Goal: Task Accomplishment & Management: Manage account settings

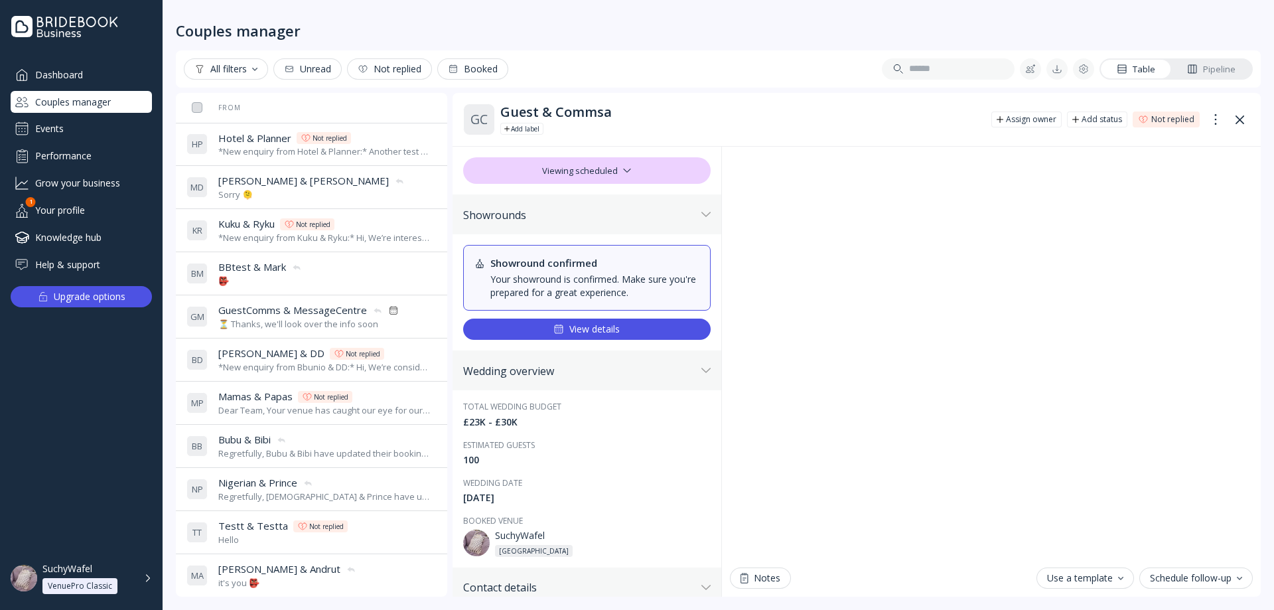
click at [81, 133] on div "Events" at bounding box center [81, 128] width 141 height 21
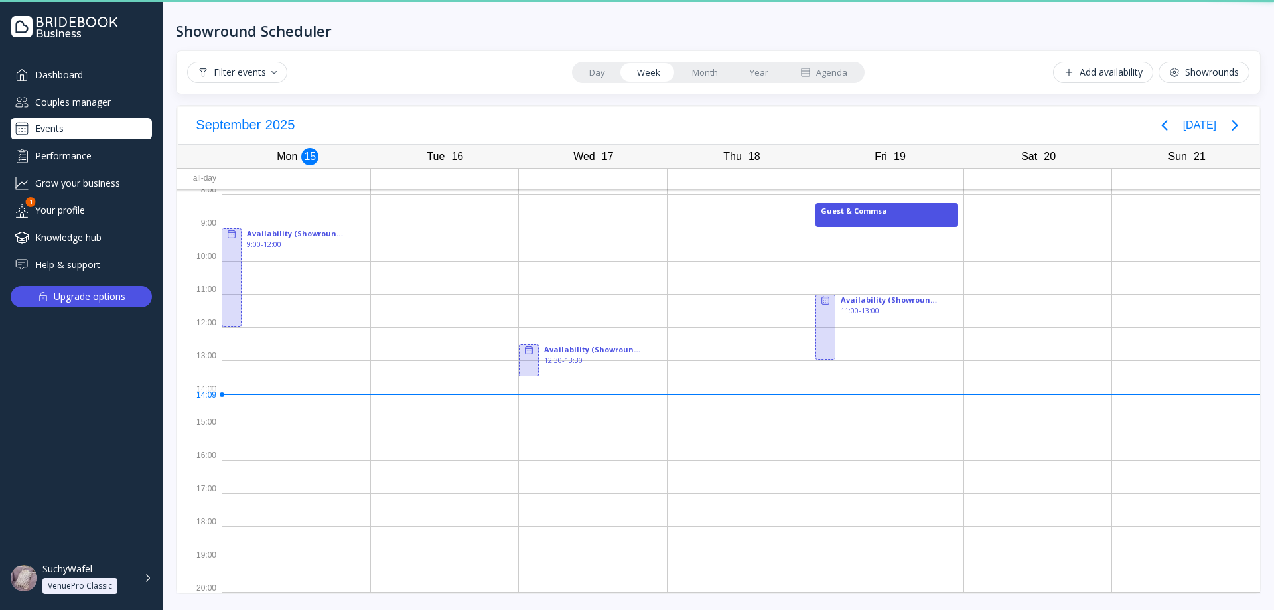
scroll to position [5, 0]
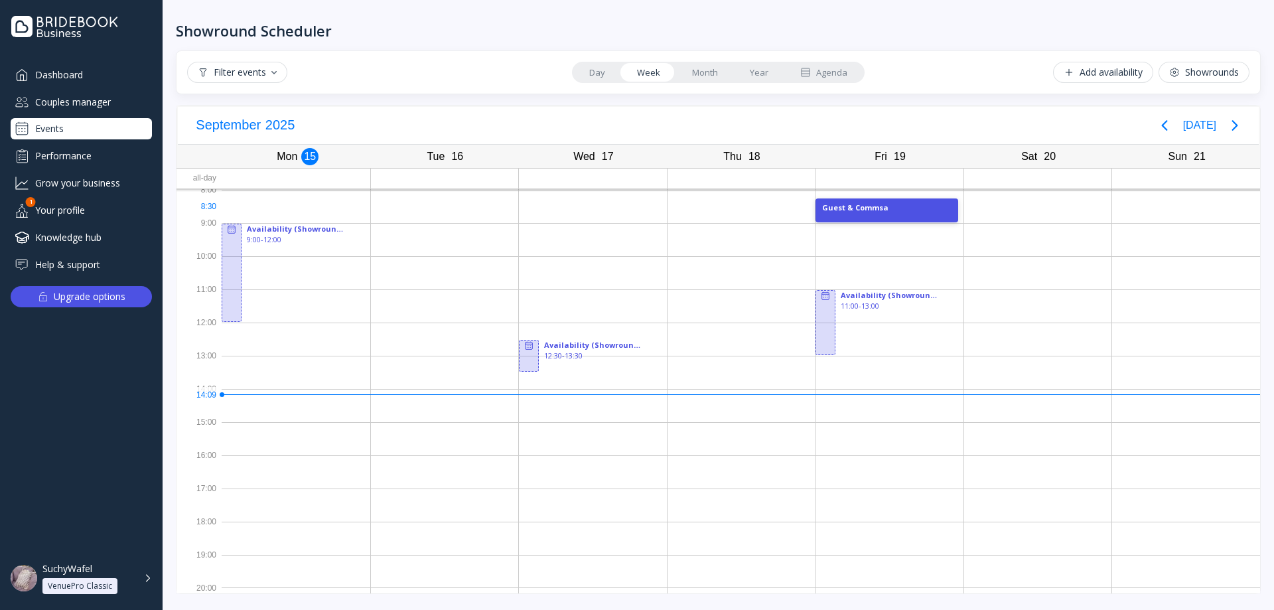
click at [843, 214] on div "Guest & Commsa" at bounding box center [886, 210] width 143 height 24
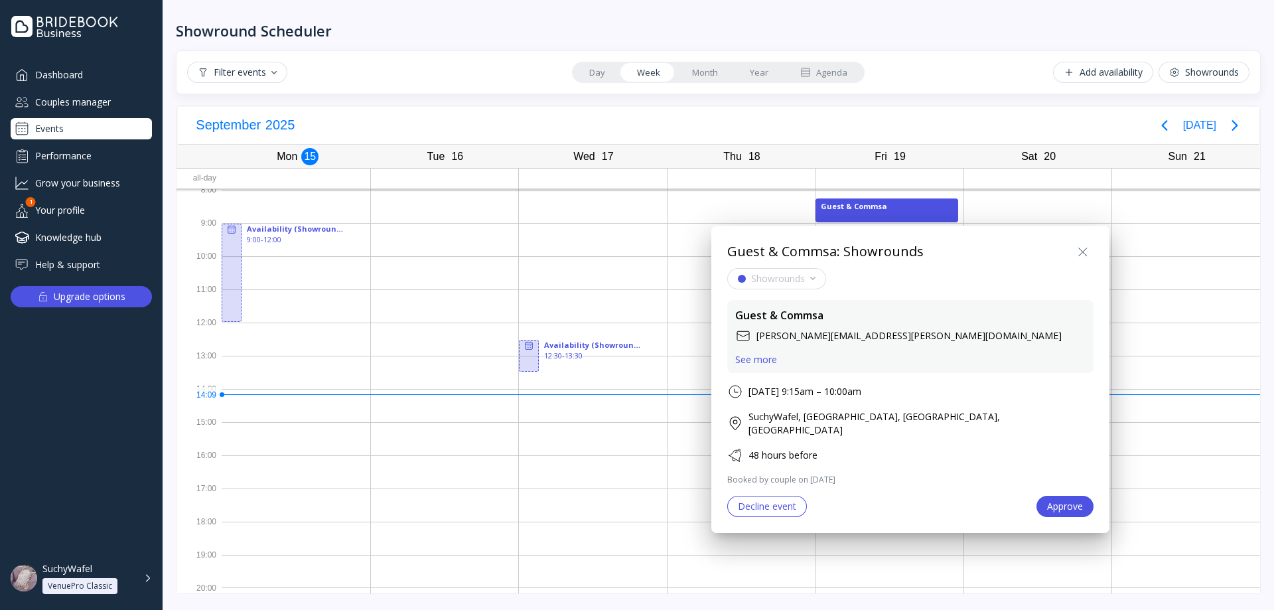
click at [753, 363] on div "See more" at bounding box center [756, 359] width 42 height 11
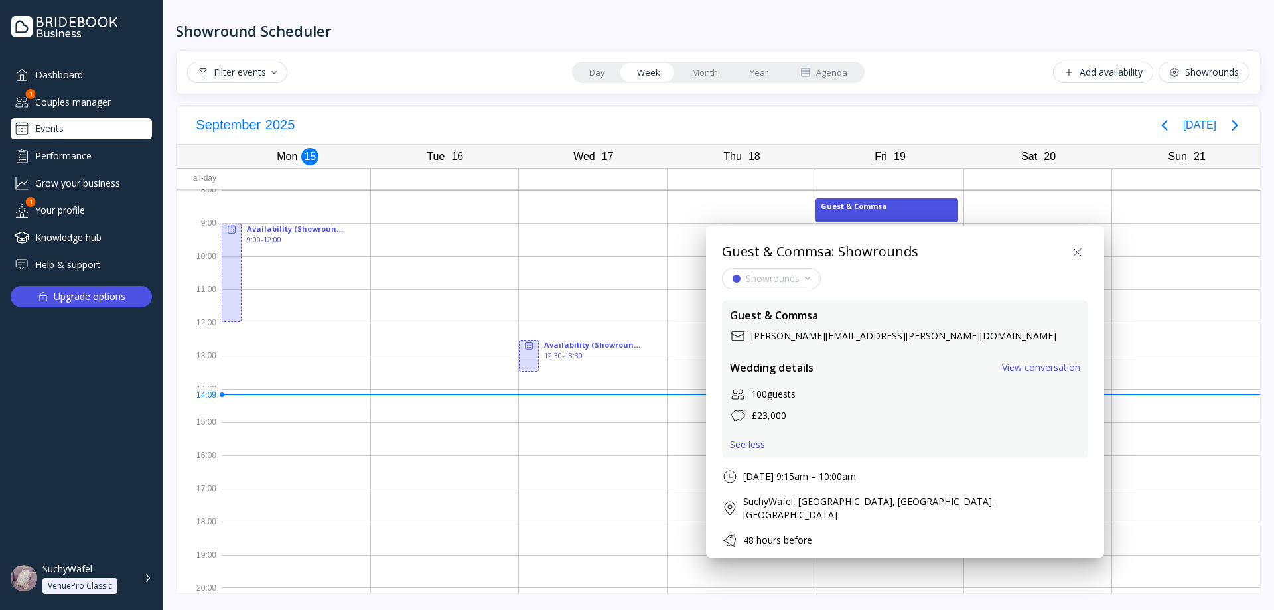
click at [1073, 253] on icon at bounding box center [1077, 251] width 8 height 8
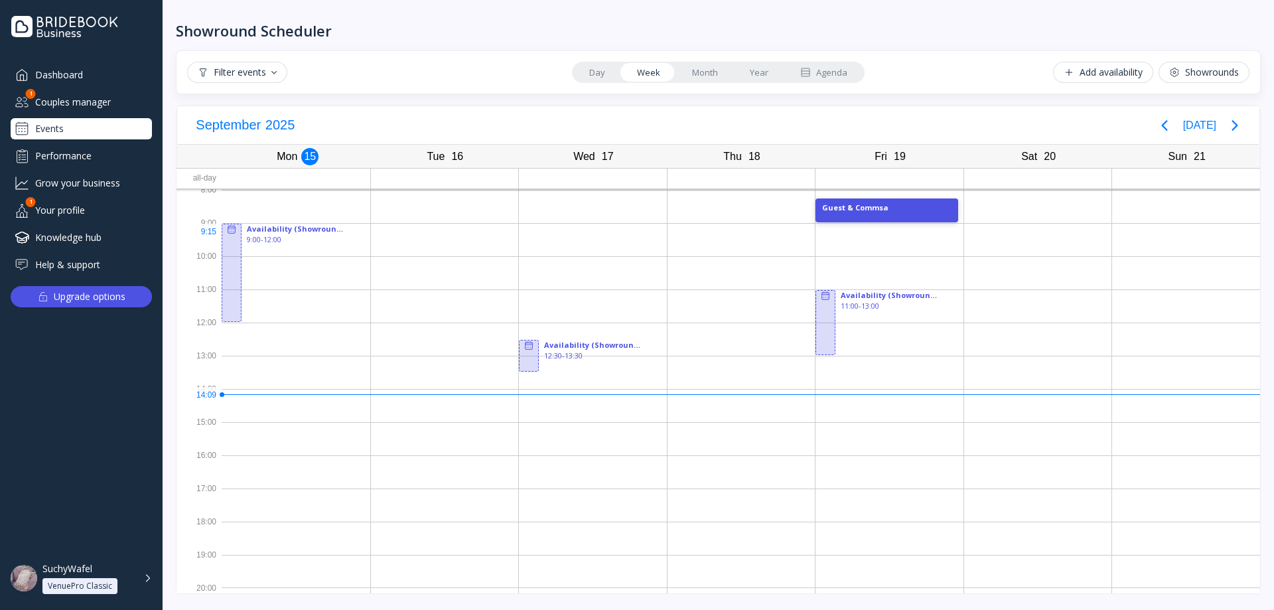
click at [902, 209] on div "Guest & Commsa" at bounding box center [886, 207] width 129 height 11
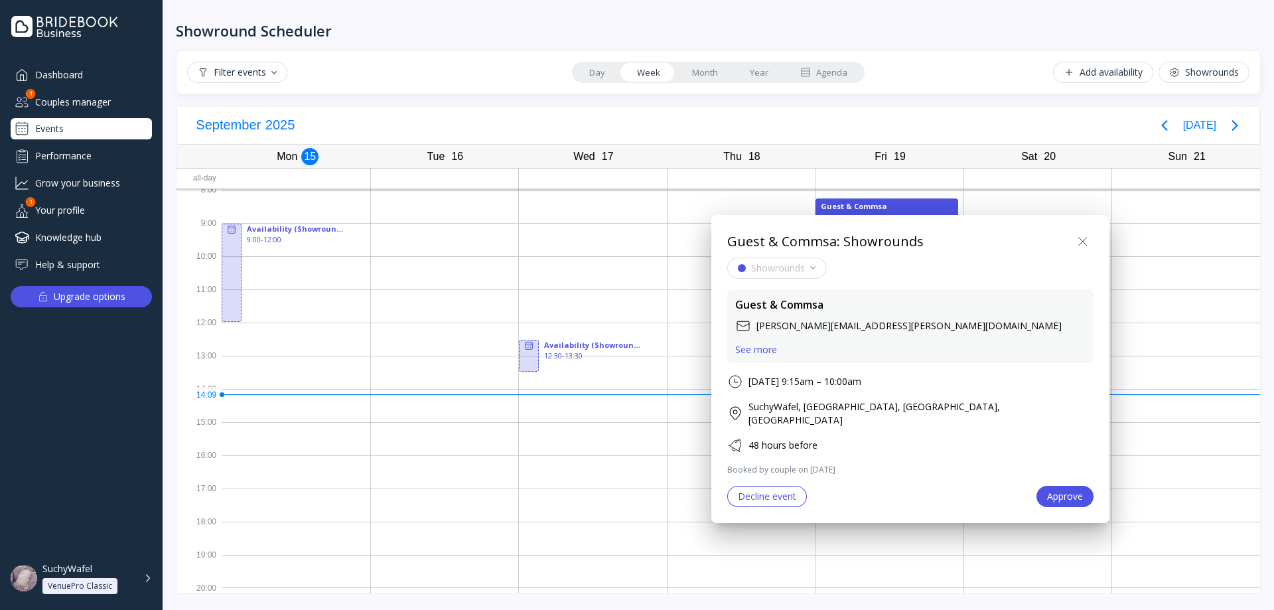
click at [1075, 240] on icon at bounding box center [1083, 242] width 16 height 16
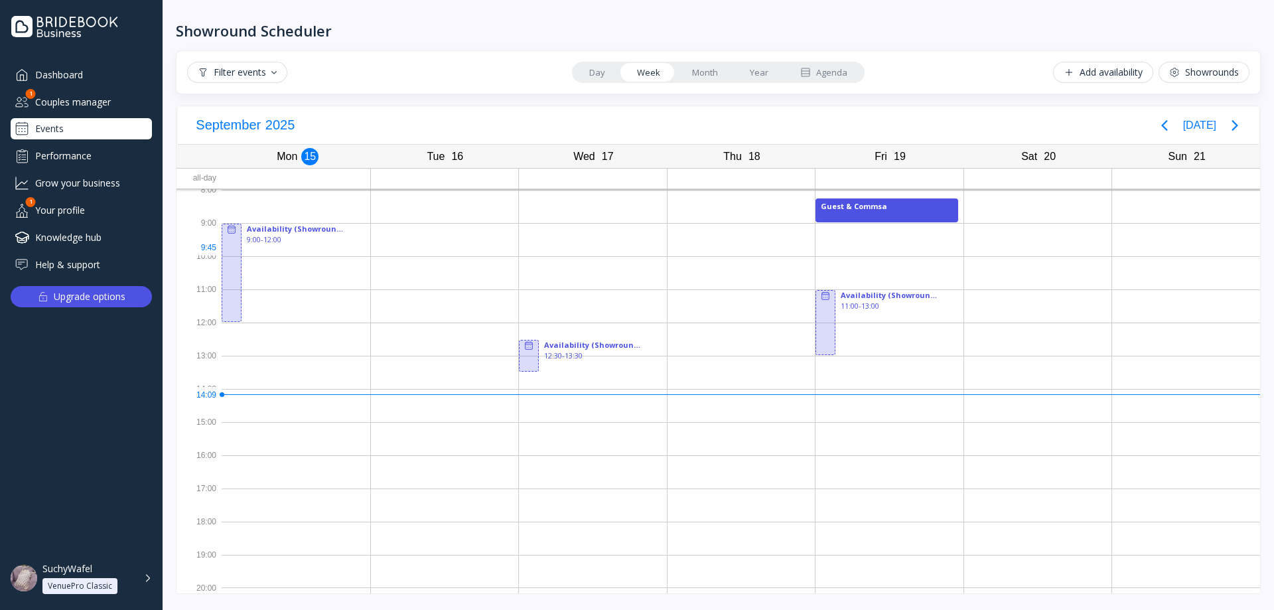
click at [865, 253] on div at bounding box center [889, 239] width 148 height 33
click at [868, 206] on div "Guest & Commsa" at bounding box center [886, 207] width 129 height 11
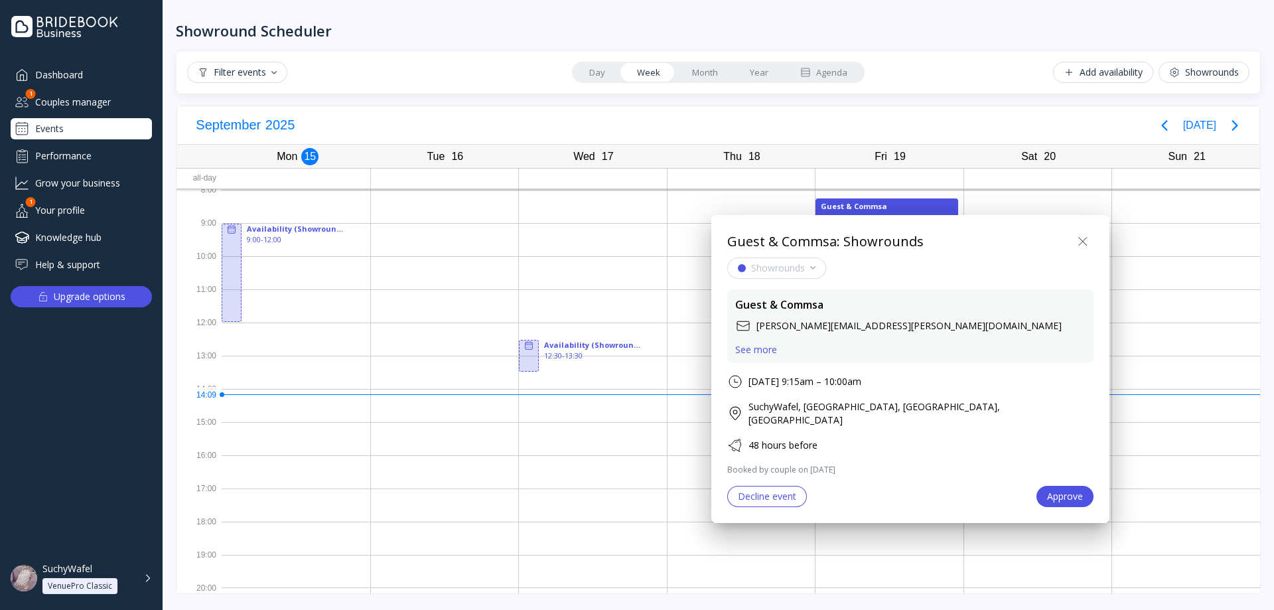
click at [1075, 234] on icon at bounding box center [1083, 242] width 16 height 16
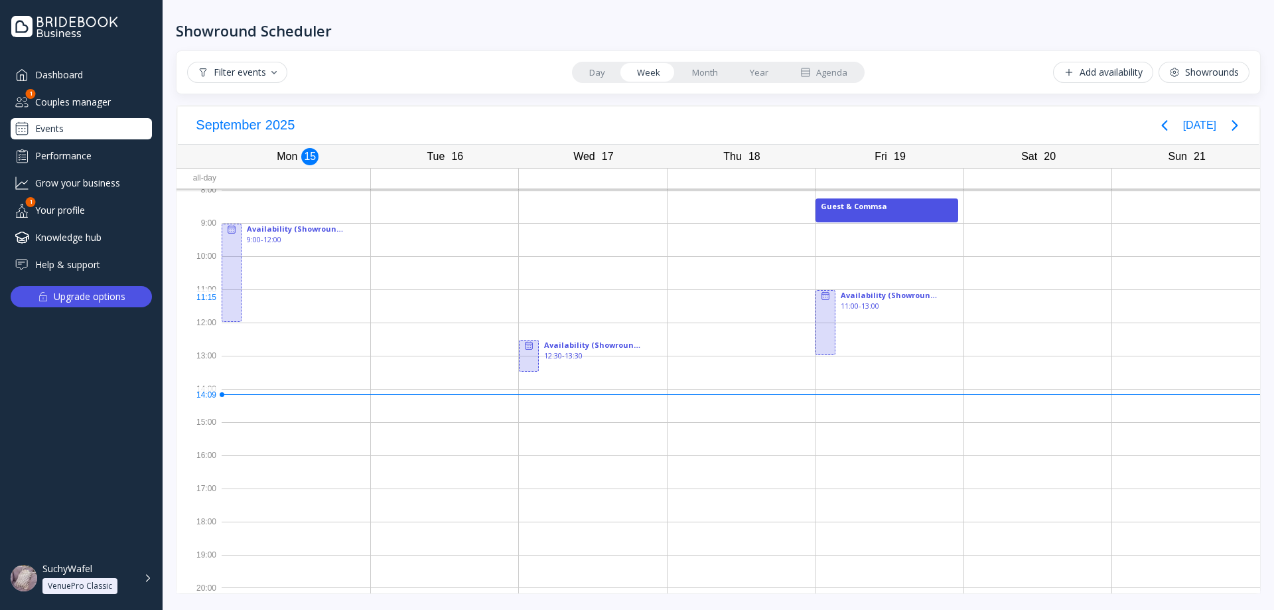
click at [865, 301] on div at bounding box center [889, 305] width 148 height 33
click at [1109, 67] on div "Add availability" at bounding box center [1103, 72] width 79 height 11
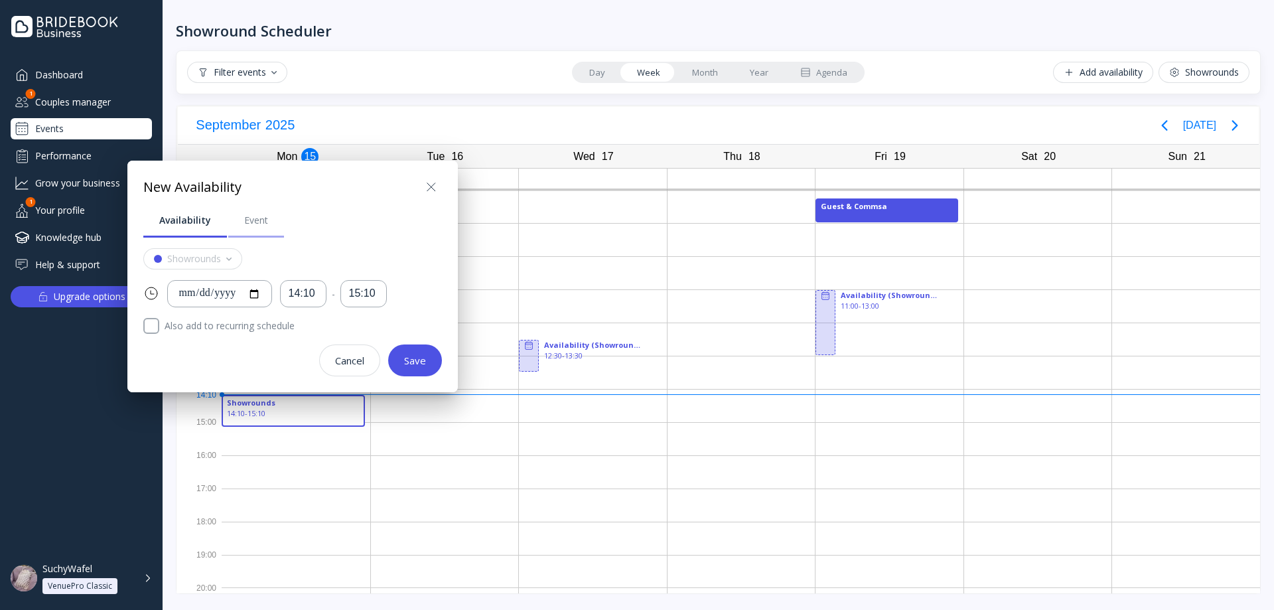
click at [267, 221] on link "Event" at bounding box center [256, 220] width 56 height 35
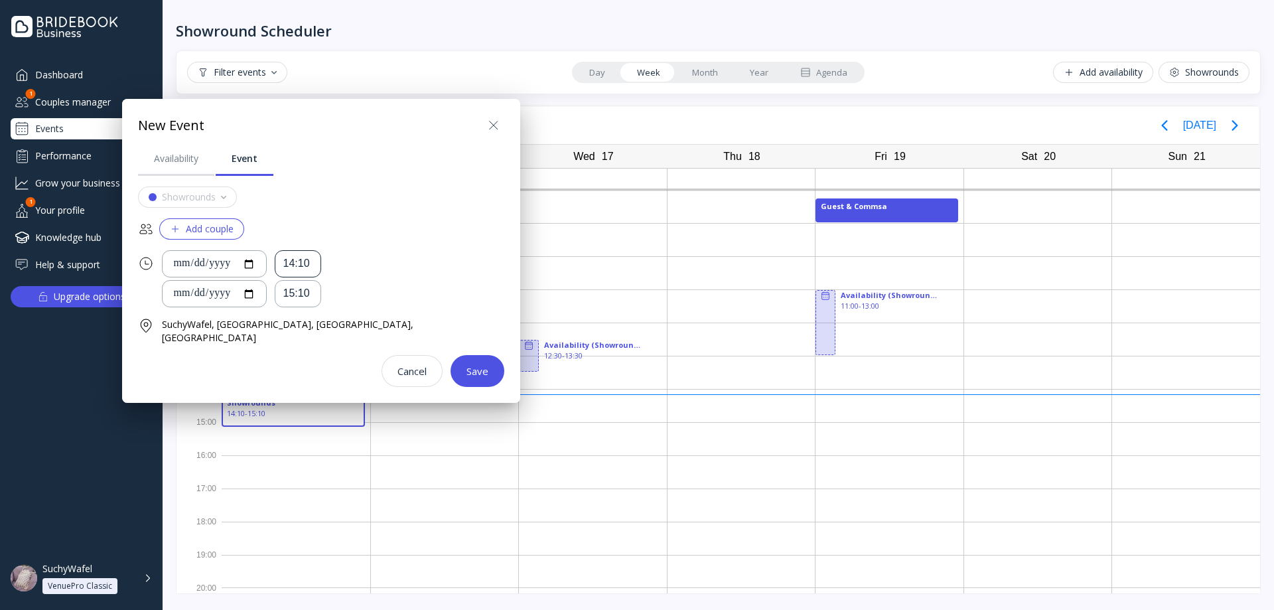
click at [312, 267] on div "14:10" at bounding box center [297, 263] width 29 height 15
click at [255, 265] on input "**********" at bounding box center [214, 263] width 82 height 15
type input "**********"
click at [252, 291] on input "**********" at bounding box center [214, 293] width 82 height 15
click at [255, 290] on input "**********" at bounding box center [214, 293] width 82 height 15
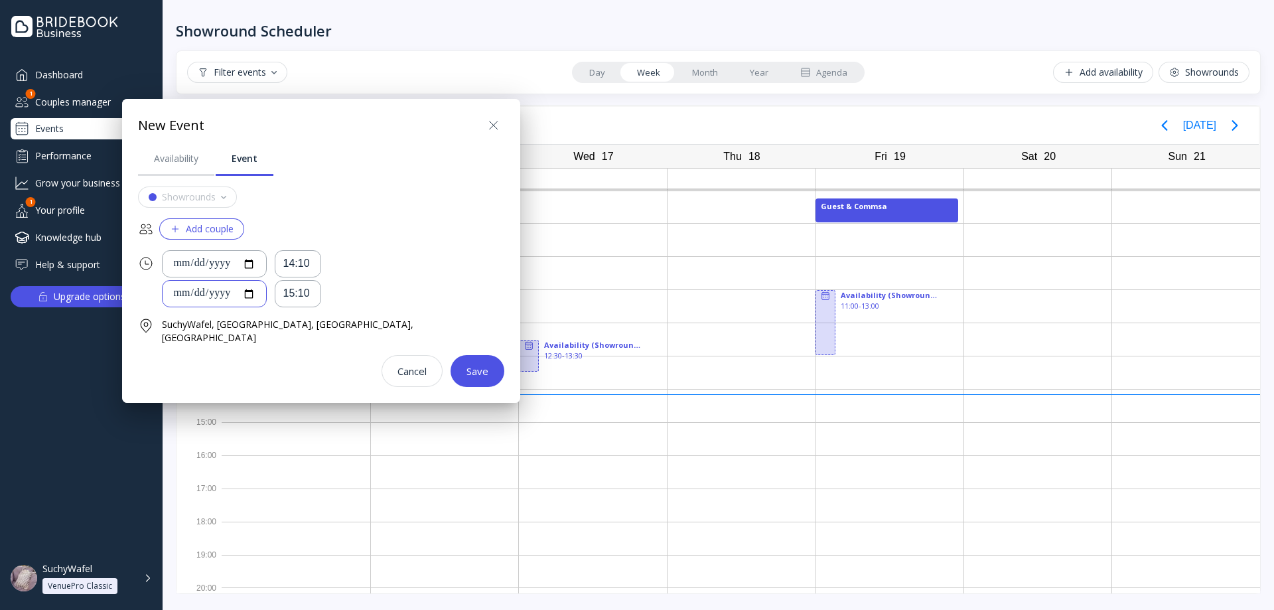
type input "**********"
click at [304, 268] on div "14:10" at bounding box center [297, 263] width 29 height 15
click at [325, 356] on div "13:30" at bounding box center [326, 353] width 50 height 12
click at [312, 293] on div "15:10" at bounding box center [297, 293] width 29 height 15
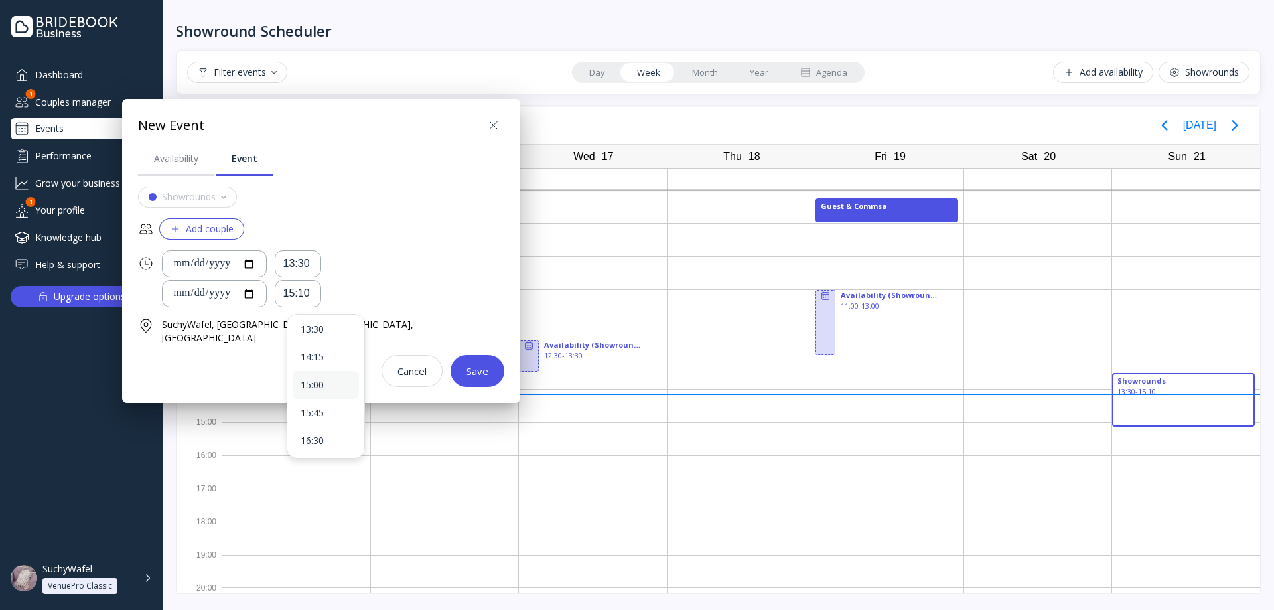
scroll to position [0, 0]
click at [322, 364] on div "14:15" at bounding box center [326, 362] width 50 height 12
click at [466, 366] on div "Save" at bounding box center [477, 371] width 22 height 11
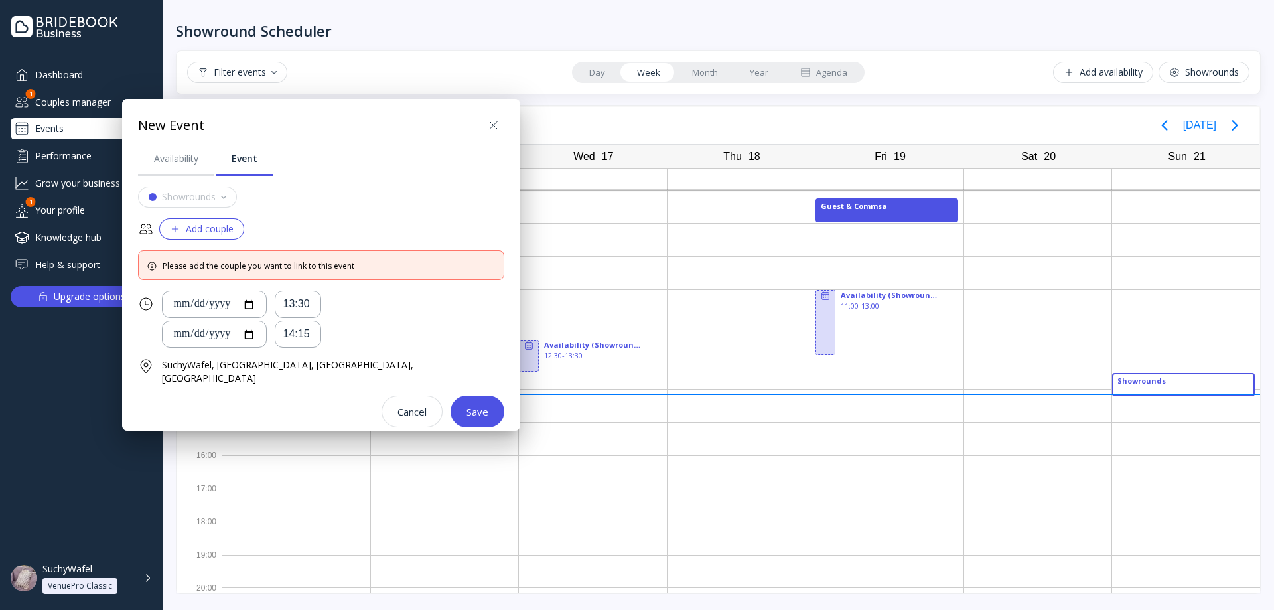
click at [218, 227] on div "Add couple" at bounding box center [202, 229] width 64 height 11
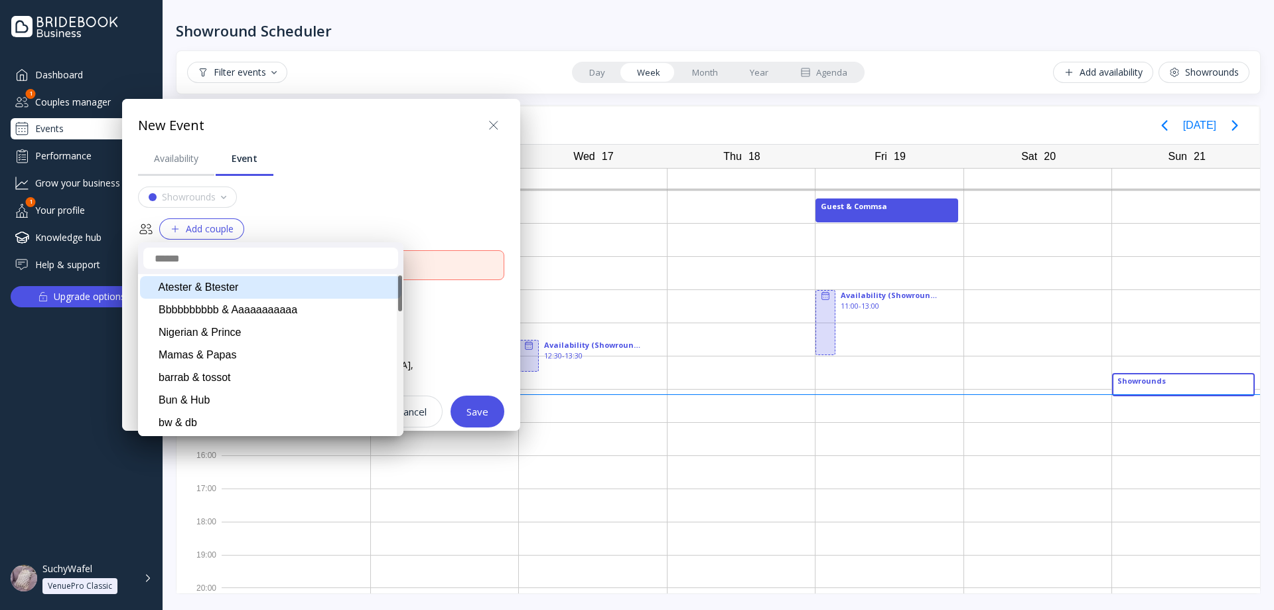
click at [224, 294] on div "Atester & Btester" at bounding box center [270, 287] width 261 height 23
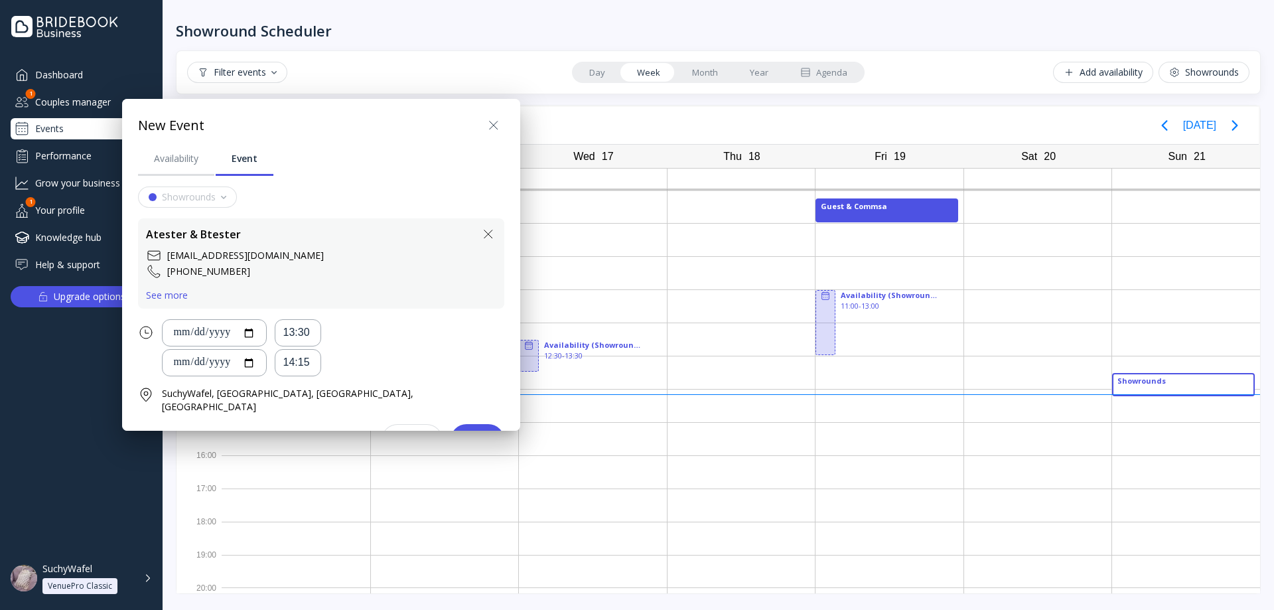
click at [466, 435] on div "Save" at bounding box center [477, 440] width 22 height 11
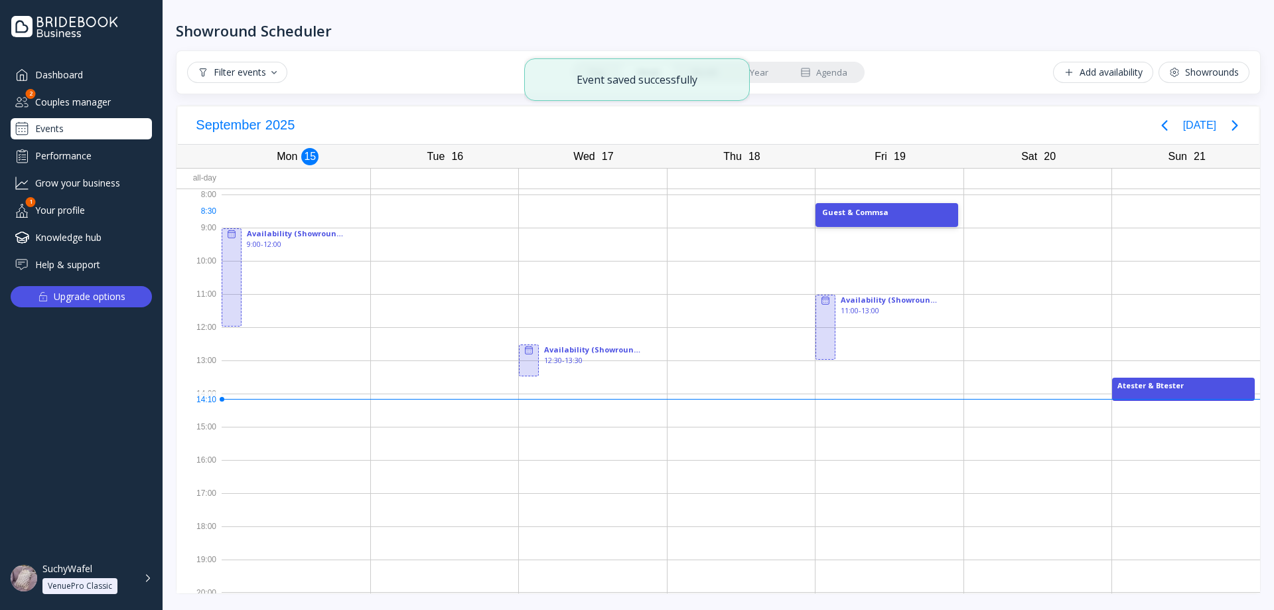
click at [882, 216] on div "Guest & Commsa" at bounding box center [886, 212] width 129 height 11
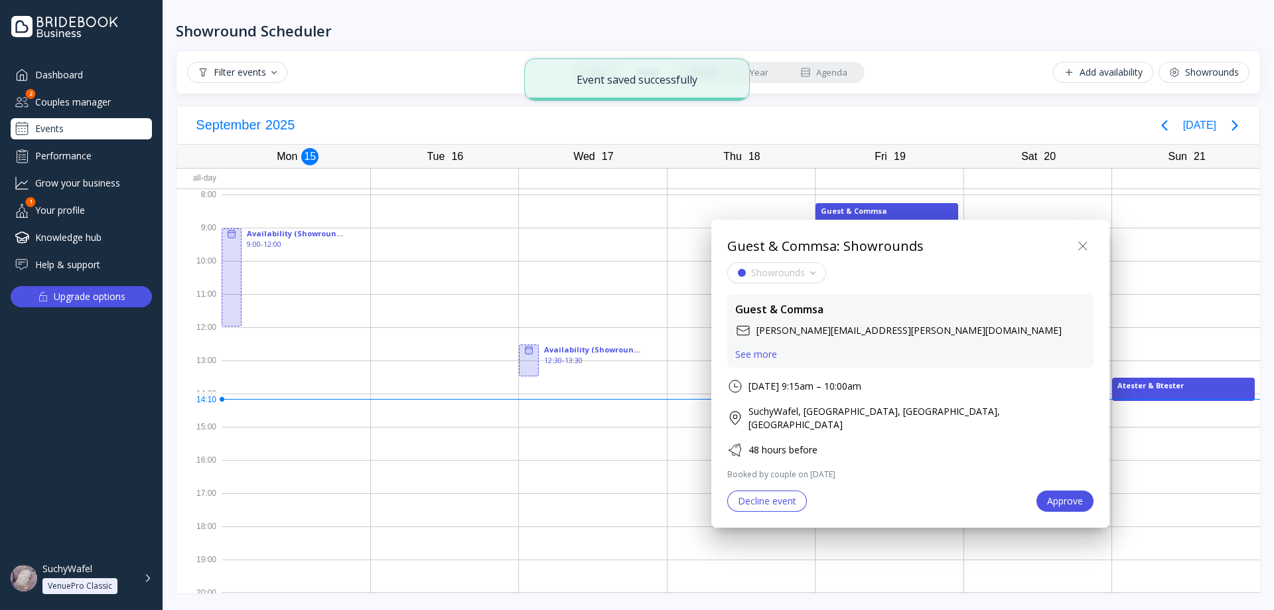
click at [997, 173] on div at bounding box center [637, 305] width 1486 height 822
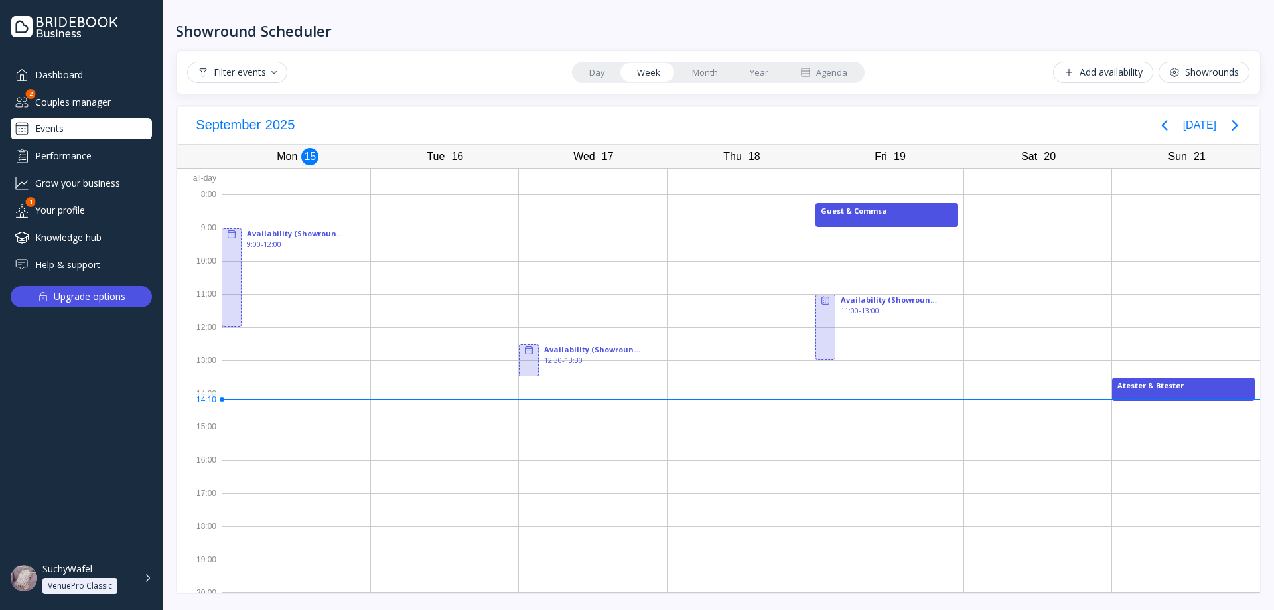
click at [1123, 78] on div "Add availability" at bounding box center [1103, 72] width 79 height 11
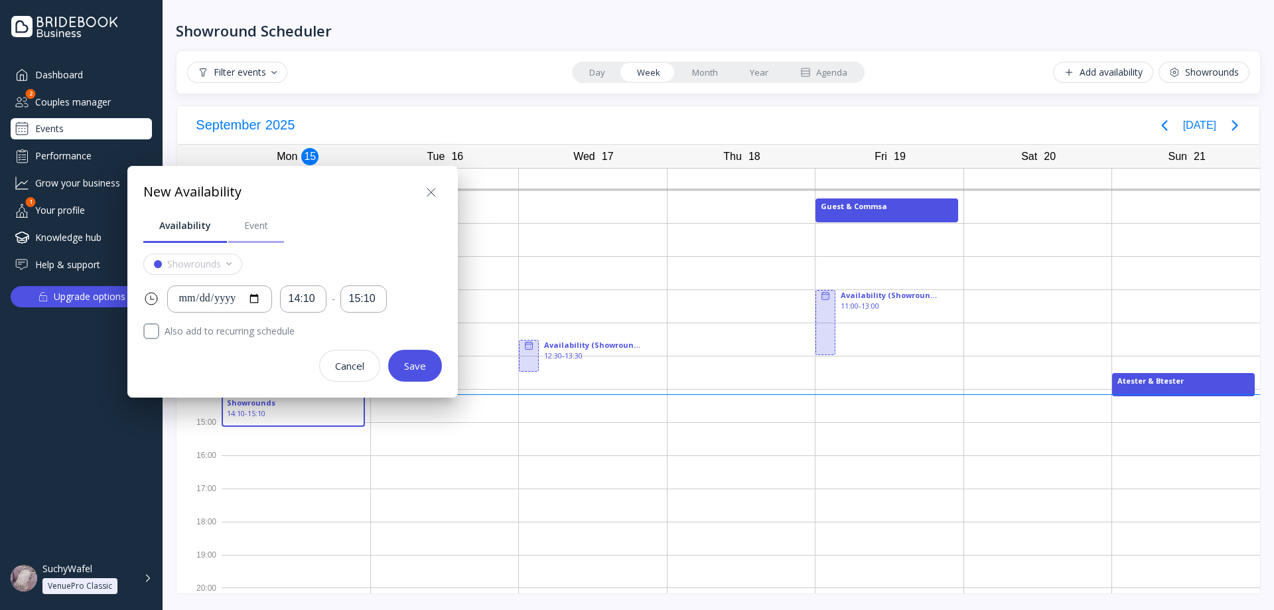
click at [238, 229] on link "Event" at bounding box center [256, 225] width 56 height 35
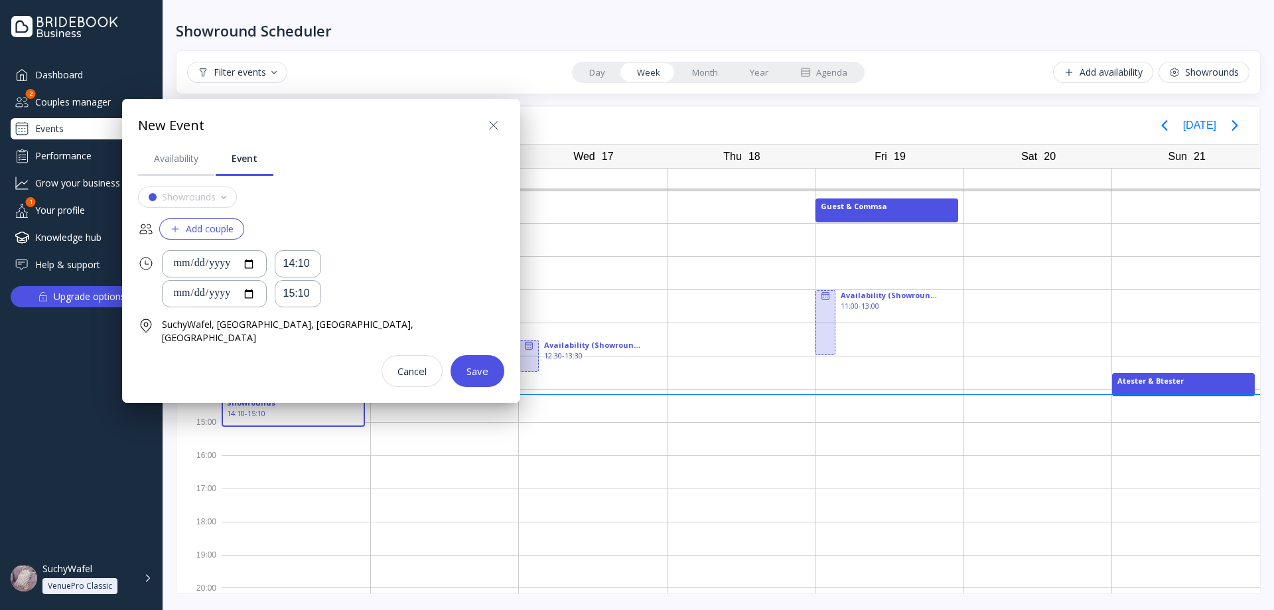
click at [211, 227] on div "Add couple" at bounding box center [202, 229] width 64 height 11
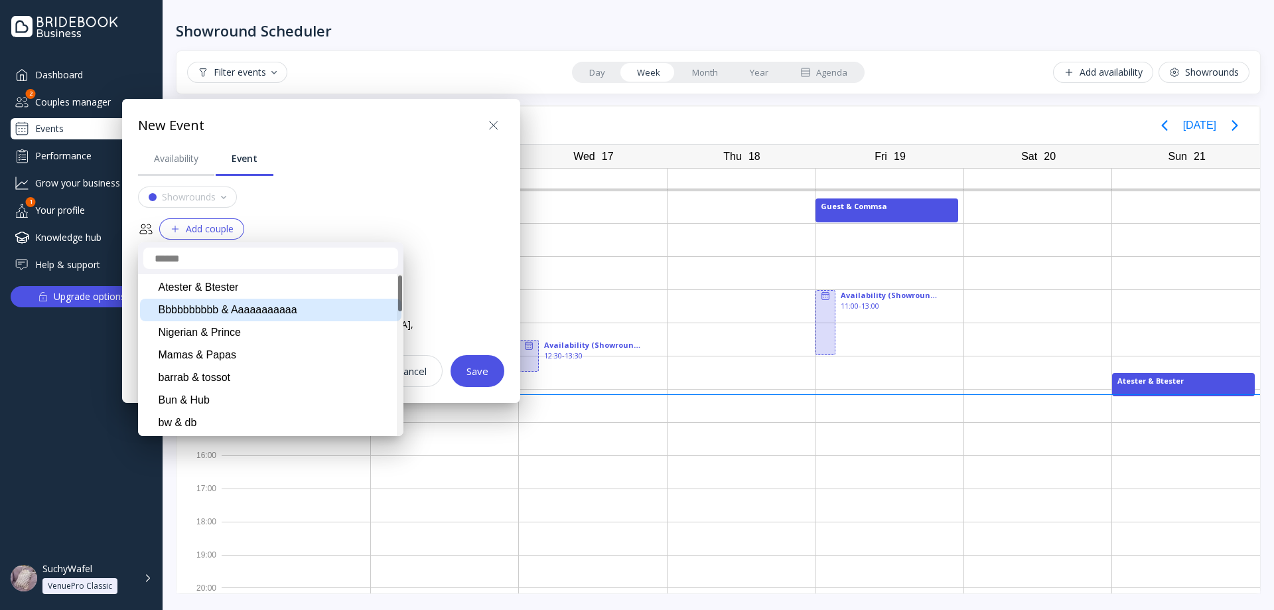
click at [218, 292] on div "Atester & Btester" at bounding box center [270, 287] width 261 height 23
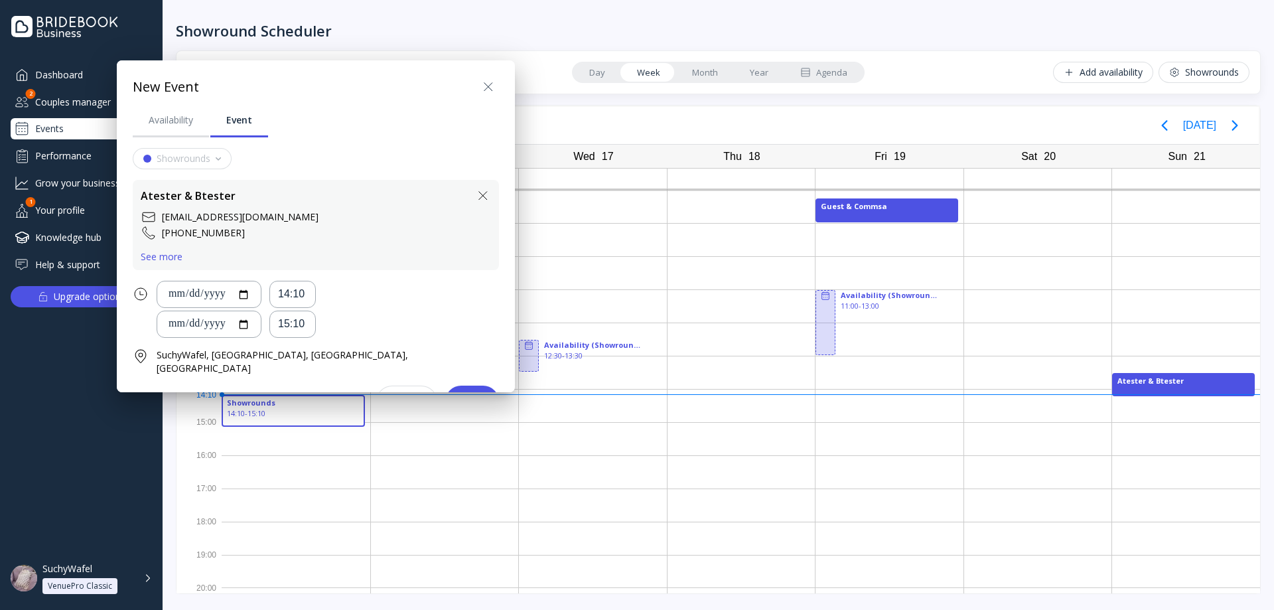
click at [165, 257] on div "See more" at bounding box center [162, 256] width 42 height 11
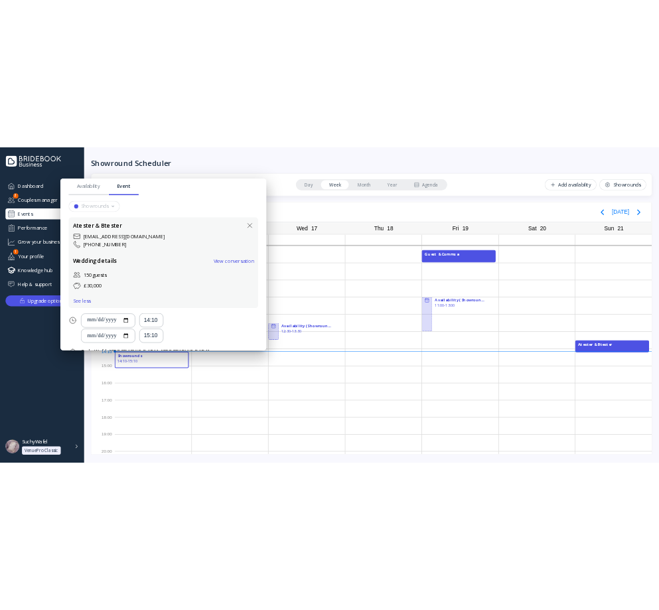
scroll to position [41, 0]
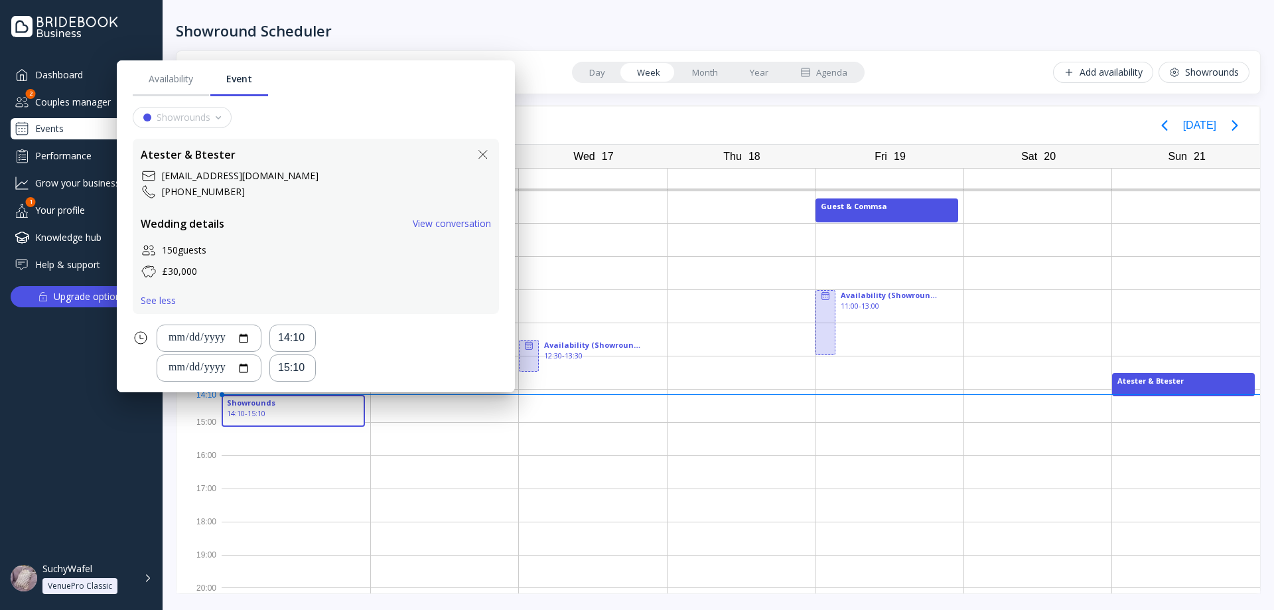
drag, startPoint x: 299, startPoint y: 188, endPoint x: 363, endPoint y: 200, distance: 65.3
click at [343, 192] on div "[PHONE_NUMBER]" at bounding box center [316, 192] width 350 height 16
click at [383, 90] on div "Availability Event" at bounding box center [316, 79] width 366 height 35
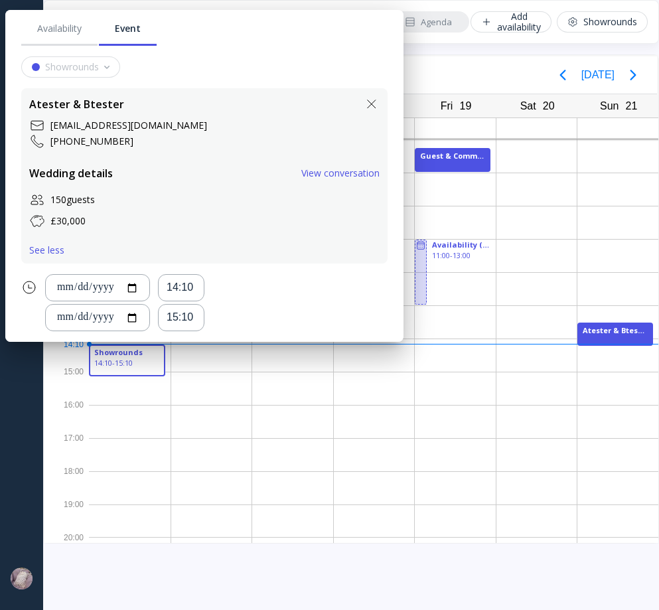
click at [301, 174] on div "View conversation" at bounding box center [340, 173] width 78 height 11
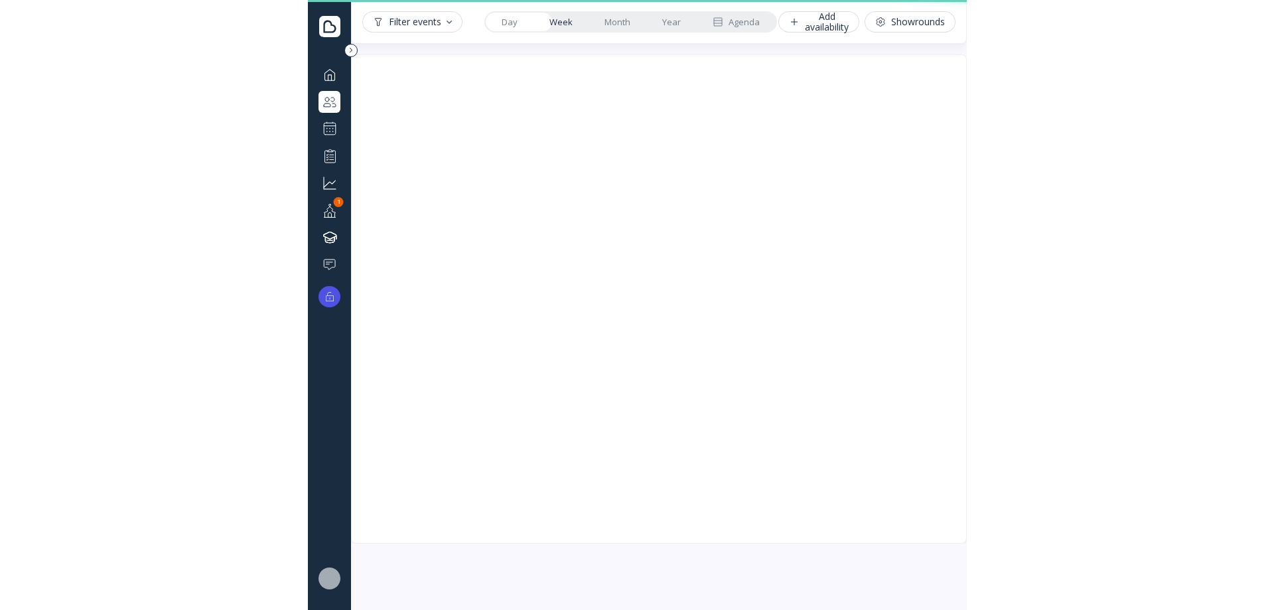
scroll to position [5, 0]
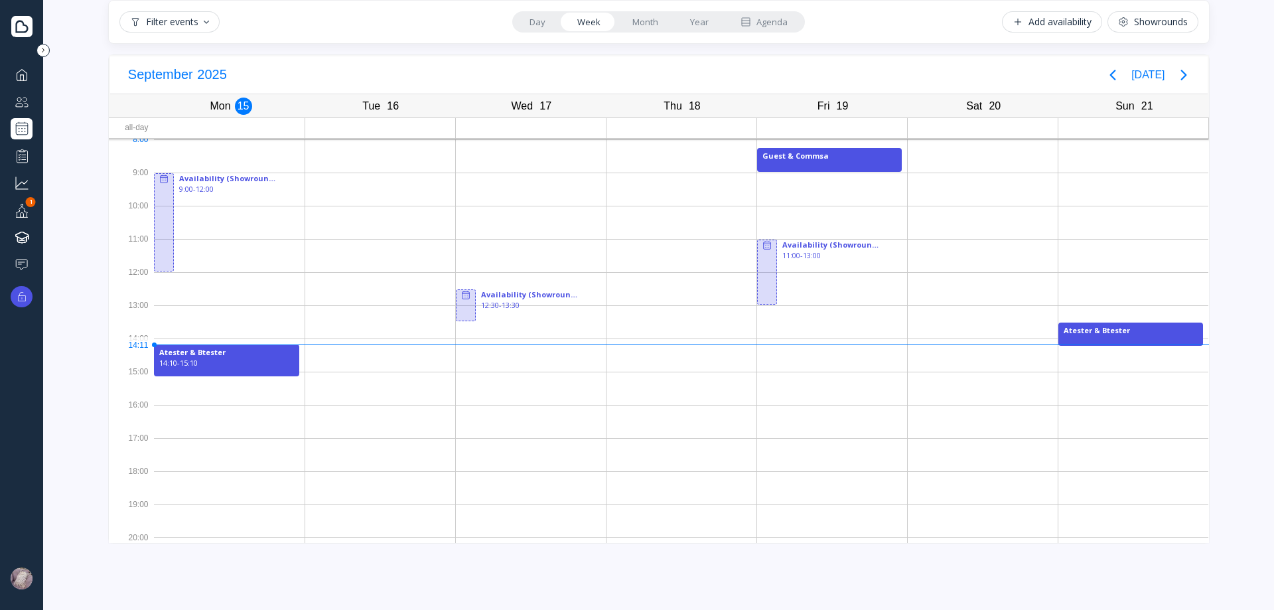
click at [829, 117] on div "Fri 19 [DATE]" at bounding box center [831, 106] width 151 height 23
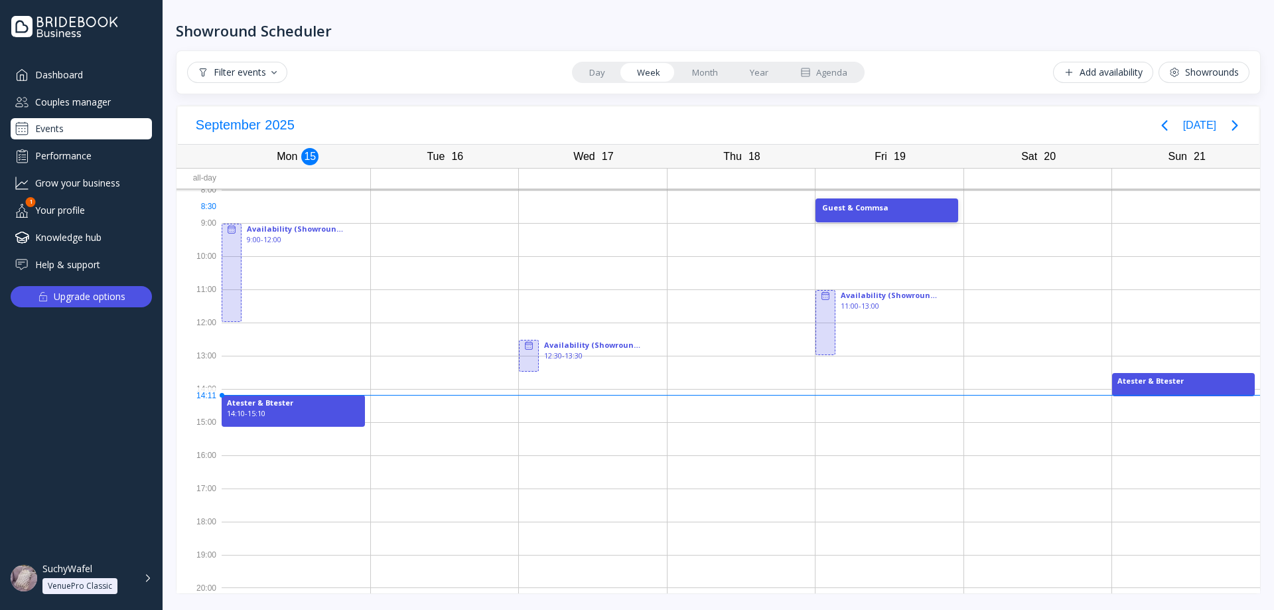
click at [887, 212] on div "Guest & Commsa" at bounding box center [886, 210] width 143 height 24
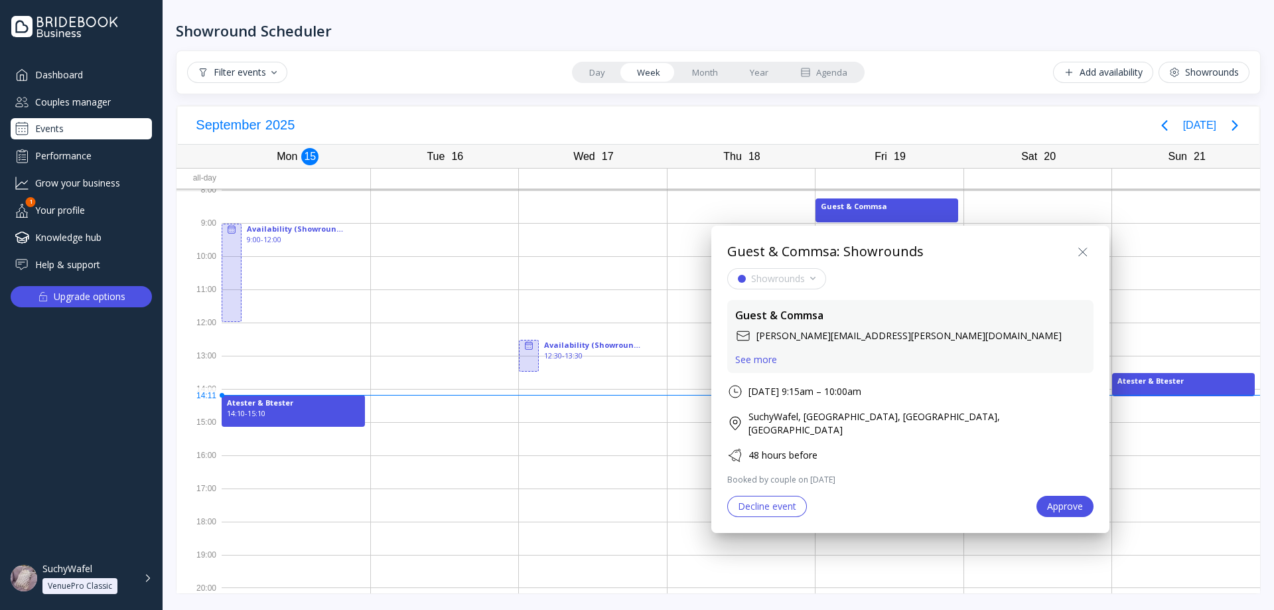
click at [301, 397] on div at bounding box center [637, 305] width 1486 height 822
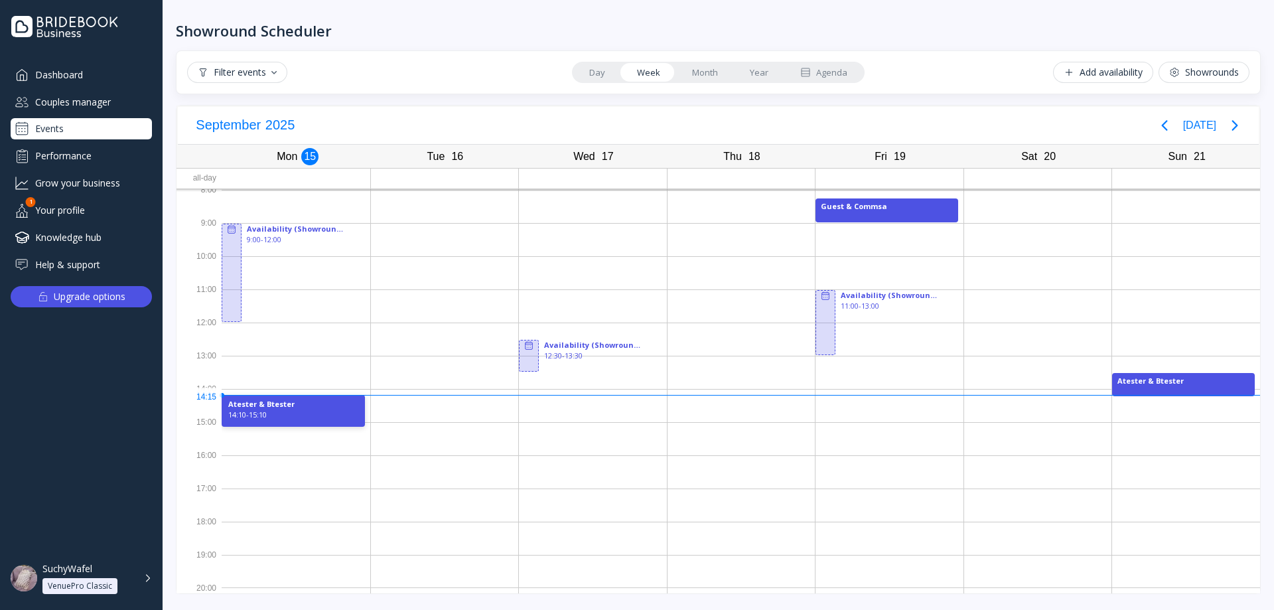
click at [323, 407] on div "Atester & Btester" at bounding box center [293, 404] width 130 height 11
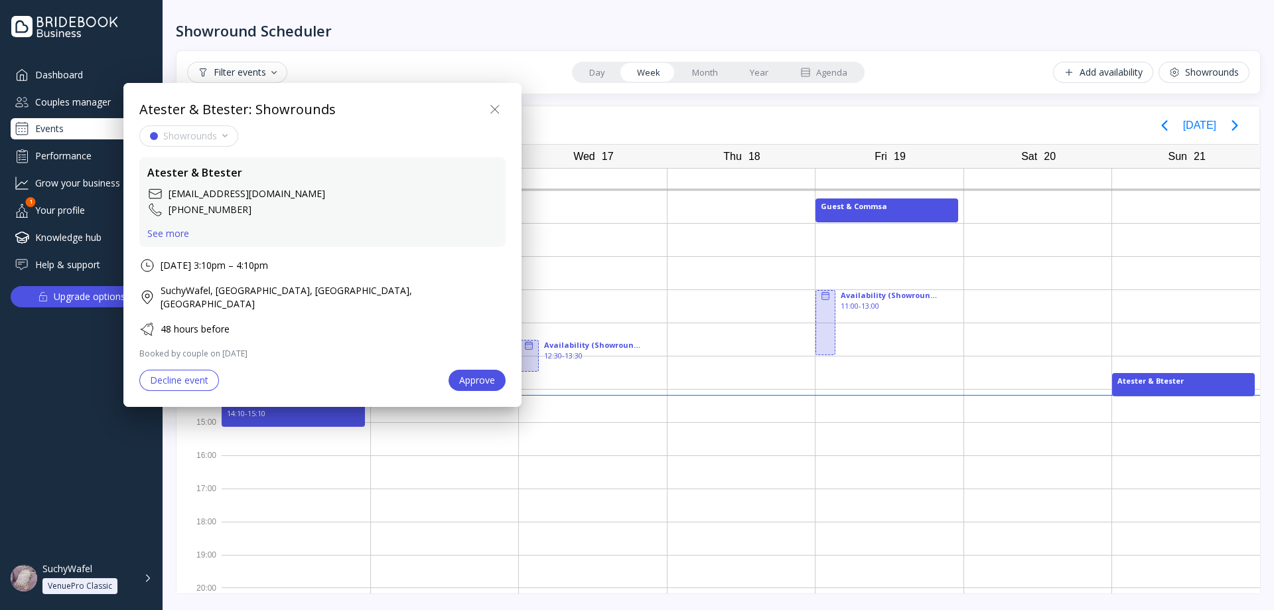
click at [186, 375] on div "Decline event" at bounding box center [179, 380] width 58 height 11
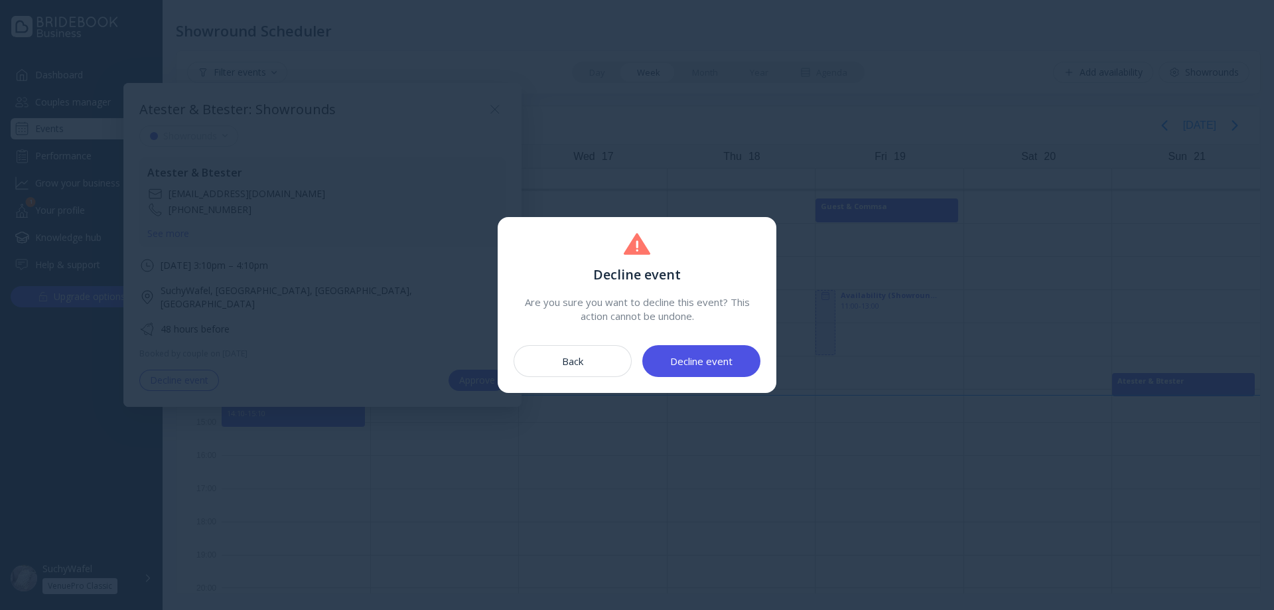
click at [690, 350] on button "Decline event" at bounding box center [701, 361] width 118 height 32
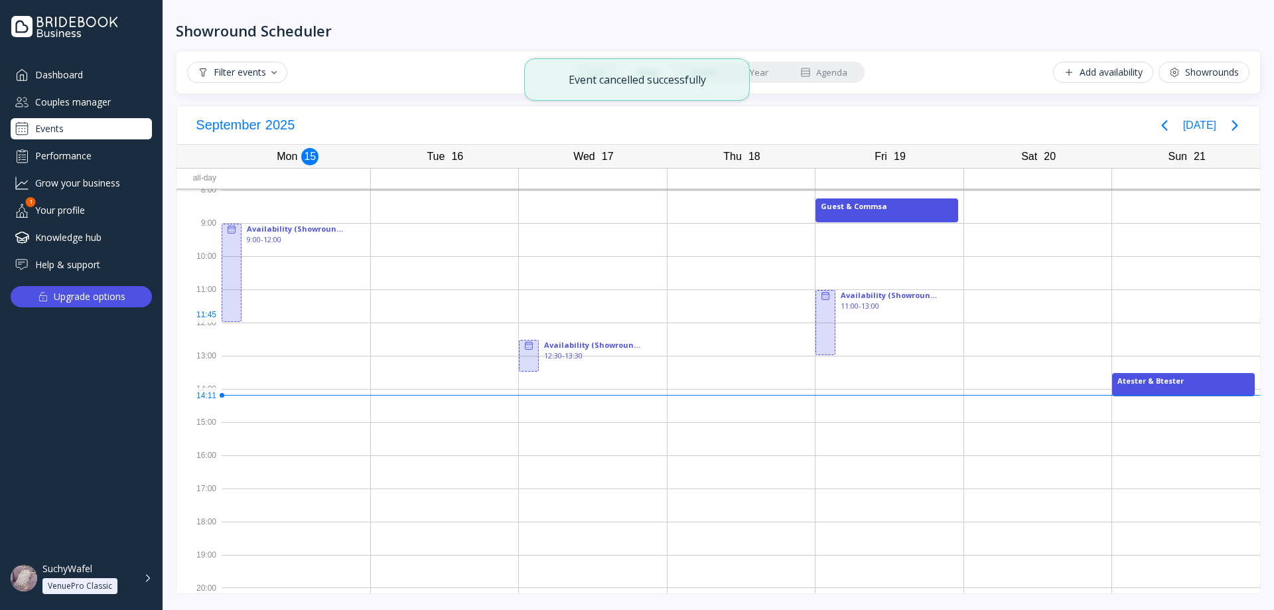
click at [312, 352] on div at bounding box center [296, 338] width 149 height 33
click at [893, 261] on div at bounding box center [889, 272] width 148 height 33
click at [1083, 62] on button "Add availability" at bounding box center [1103, 72] width 100 height 21
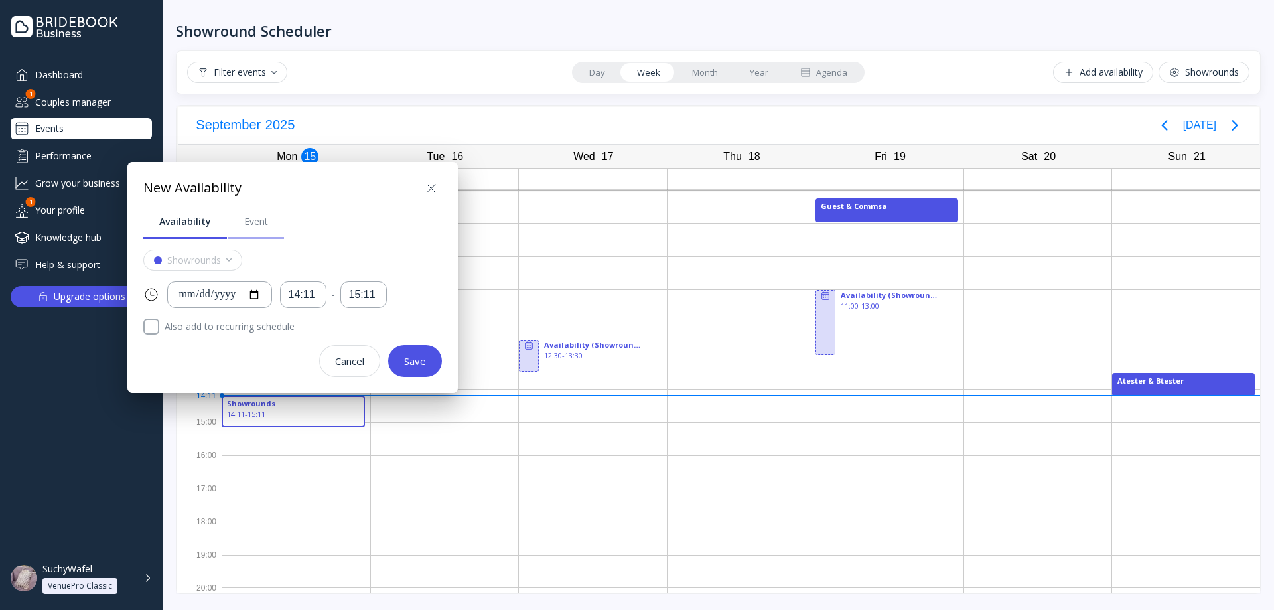
click at [261, 228] on link "Event" at bounding box center [256, 221] width 56 height 35
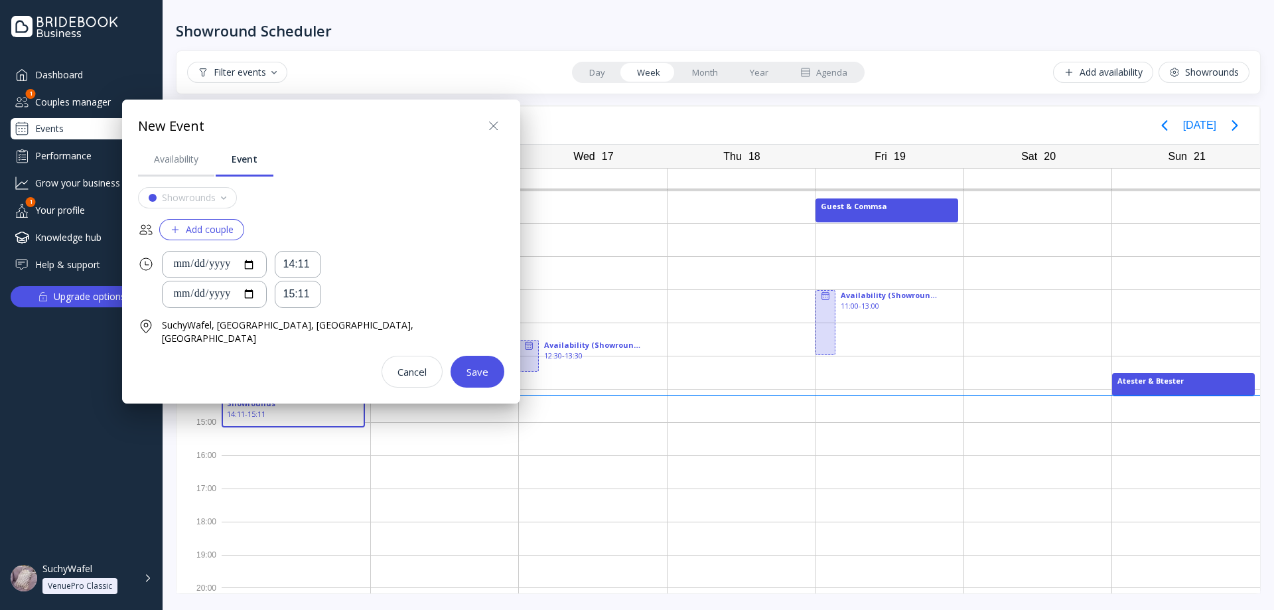
click at [216, 231] on div "Add couple" at bounding box center [202, 229] width 64 height 11
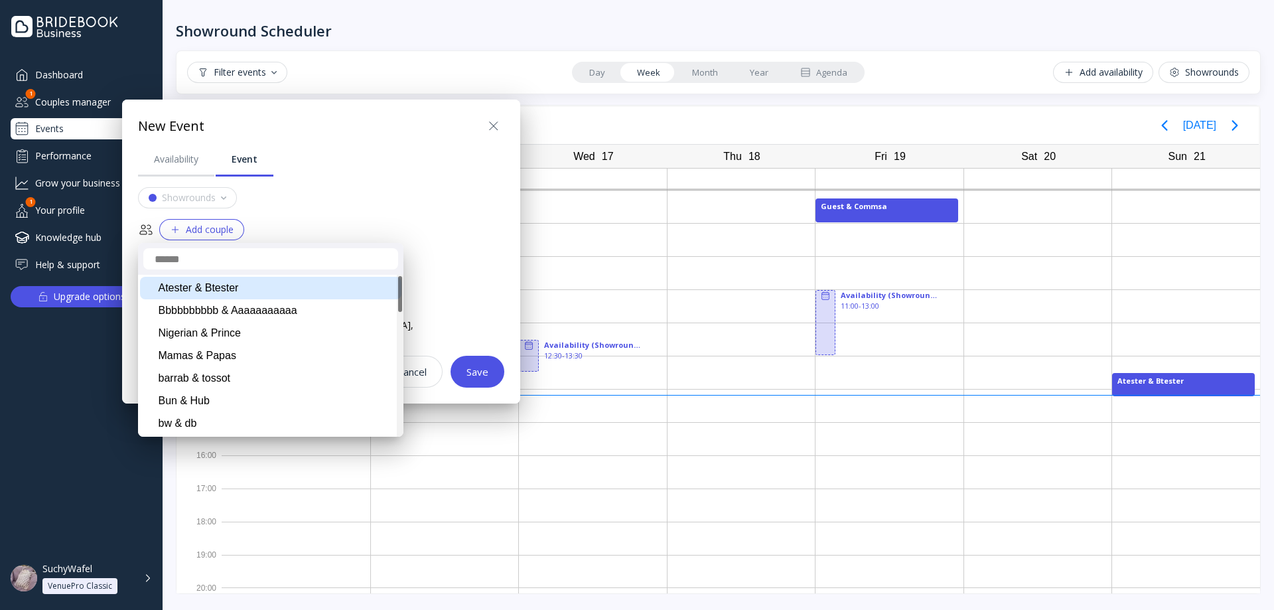
click at [227, 285] on div "Atester & Btester" at bounding box center [270, 288] width 261 height 23
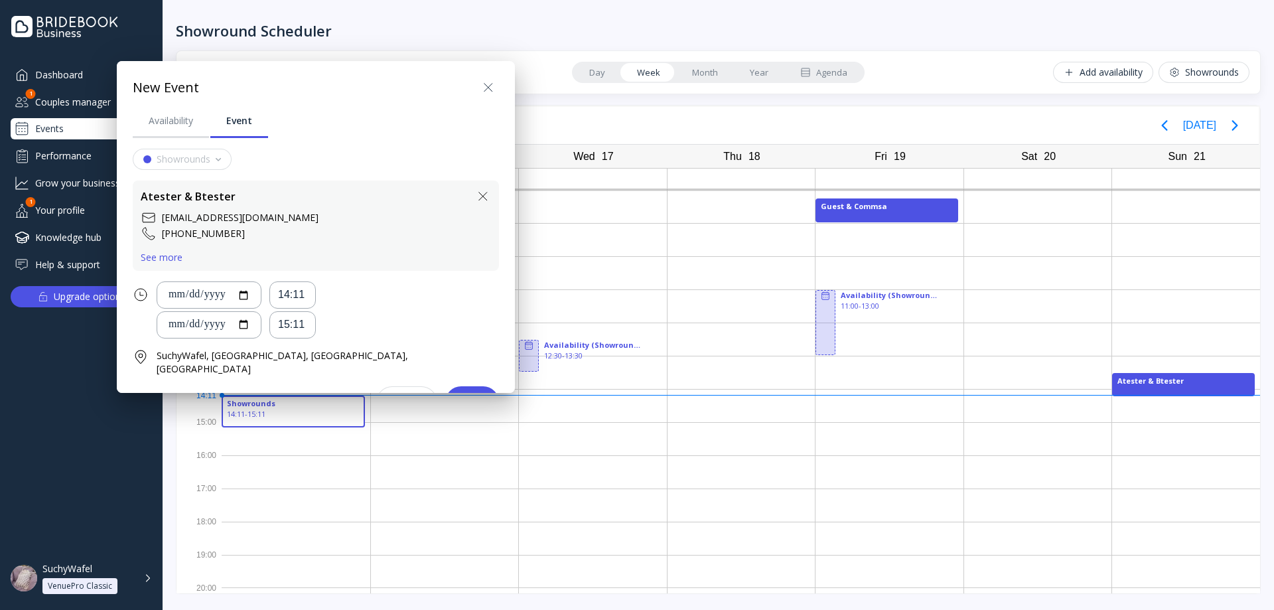
click at [164, 256] on div "See more" at bounding box center [162, 257] width 42 height 11
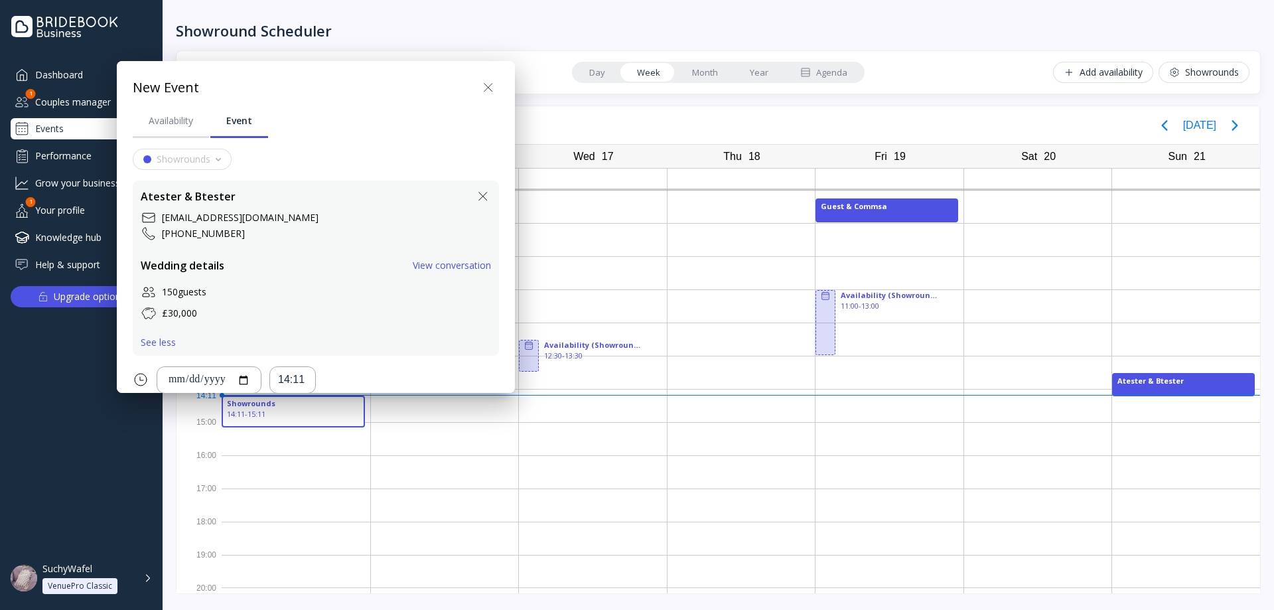
click at [154, 337] on div "See less" at bounding box center [158, 342] width 35 height 11
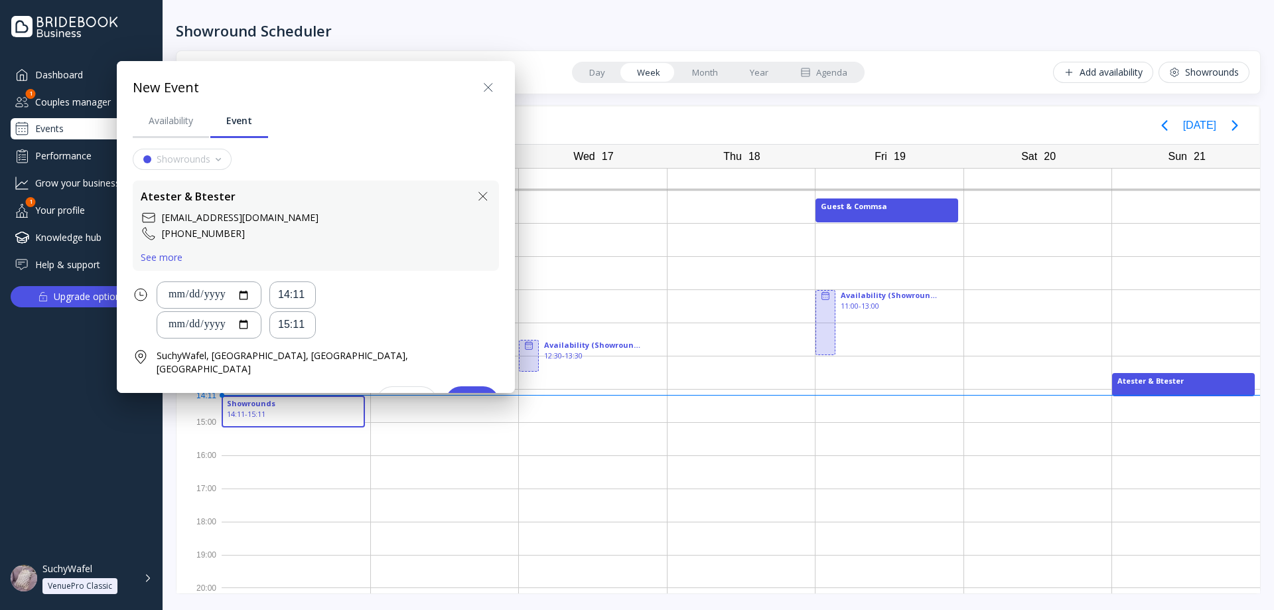
click at [170, 255] on div "See more" at bounding box center [162, 257] width 42 height 11
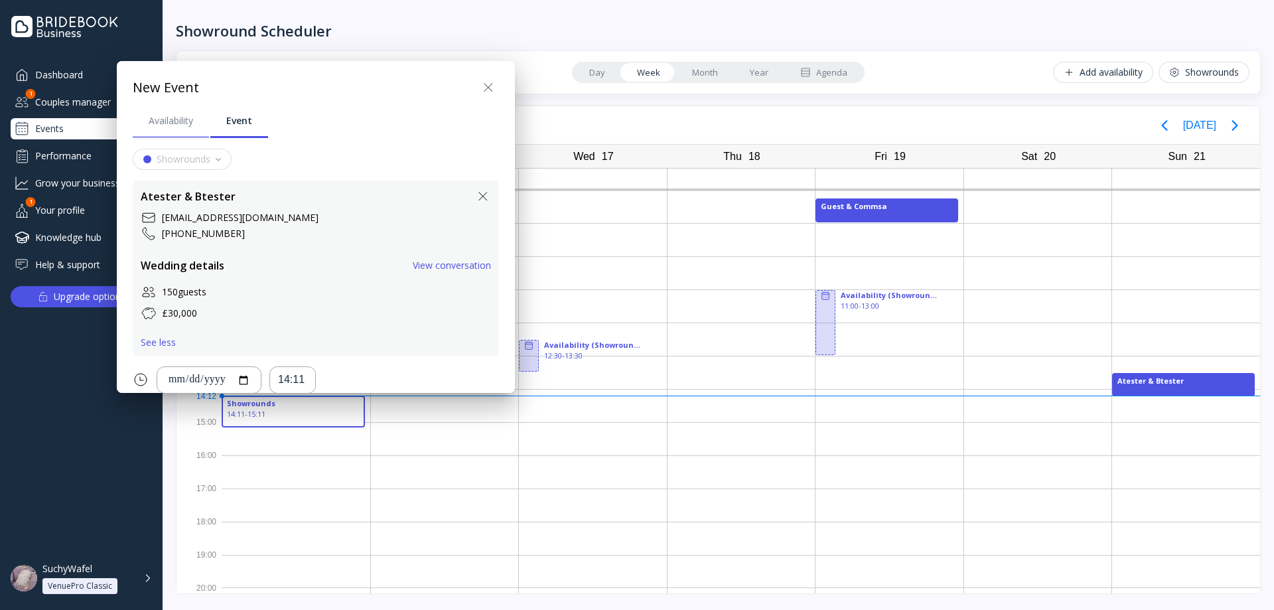
click at [174, 131] on link "Availability" at bounding box center [171, 121] width 76 height 35
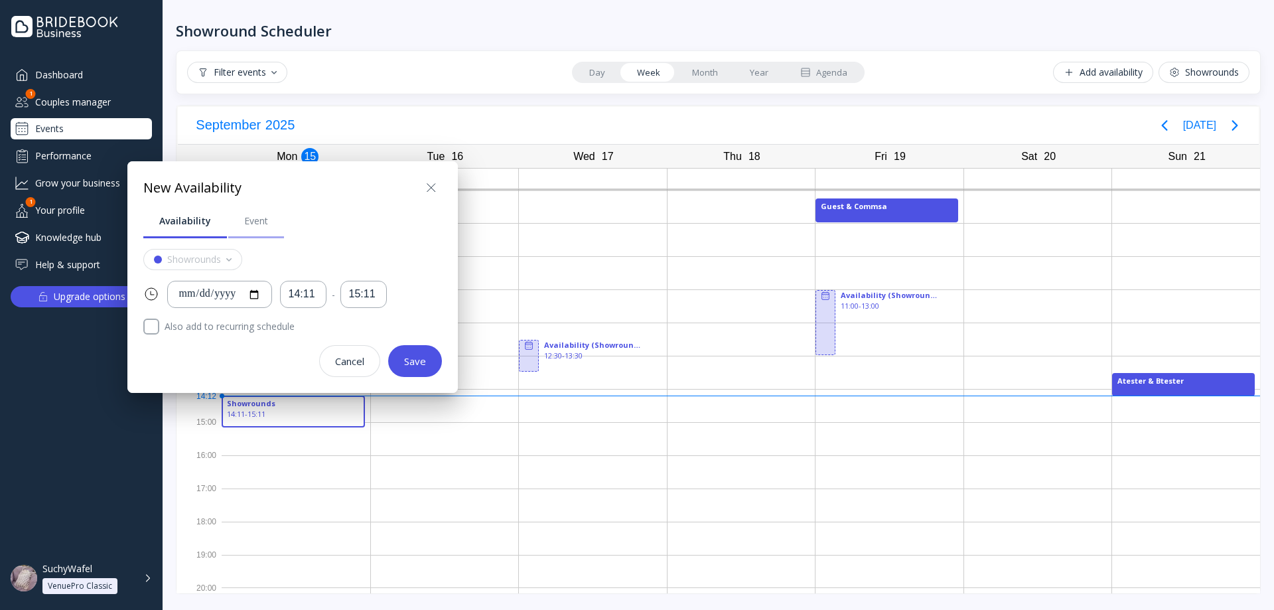
click at [249, 224] on div "Event" at bounding box center [256, 220] width 24 height 13
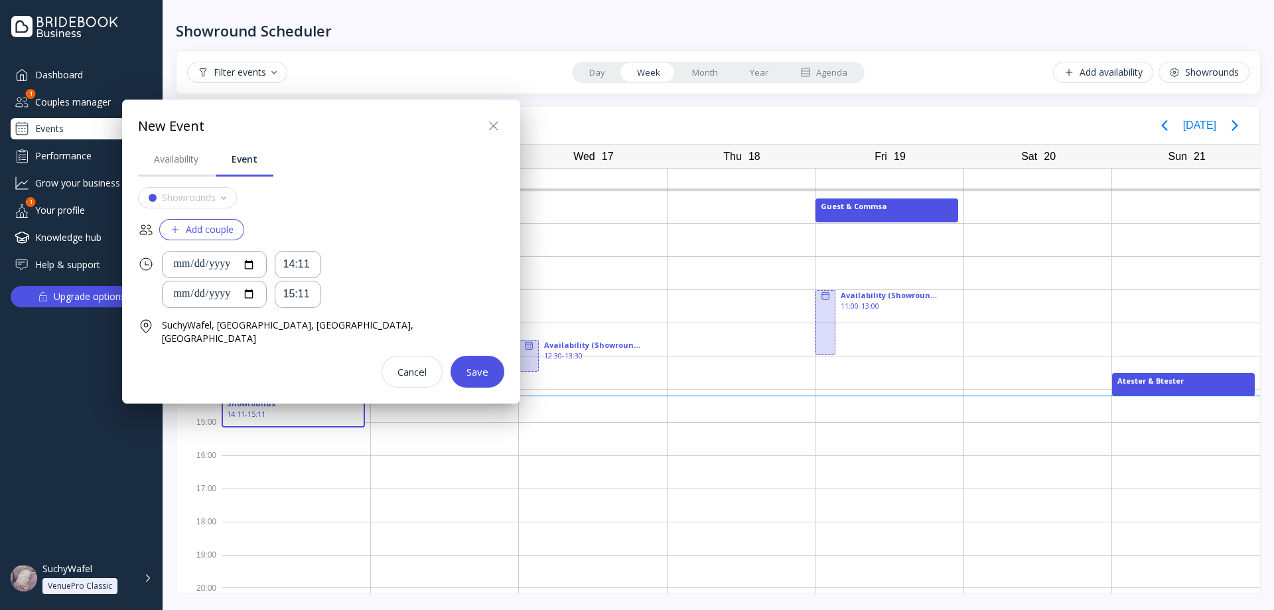
click at [195, 227] on div "Add couple" at bounding box center [202, 229] width 64 height 11
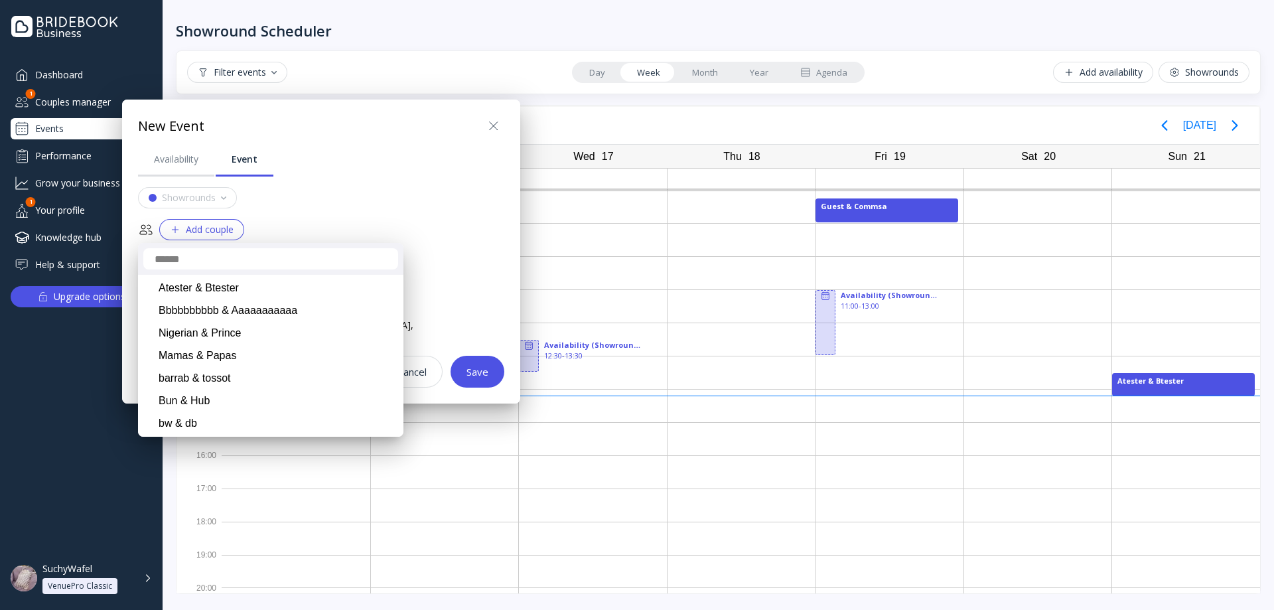
click at [243, 267] on input at bounding box center [270, 258] width 255 height 21
click at [230, 285] on div "Atester & Btester" at bounding box center [270, 288] width 261 height 23
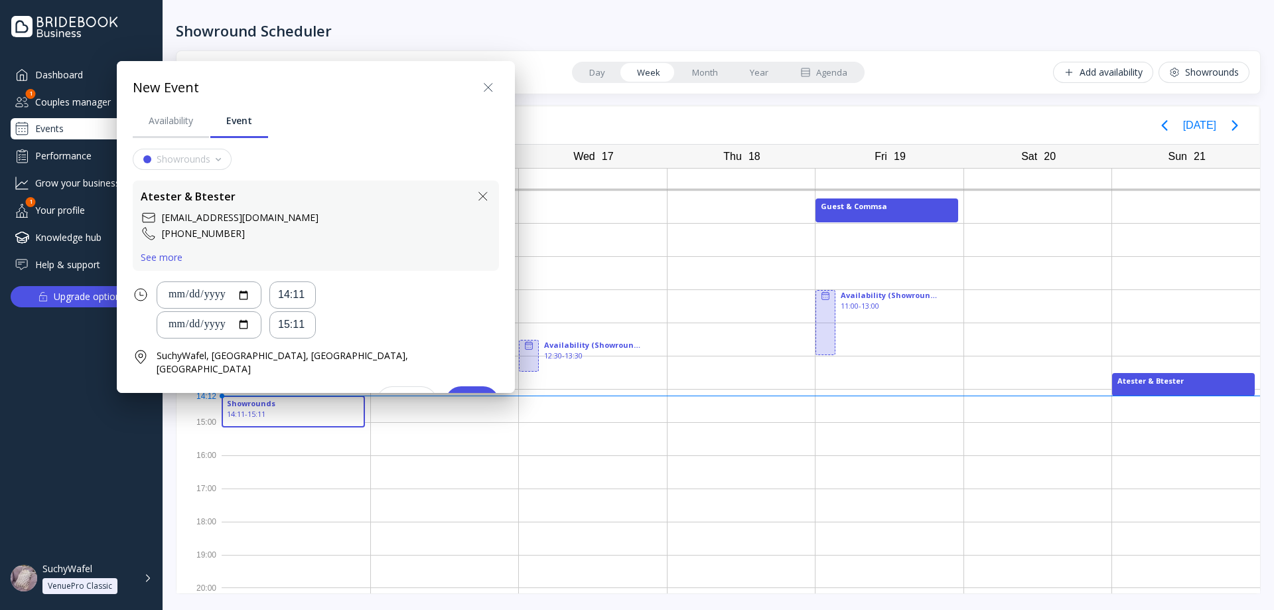
click at [168, 255] on div "See more" at bounding box center [162, 257] width 42 height 11
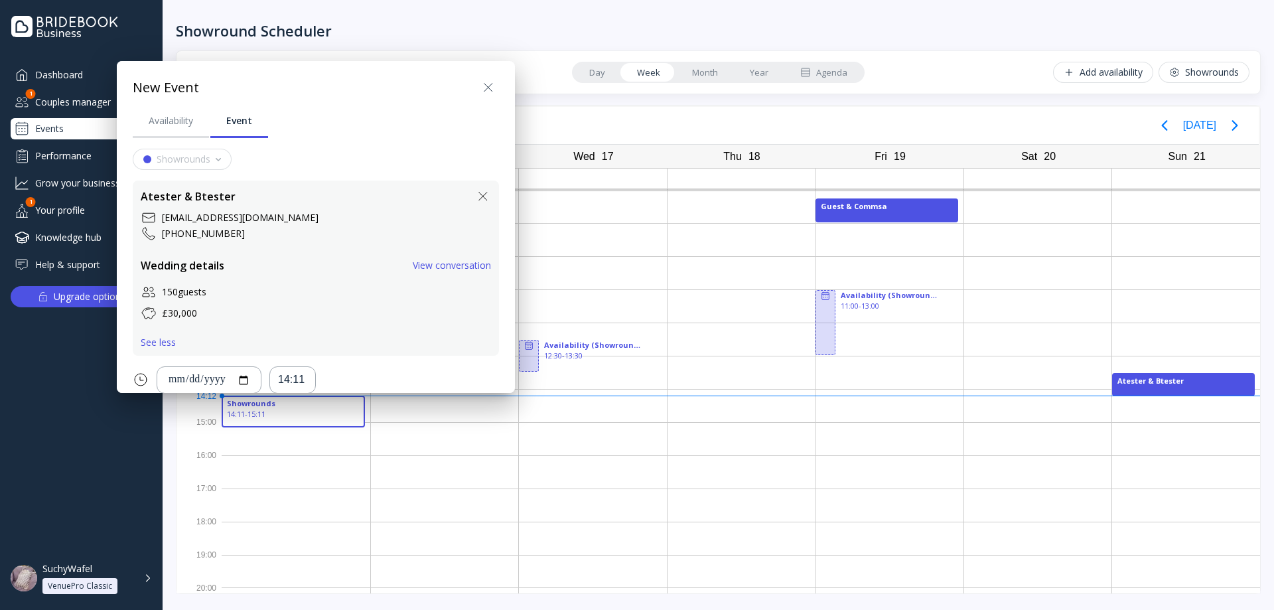
click at [419, 267] on div "View conversation" at bounding box center [452, 265] width 78 height 11
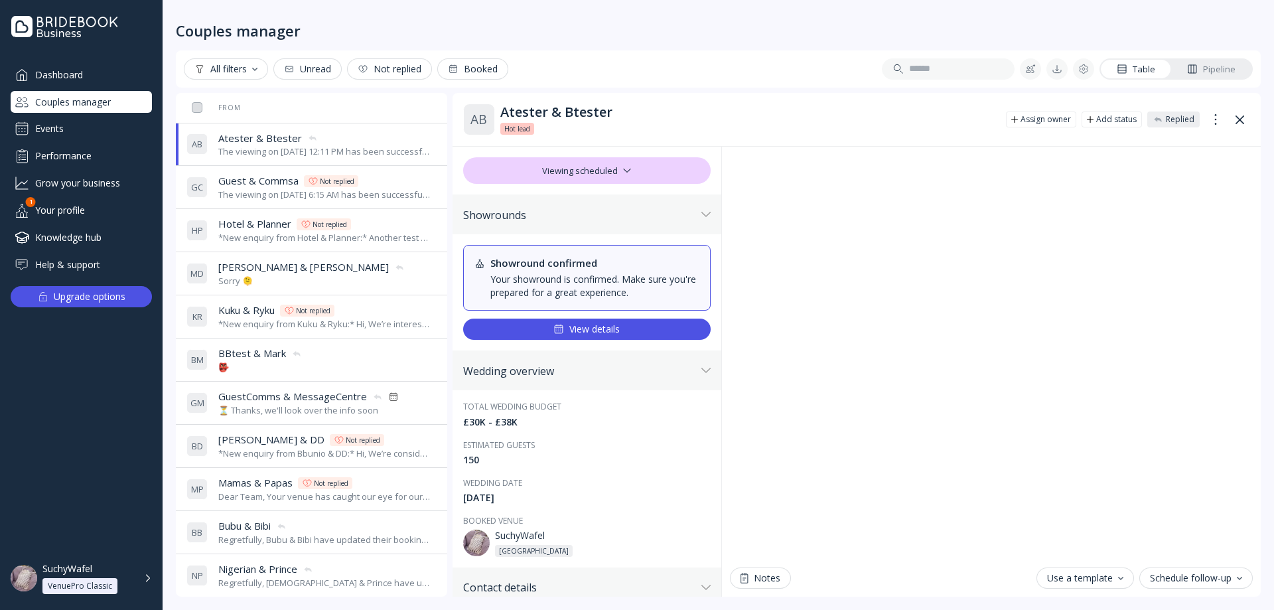
drag, startPoint x: 90, startPoint y: 439, endPoint x: 96, endPoint y: 430, distance: 10.7
click at [90, 440] on div "Dashboard Couples manager Events Performance Grow your business Your profile 1 …" at bounding box center [81, 297] width 163 height 466
click at [82, 129] on div "Events" at bounding box center [81, 128] width 141 height 21
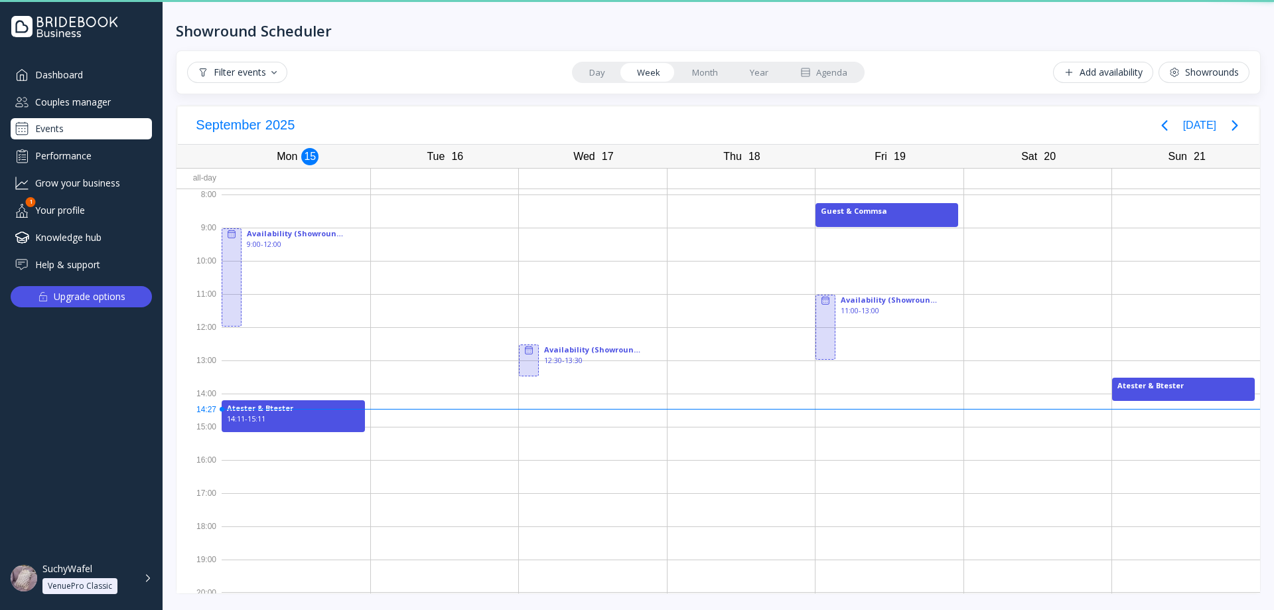
scroll to position [5, 0]
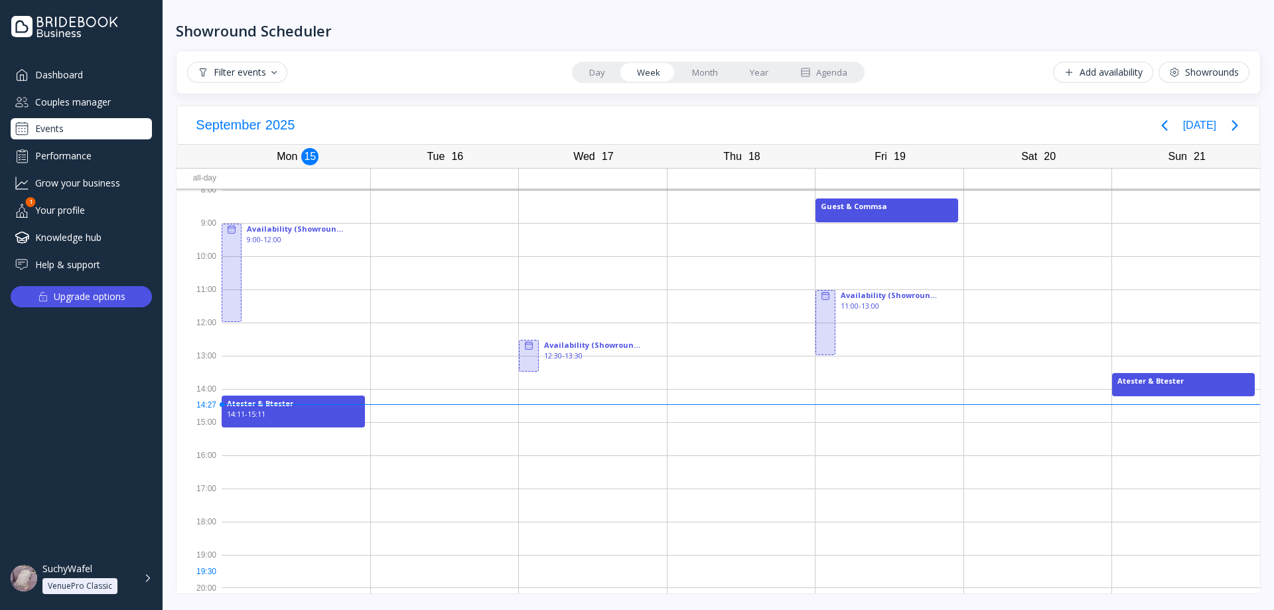
click at [257, 585] on div at bounding box center [296, 571] width 149 height 33
click at [257, 577] on div at bounding box center [296, 571] width 149 height 33
click at [247, 585] on div at bounding box center [296, 571] width 149 height 33
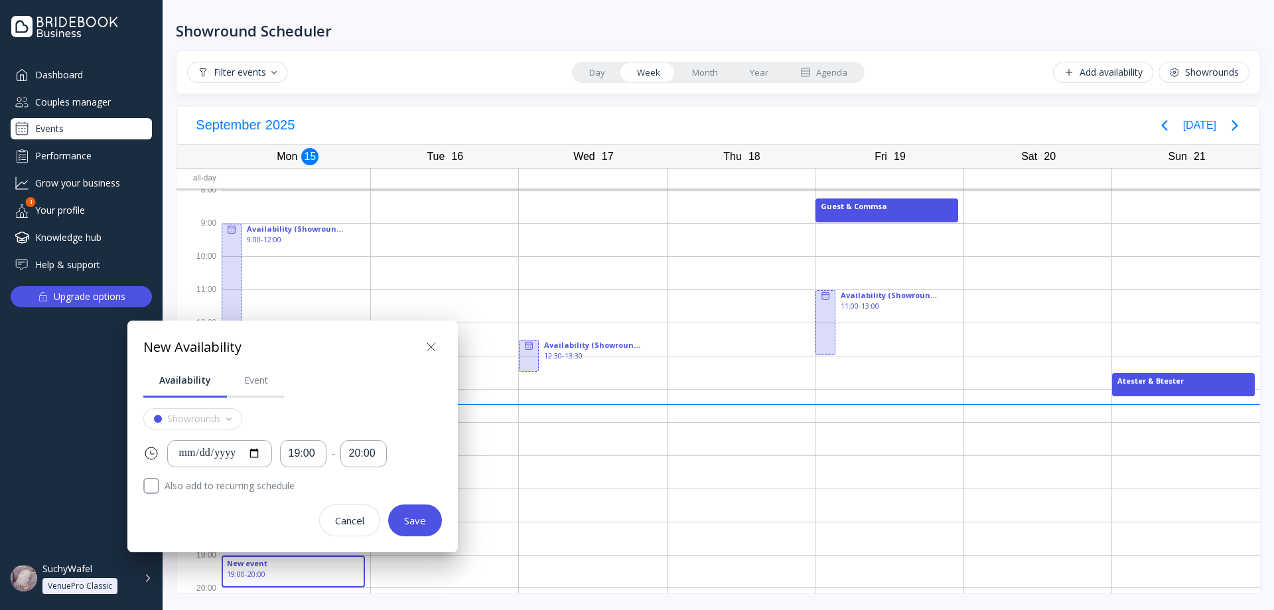
click at [266, 582] on div at bounding box center [637, 305] width 1486 height 822
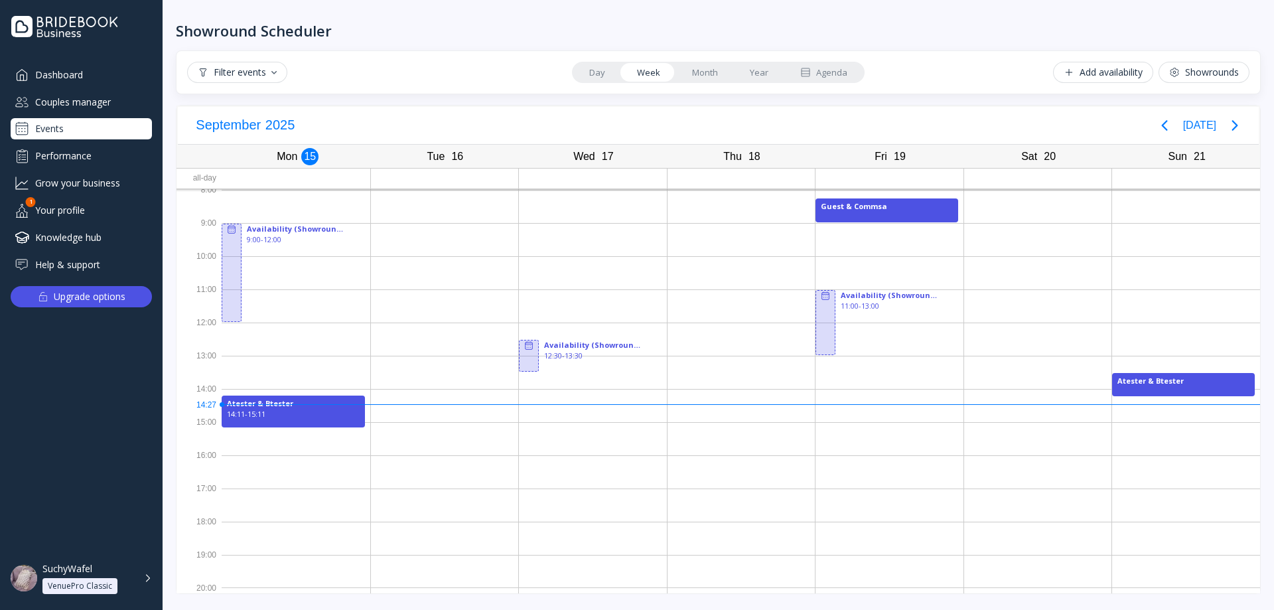
click at [266, 582] on div at bounding box center [296, 571] width 149 height 33
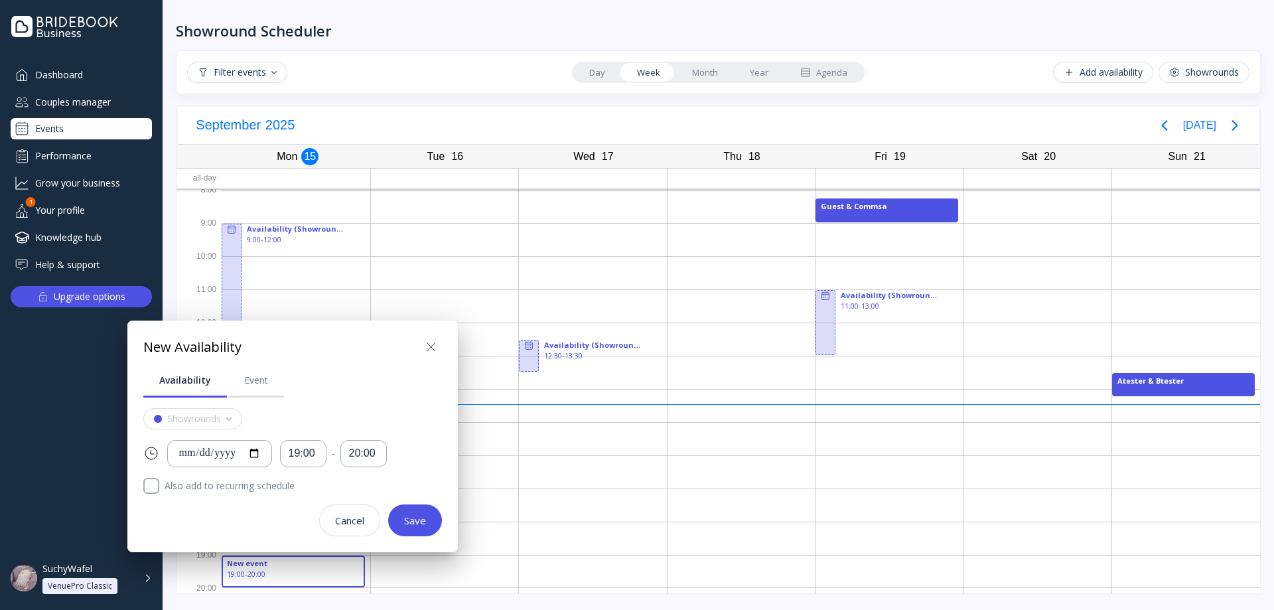
click at [262, 583] on div at bounding box center [637, 305] width 1486 height 822
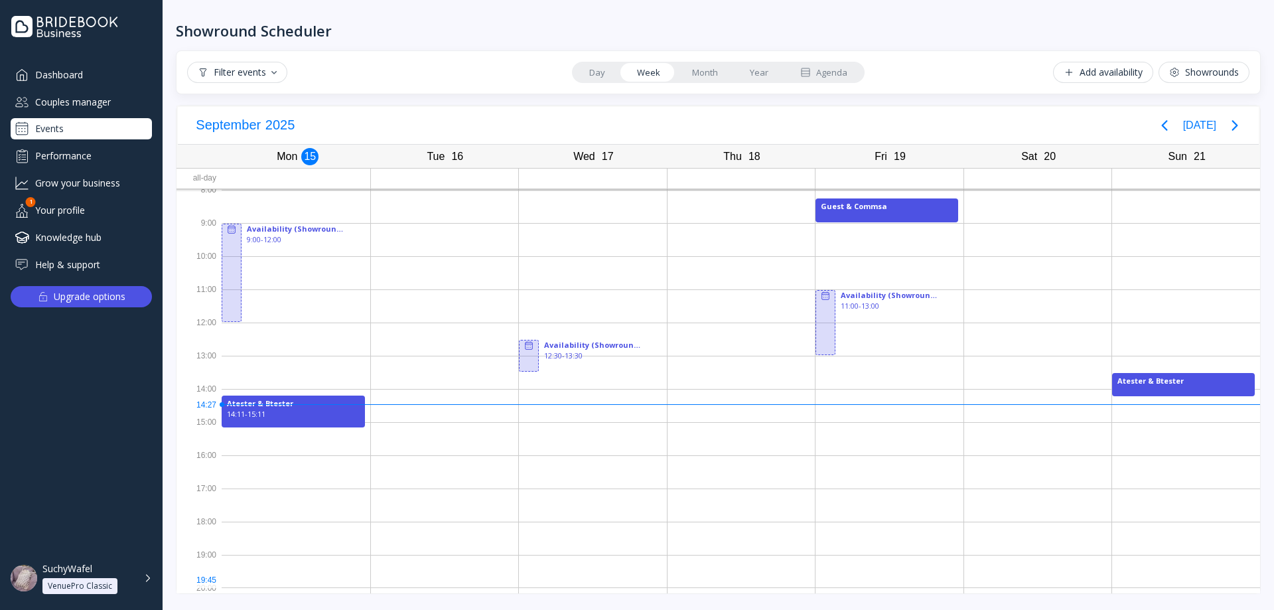
click at [224, 600] on div "Showround Scheduler Filter events Day Week Month Year Agenda Add availability S…" at bounding box center [718, 305] width 1111 height 610
click at [242, 581] on div at bounding box center [296, 571] width 149 height 33
click at [332, 335] on div at bounding box center [296, 338] width 149 height 33
click at [342, 251] on div at bounding box center [296, 239] width 149 height 33
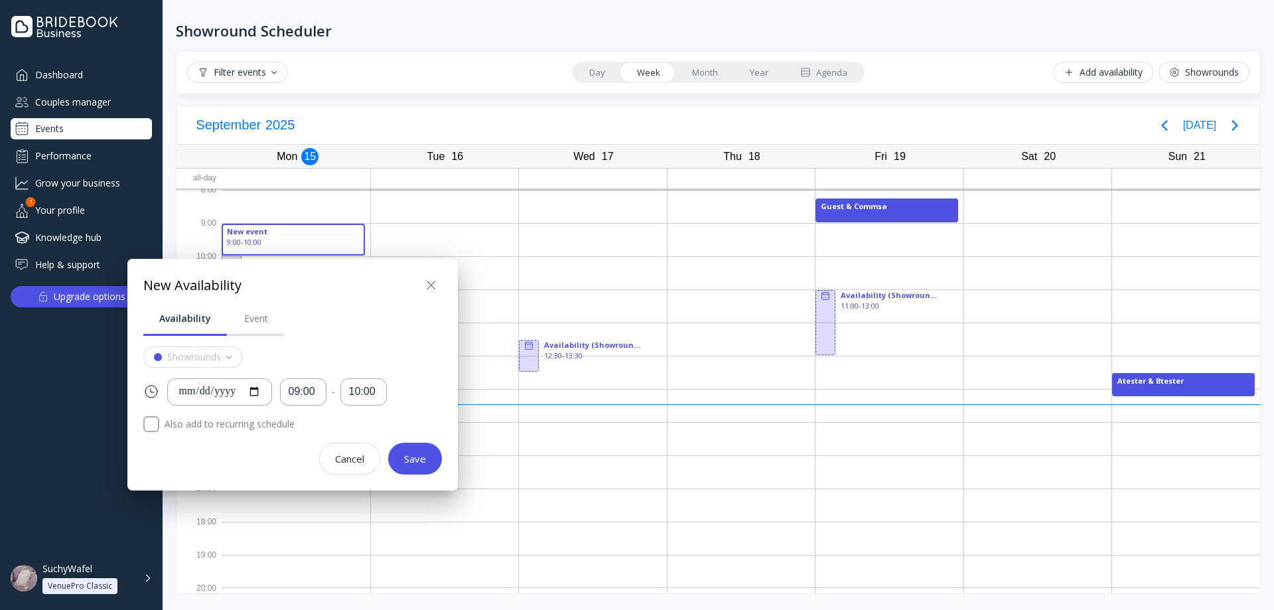
click at [466, 227] on div at bounding box center [637, 305] width 1486 height 822
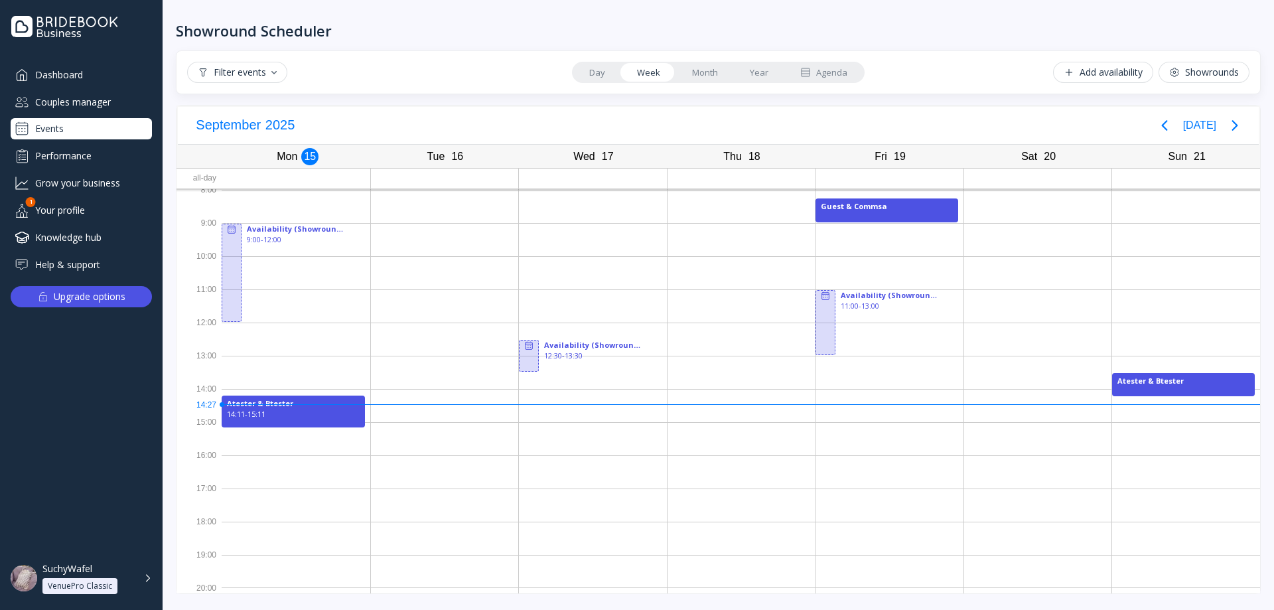
click at [466, 227] on div at bounding box center [445, 239] width 148 height 33
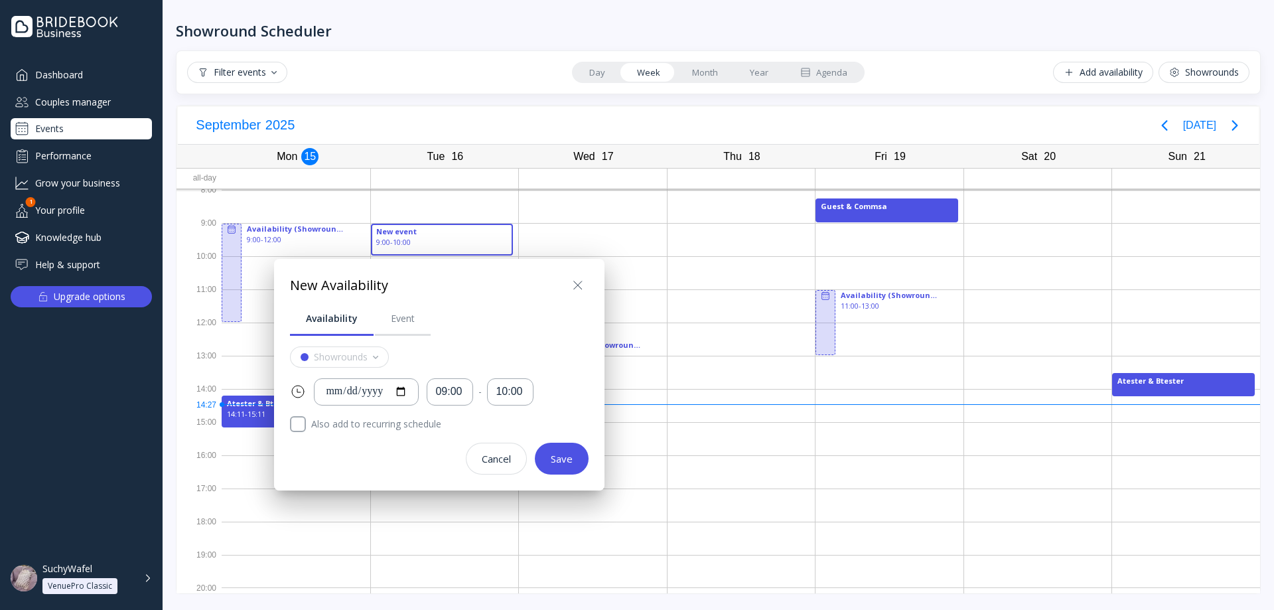
click at [279, 579] on div at bounding box center [637, 305] width 1486 height 822
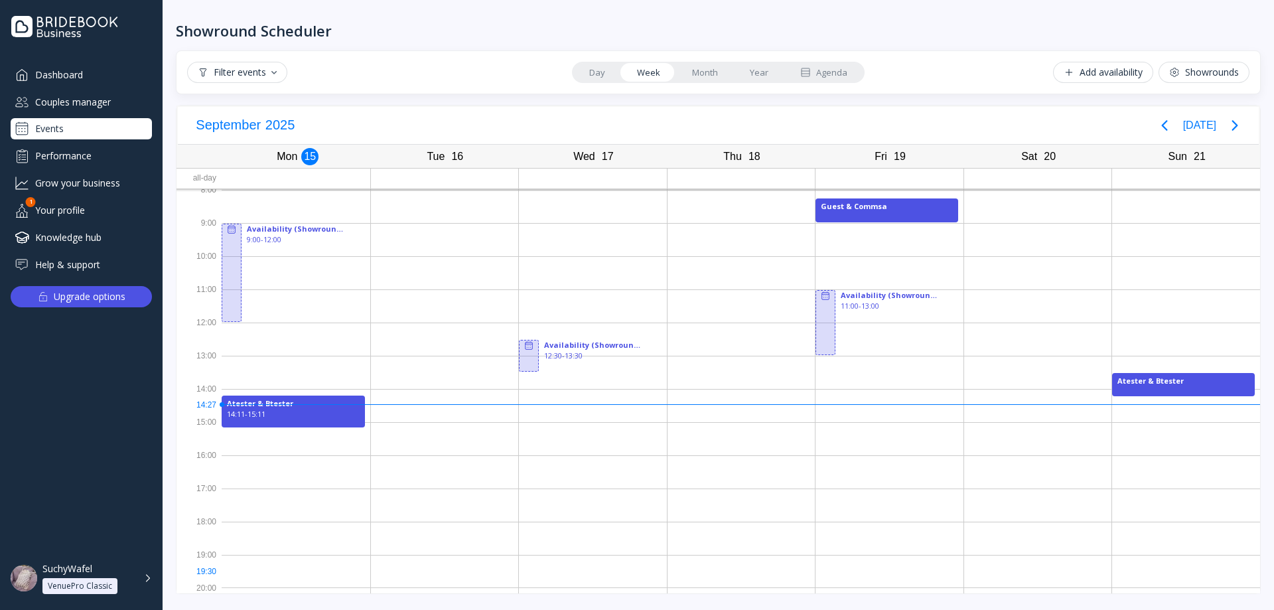
click at [279, 579] on div at bounding box center [296, 571] width 149 height 33
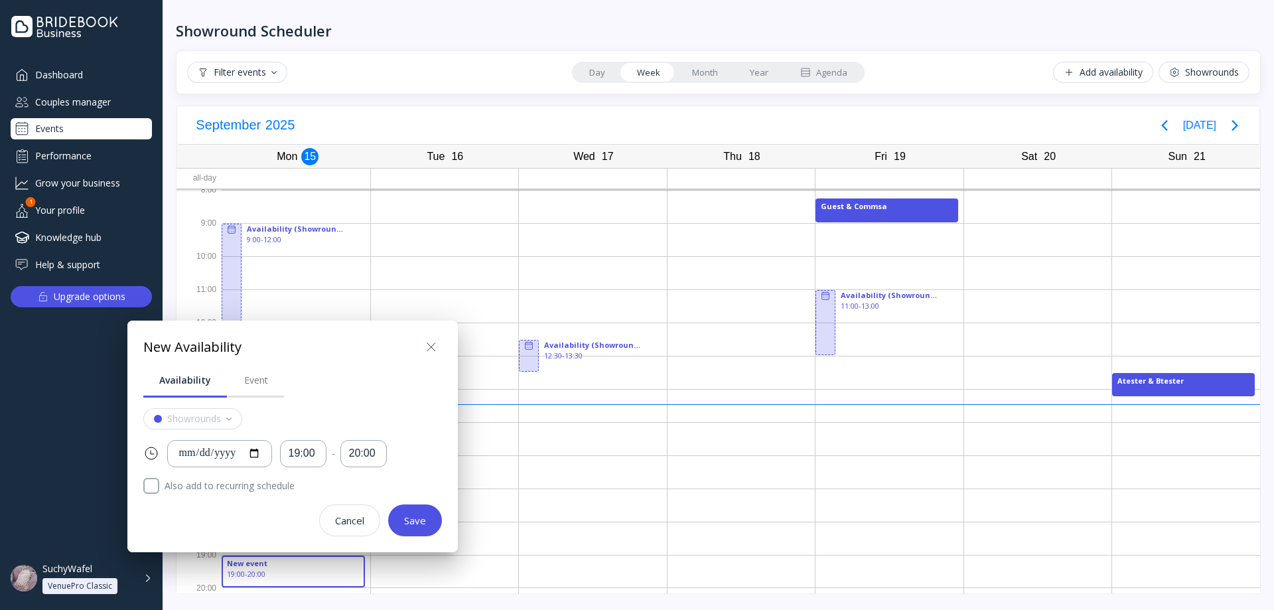
click at [424, 591] on div at bounding box center [637, 305] width 1486 height 822
click at [436, 583] on div at bounding box center [445, 571] width 148 height 33
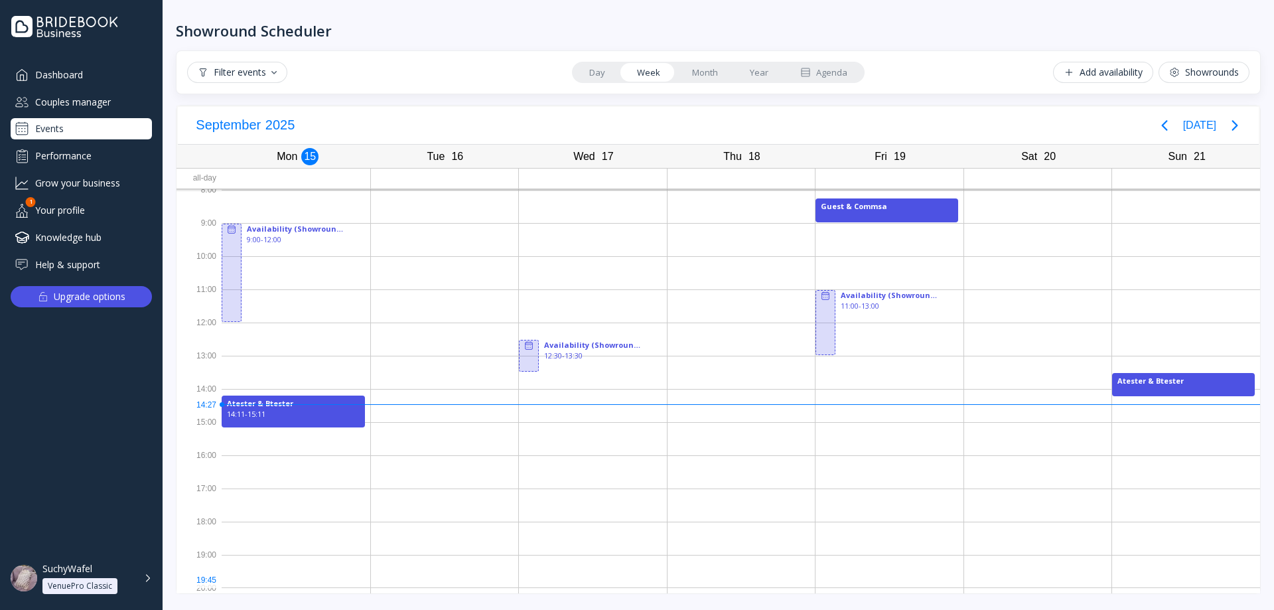
click at [436, 583] on div at bounding box center [445, 571] width 148 height 33
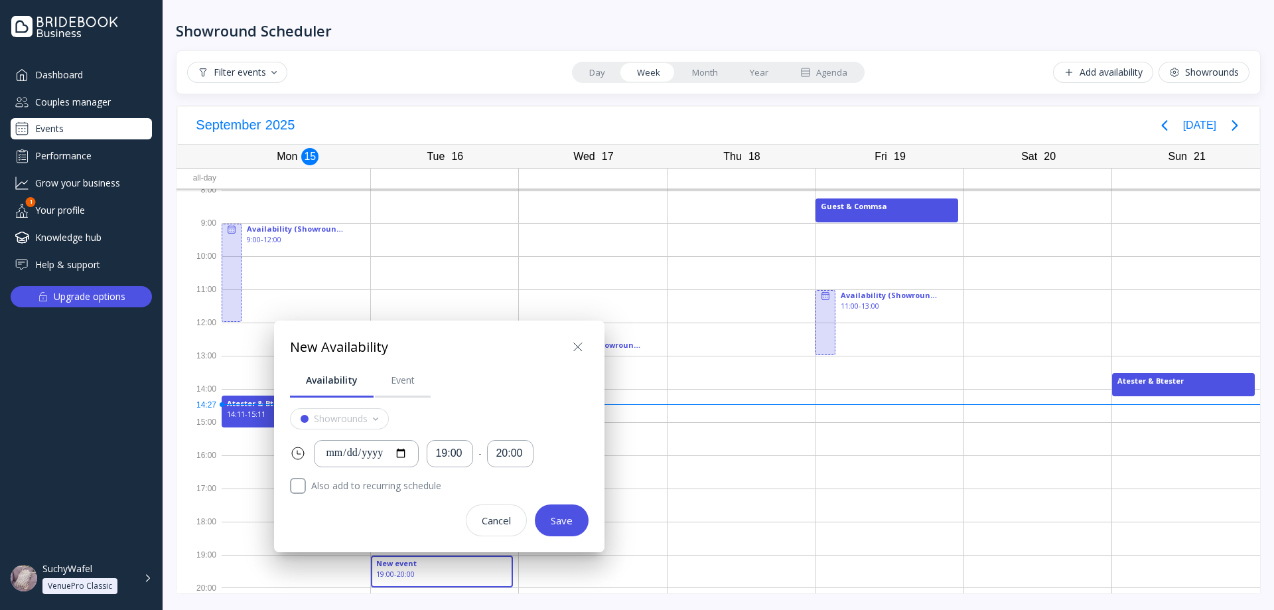
click at [569, 578] on div at bounding box center [637, 305] width 1486 height 822
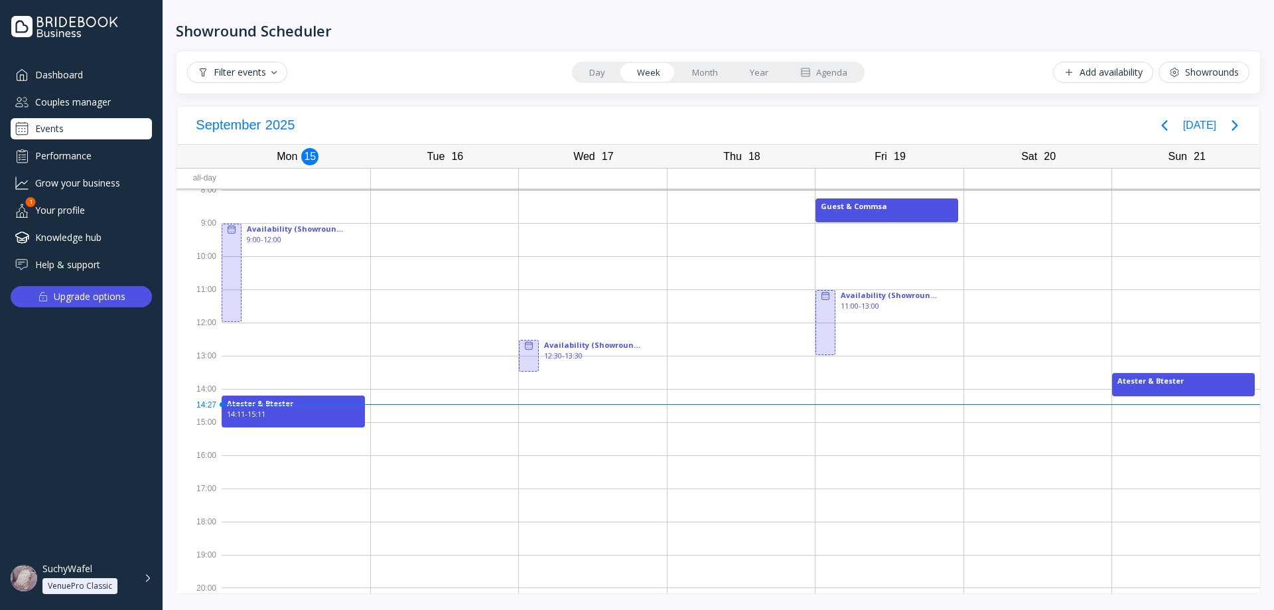
click at [569, 578] on div at bounding box center [593, 571] width 148 height 33
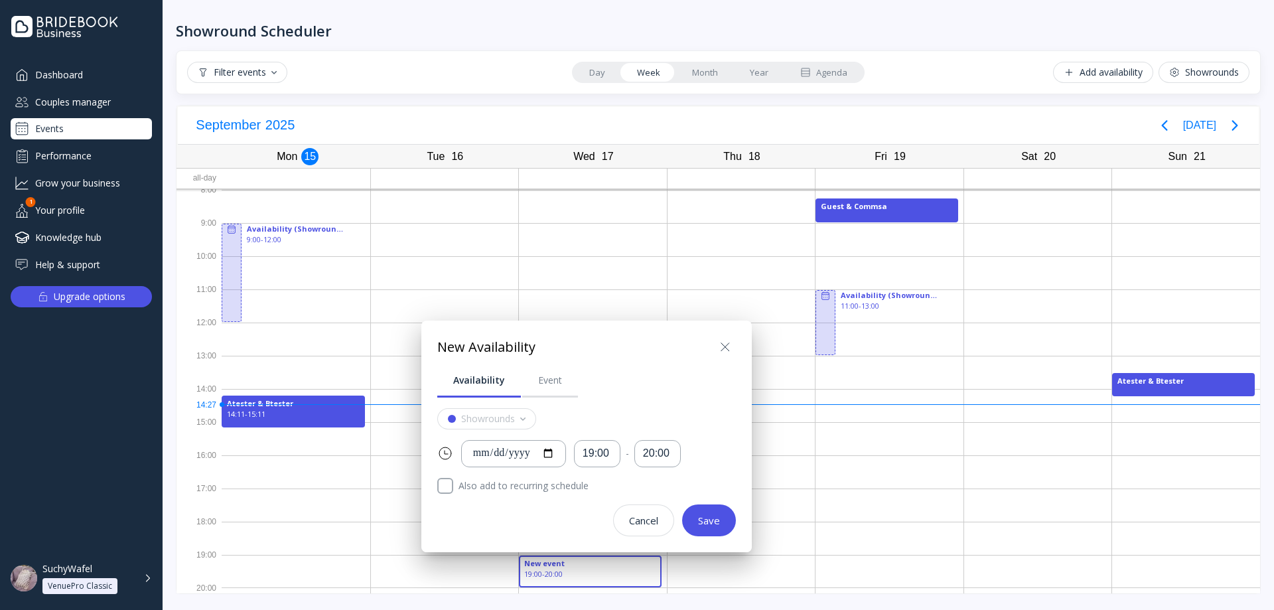
click at [259, 535] on div at bounding box center [637, 305] width 1486 height 822
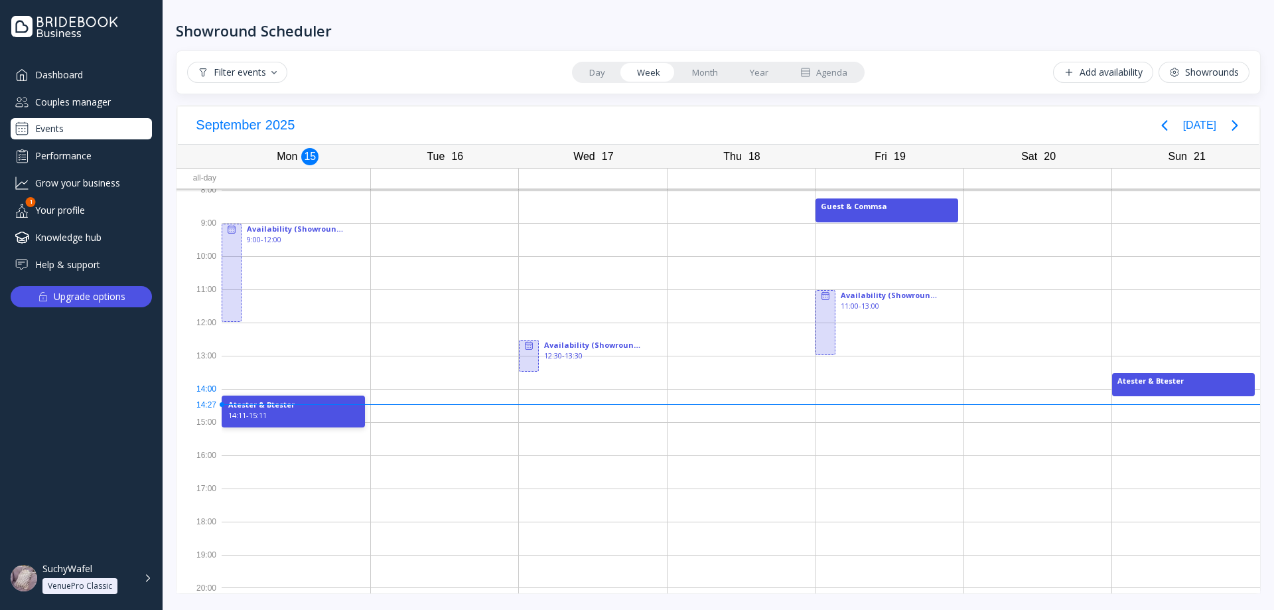
click at [294, 395] on div "Atester & Btester 14:11 - 15:11" at bounding box center [293, 411] width 143 height 32
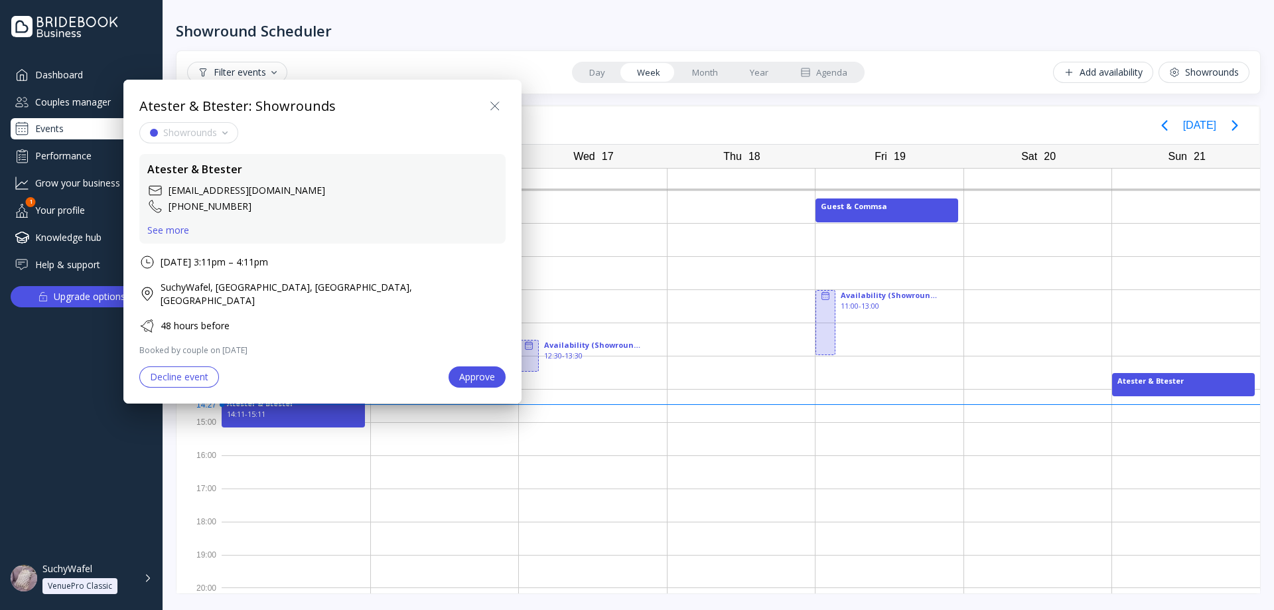
click at [176, 232] on div "See more" at bounding box center [168, 230] width 42 height 11
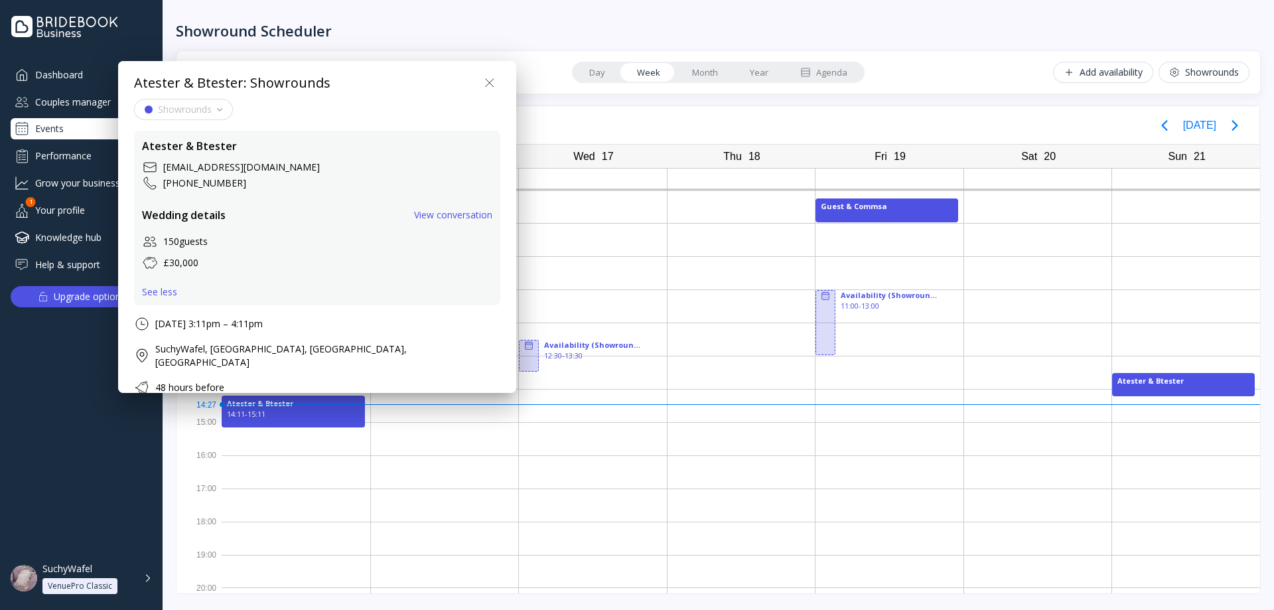
scroll to position [0, 0]
drag, startPoint x: 431, startPoint y: 90, endPoint x: 350, endPoint y: 272, distance: 199.6
click at [482, 90] on icon at bounding box center [490, 88] width 16 height 16
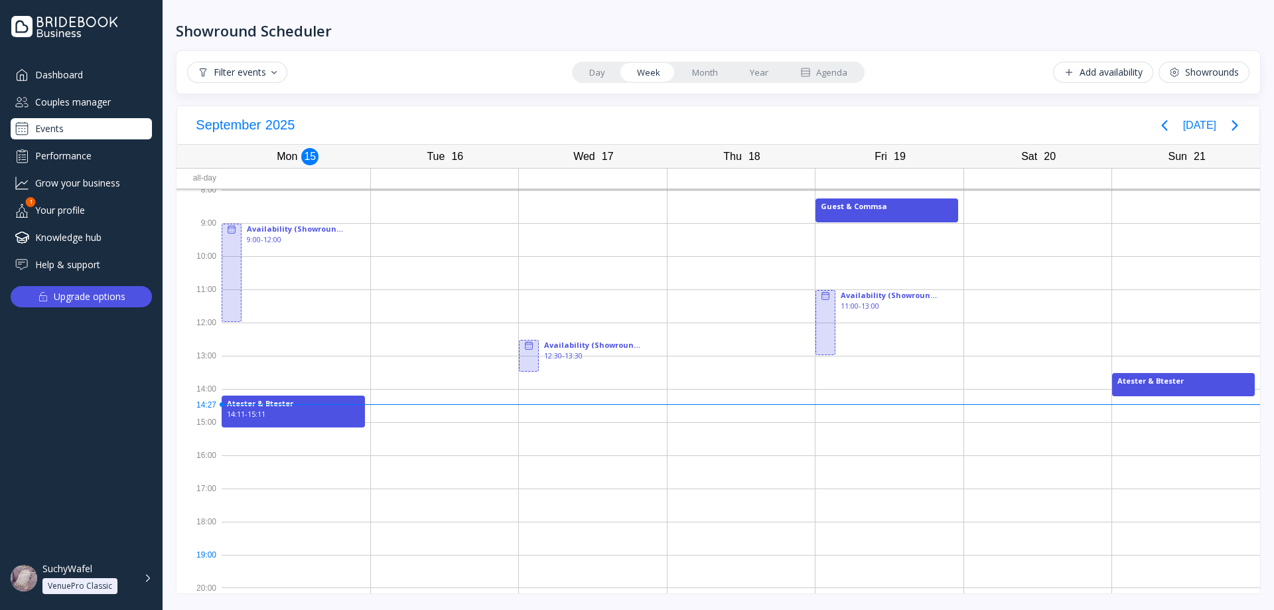
click at [273, 574] on div at bounding box center [296, 571] width 149 height 33
click at [1086, 68] on div "Add availability" at bounding box center [1103, 72] width 79 height 11
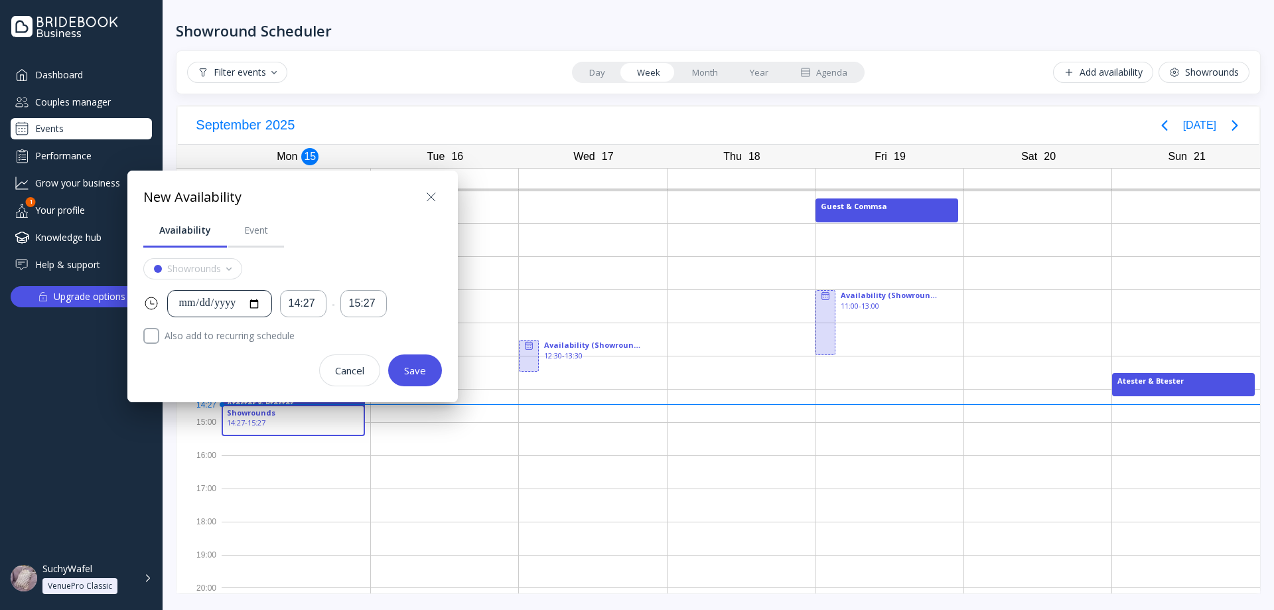
click at [272, 305] on div "**********" at bounding box center [219, 303] width 105 height 27
click at [261, 305] on input "**********" at bounding box center [219, 303] width 82 height 15
click at [300, 308] on div "14:27" at bounding box center [303, 303] width 29 height 15
click at [304, 308] on div "14:27" at bounding box center [303, 303] width 29 height 15
click at [309, 309] on div "14:27" at bounding box center [303, 303] width 29 height 15
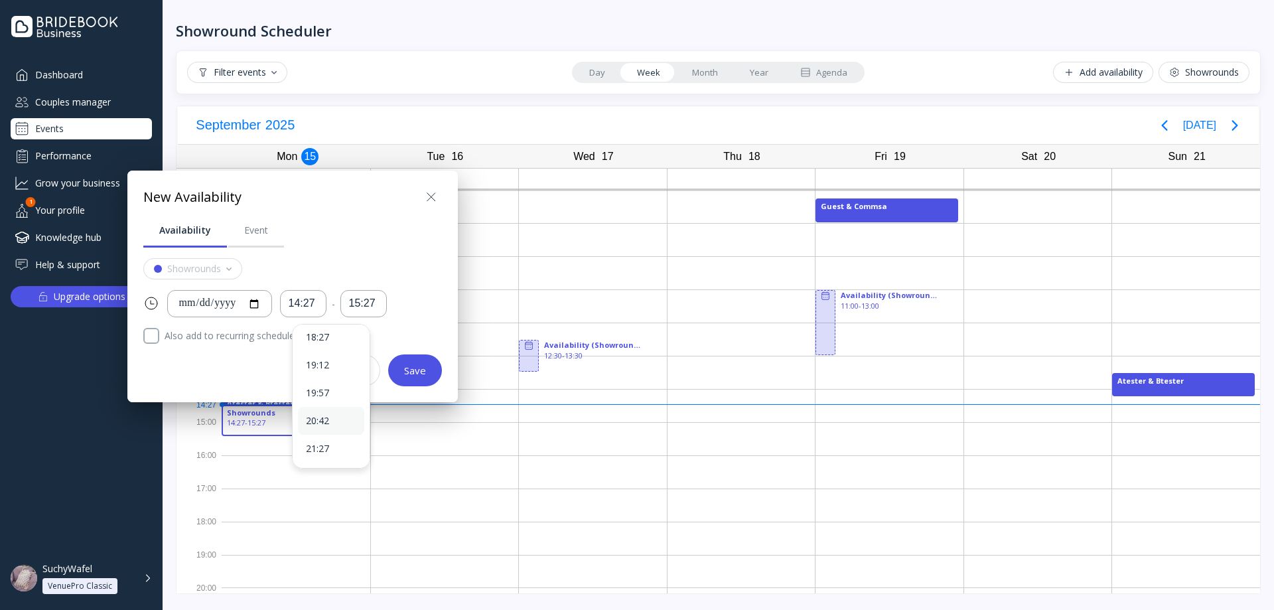
scroll to position [133, 0]
click at [332, 406] on div "20:42" at bounding box center [331, 406] width 50 height 12
click at [378, 308] on div "15:27" at bounding box center [363, 303] width 29 height 15
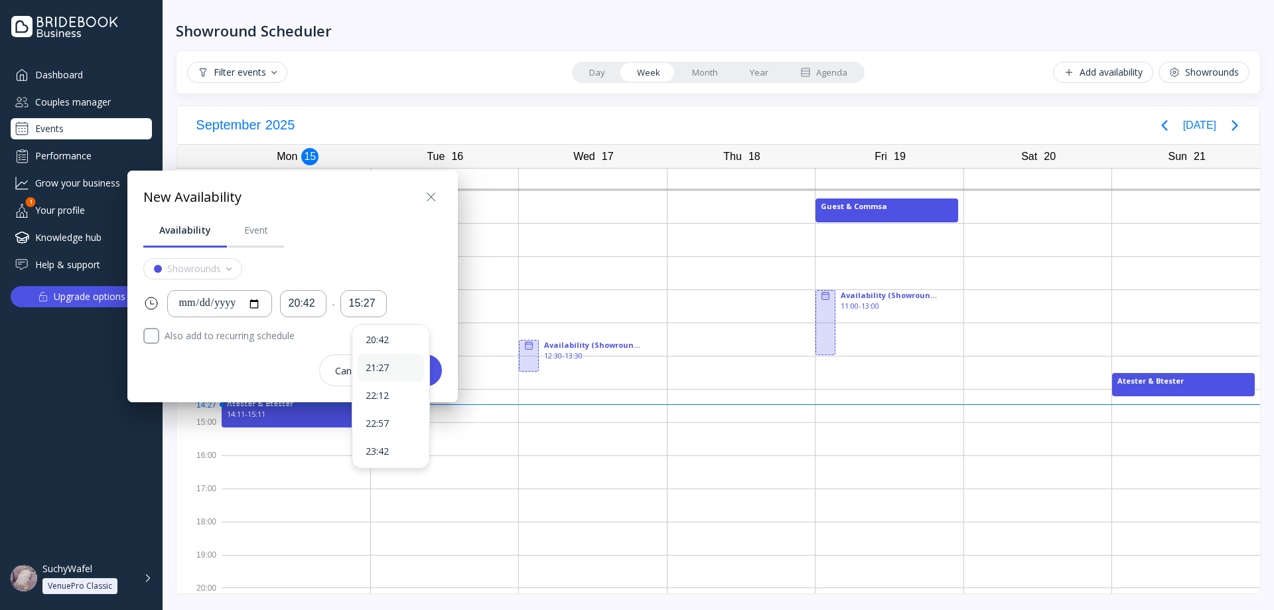
scroll to position [7, 0]
click at [389, 372] on div "21:27" at bounding box center [391, 365] width 66 height 28
click at [427, 369] on button "Save" at bounding box center [415, 370] width 54 height 32
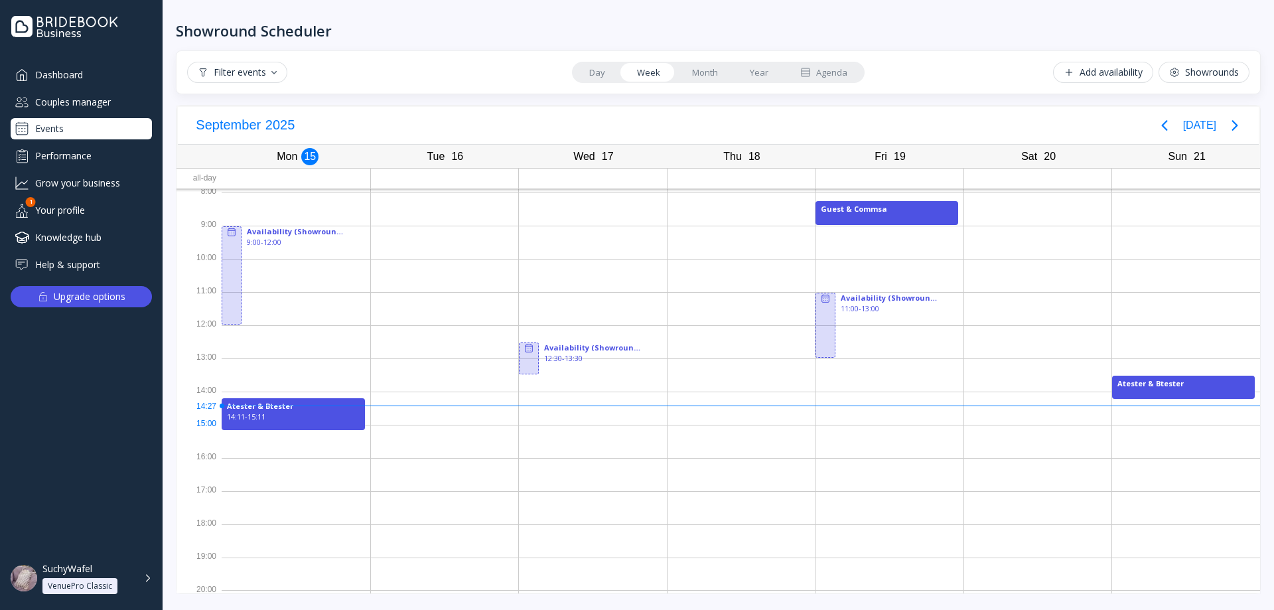
scroll to position [0, 0]
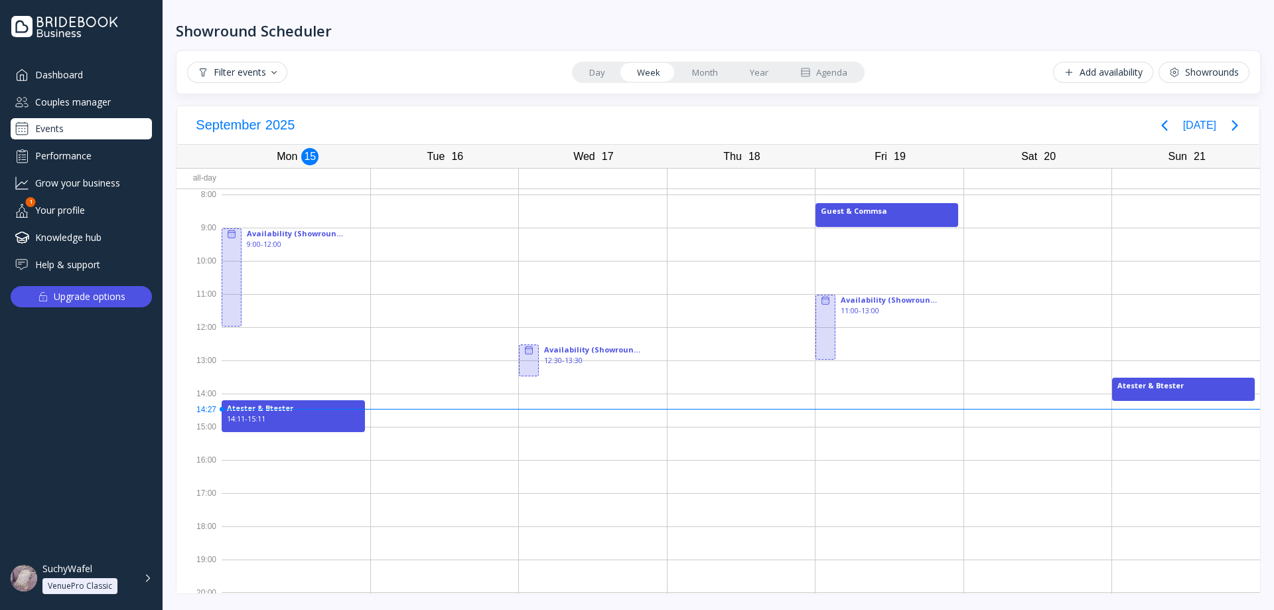
click at [586, 79] on link "Day" at bounding box center [597, 72] width 48 height 19
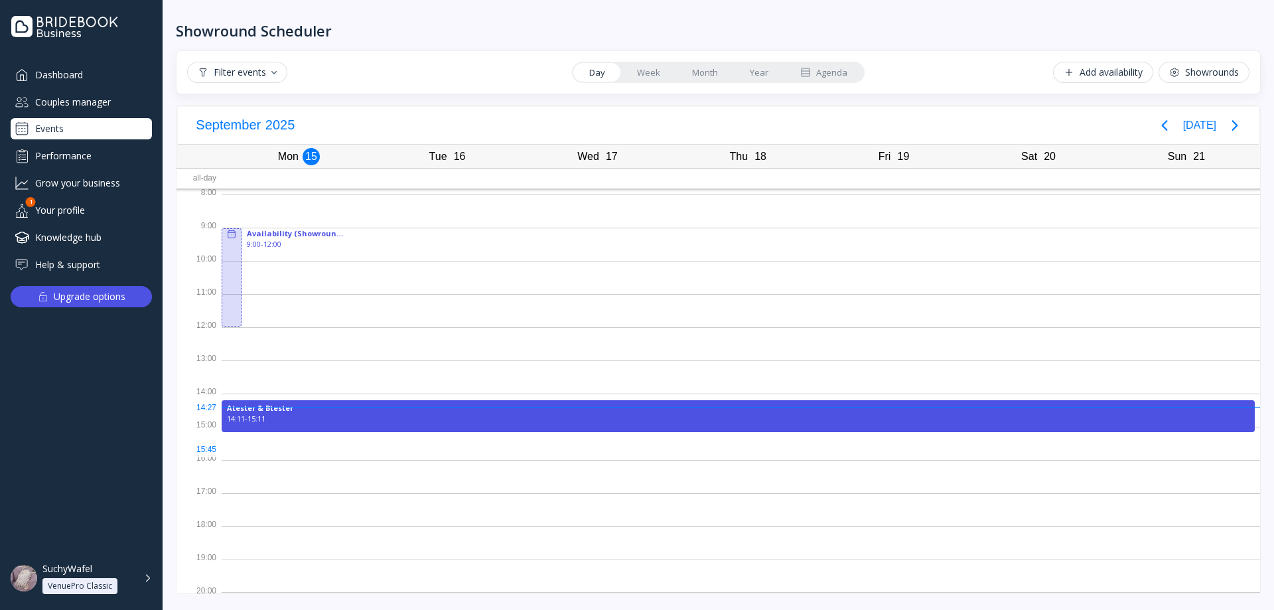
scroll to position [5, 0]
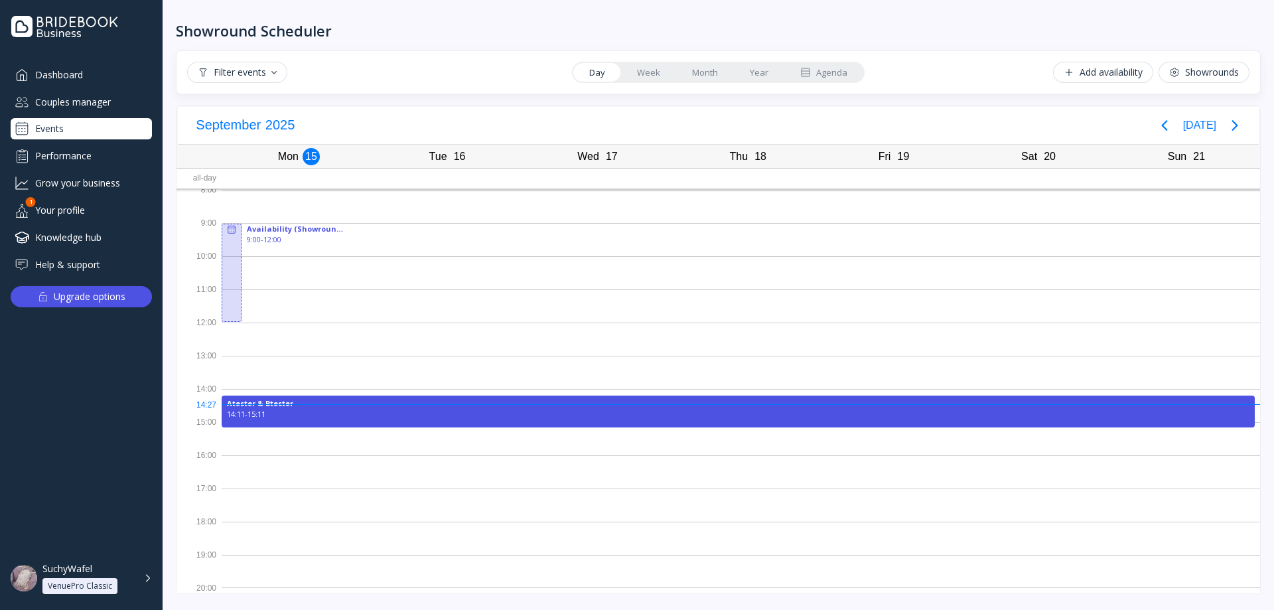
click at [643, 78] on link "Week" at bounding box center [648, 72] width 55 height 19
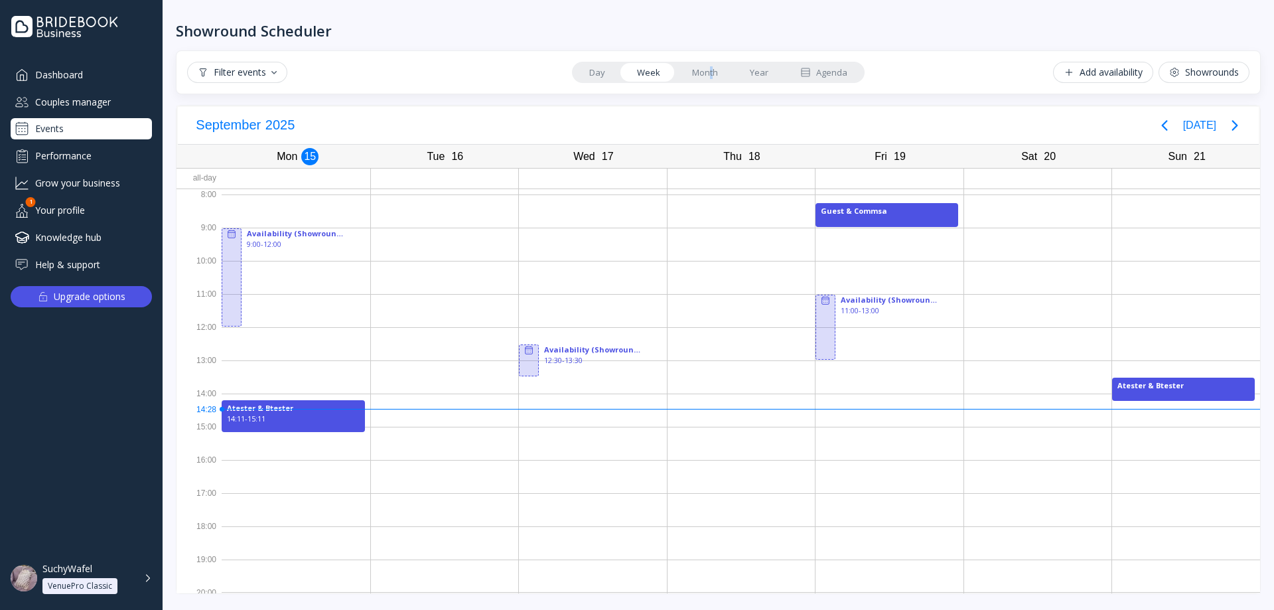
click at [712, 65] on link "Month" at bounding box center [705, 72] width 58 height 19
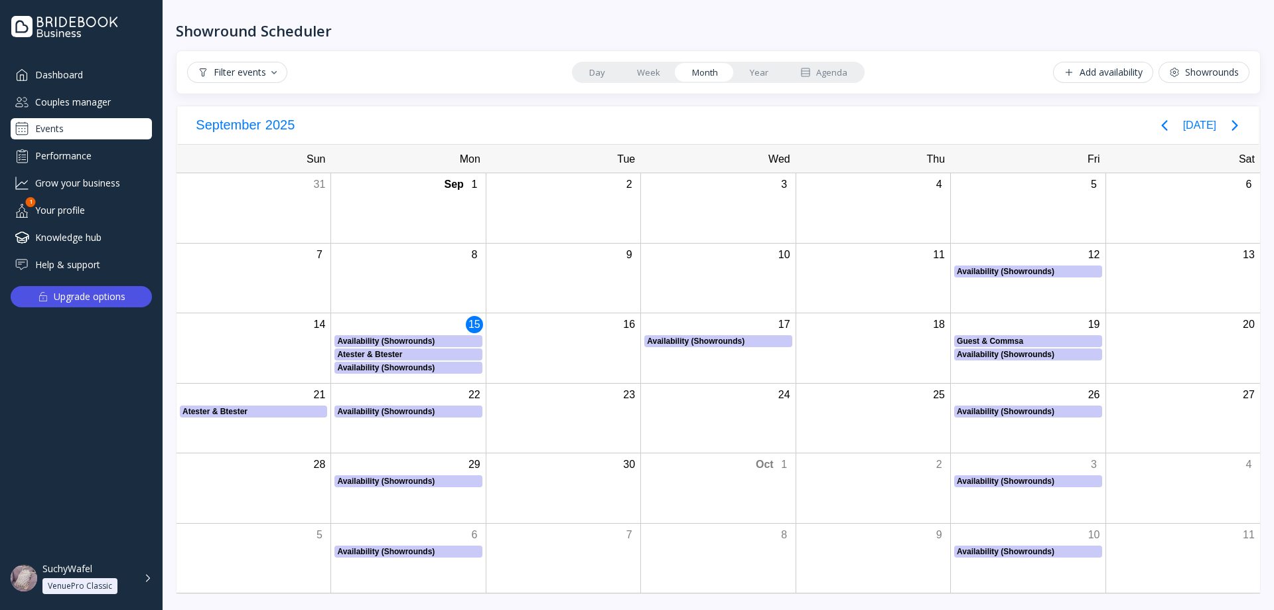
click at [652, 71] on link "Week" at bounding box center [648, 72] width 55 height 19
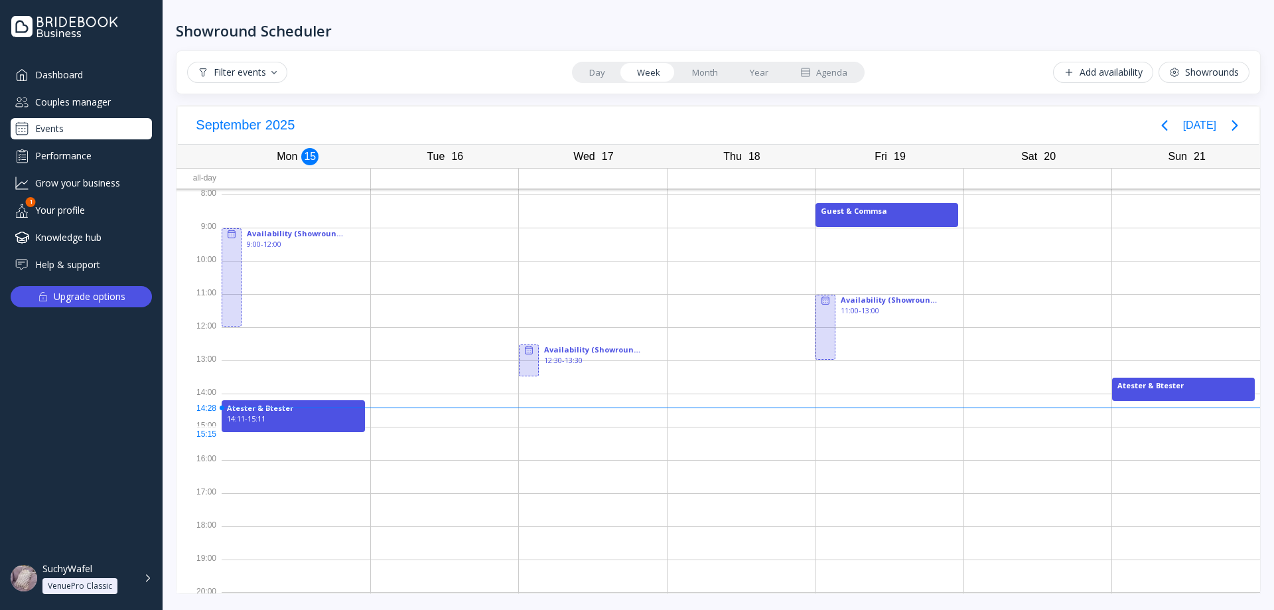
scroll to position [5, 0]
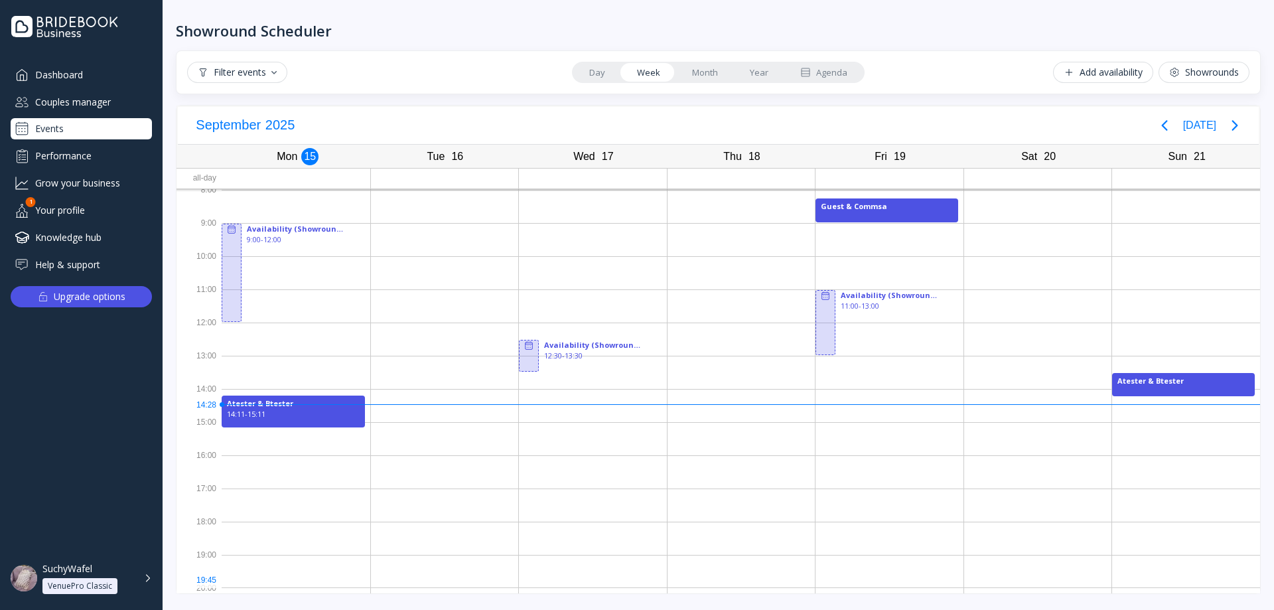
click at [256, 583] on div at bounding box center [296, 571] width 149 height 33
click at [249, 591] on div "Availability (Showrounds) 9:00 - 12:00 Atester & Btester 14:11 - 15:11" at bounding box center [296, 388] width 149 height 409
click at [1099, 76] on div "Add availability" at bounding box center [1103, 72] width 79 height 11
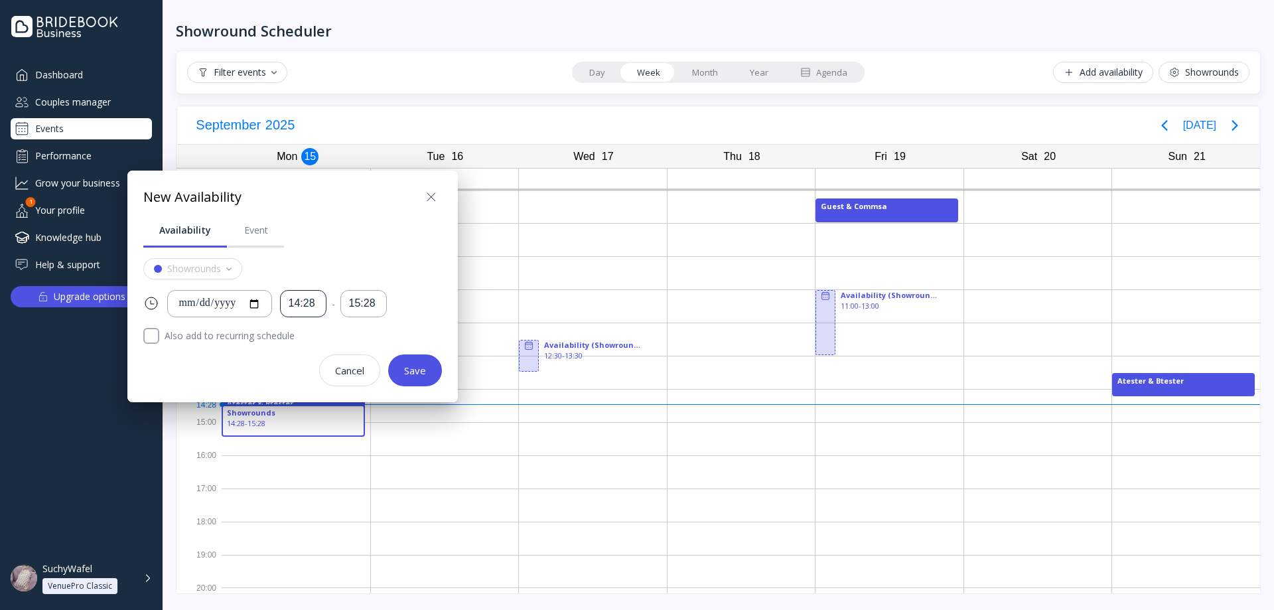
click at [321, 294] on div "14:28" at bounding box center [303, 303] width 46 height 27
click at [329, 355] on div "19:13" at bounding box center [331, 348] width 66 height 28
click at [378, 301] on div "15:28" at bounding box center [363, 303] width 29 height 15
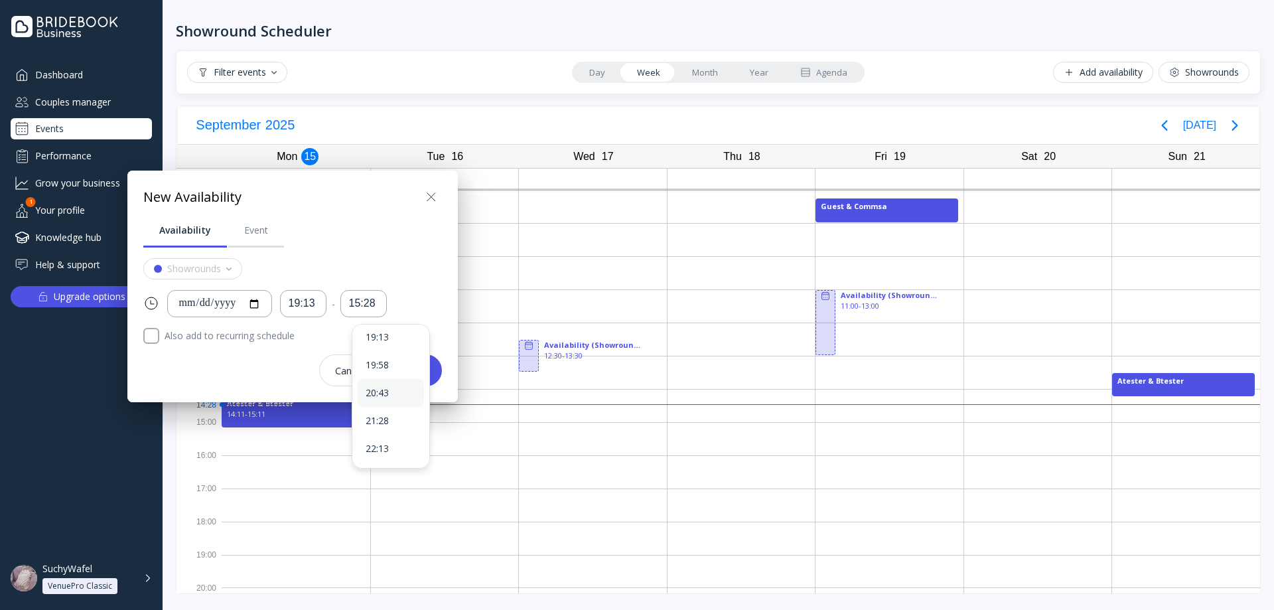
scroll to position [0, 0]
click at [380, 376] on div "19:58" at bounding box center [391, 372] width 50 height 12
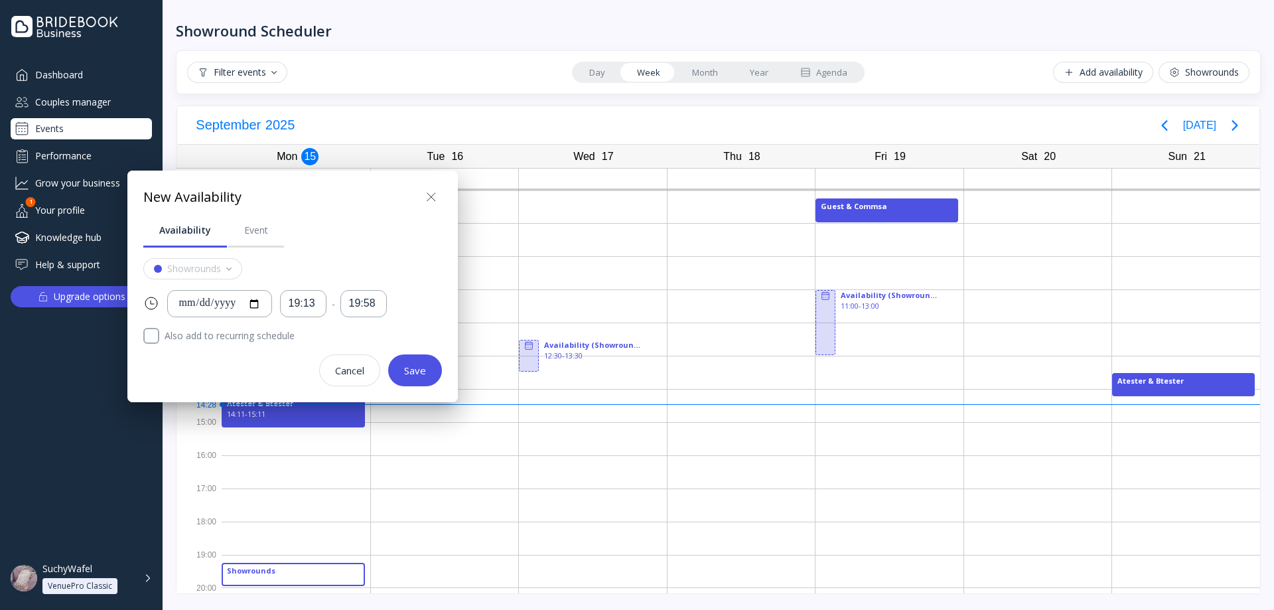
click at [414, 374] on div "Save" at bounding box center [415, 370] width 22 height 11
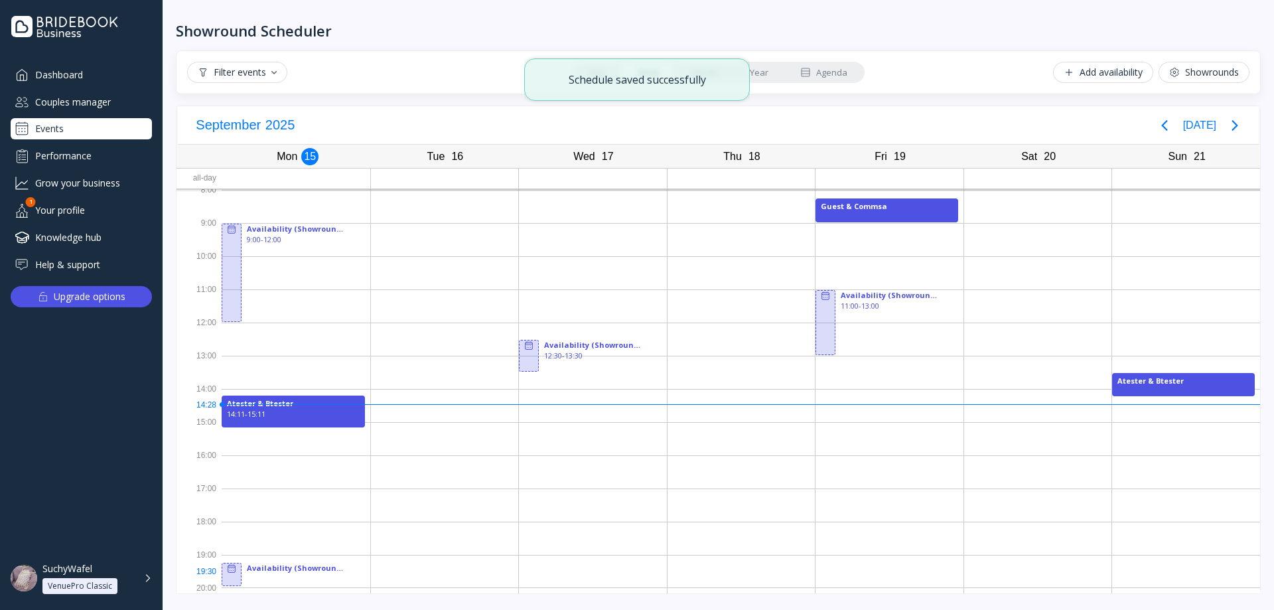
click at [283, 571] on div at bounding box center [296, 571] width 149 height 33
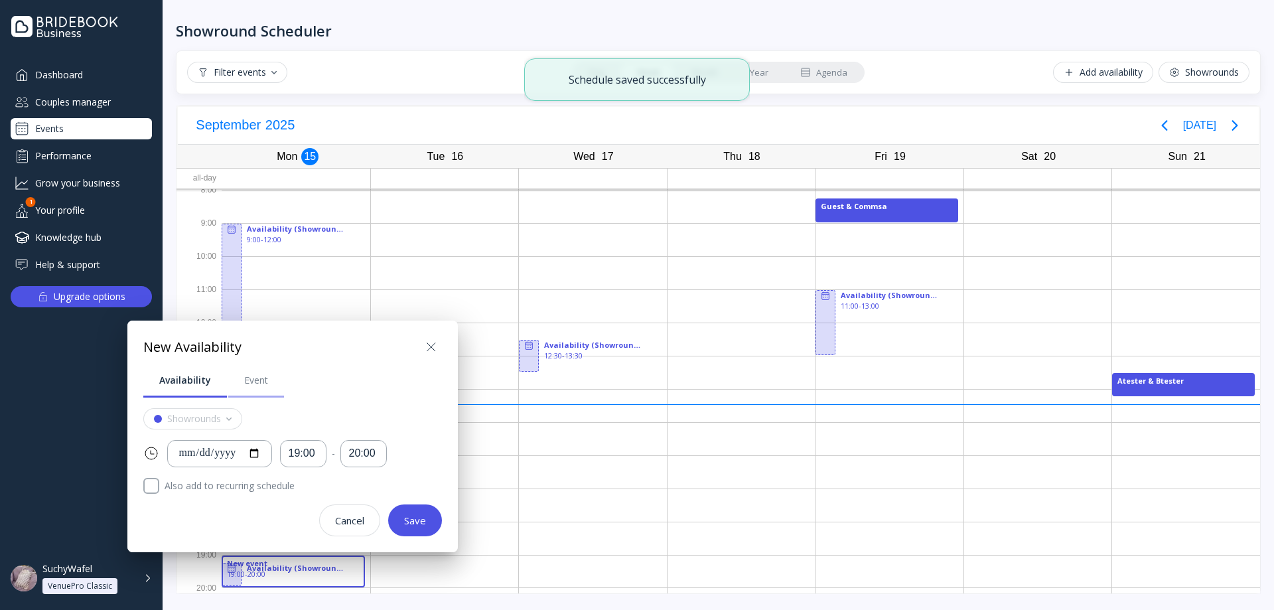
click at [244, 385] on div "Event" at bounding box center [256, 380] width 24 height 13
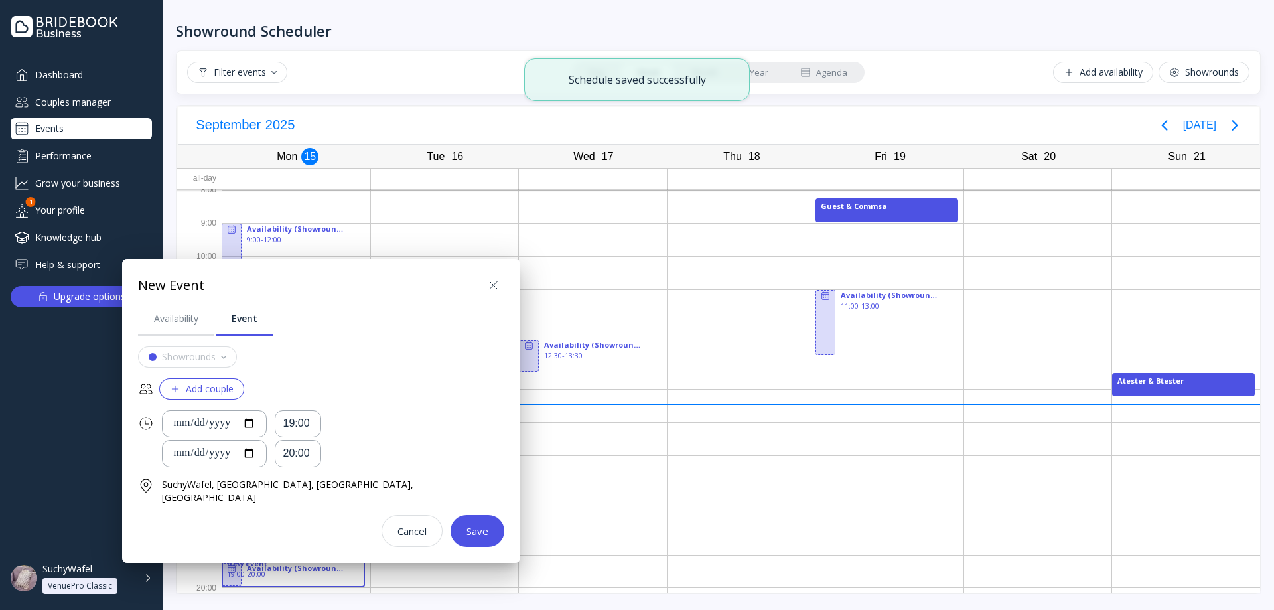
click at [218, 386] on div "Add couple" at bounding box center [202, 388] width 64 height 11
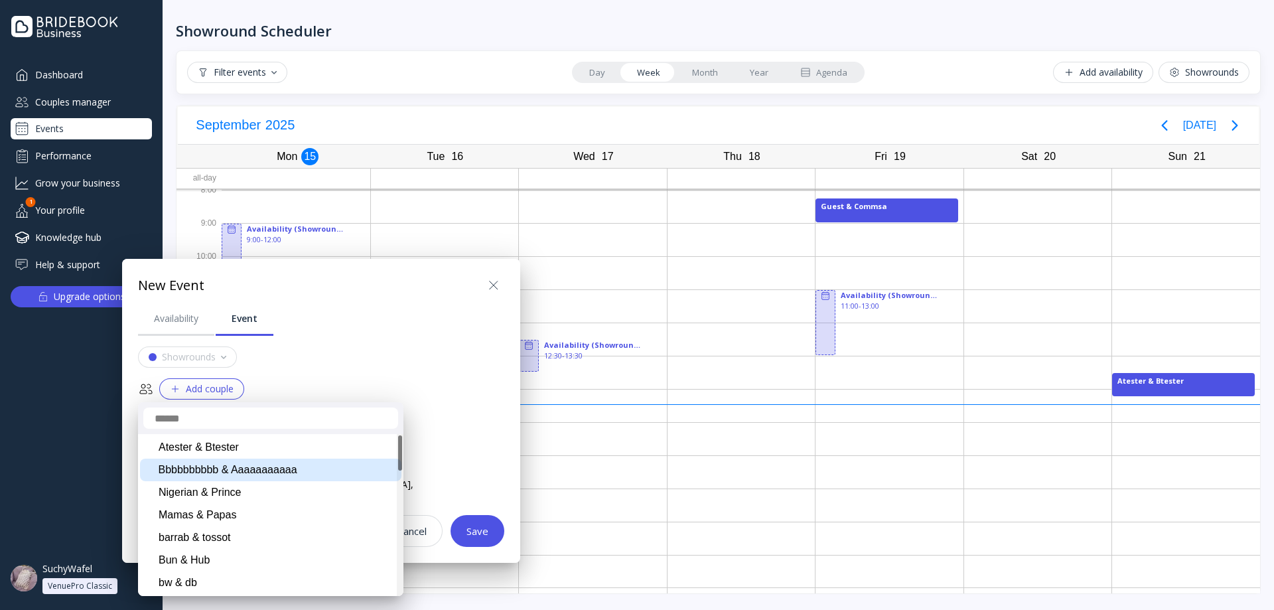
click at [241, 468] on div "Bbbbbbbbbb & Aaaaaaaaaaa" at bounding box center [270, 469] width 261 height 23
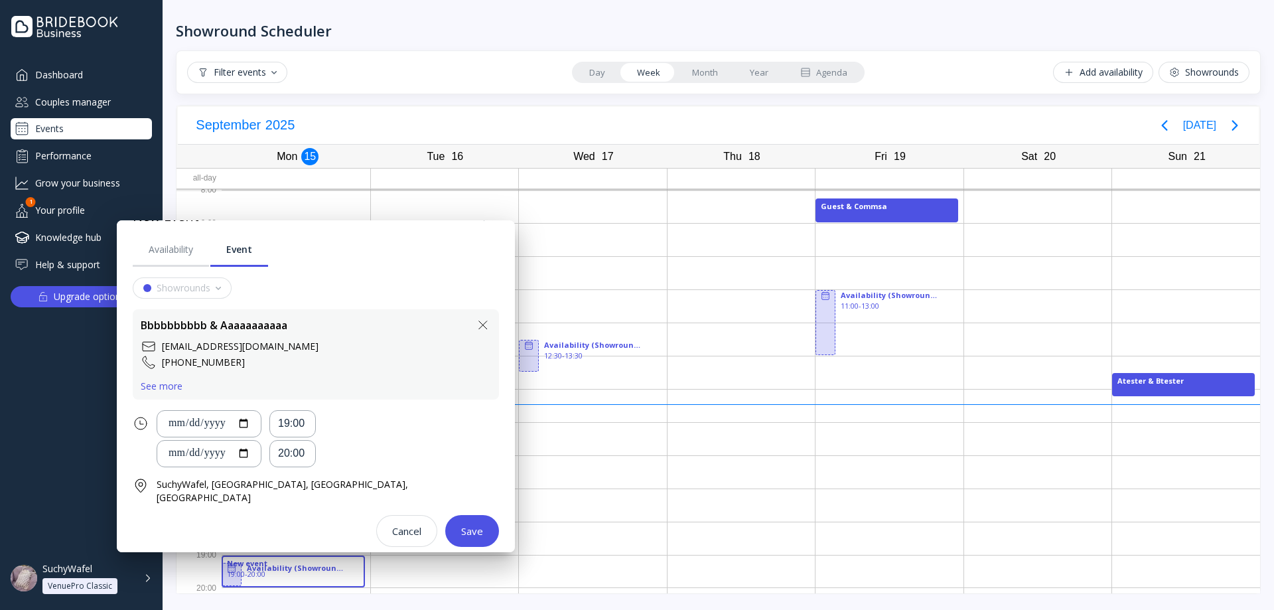
click at [461, 525] on div "Save" at bounding box center [472, 530] width 22 height 11
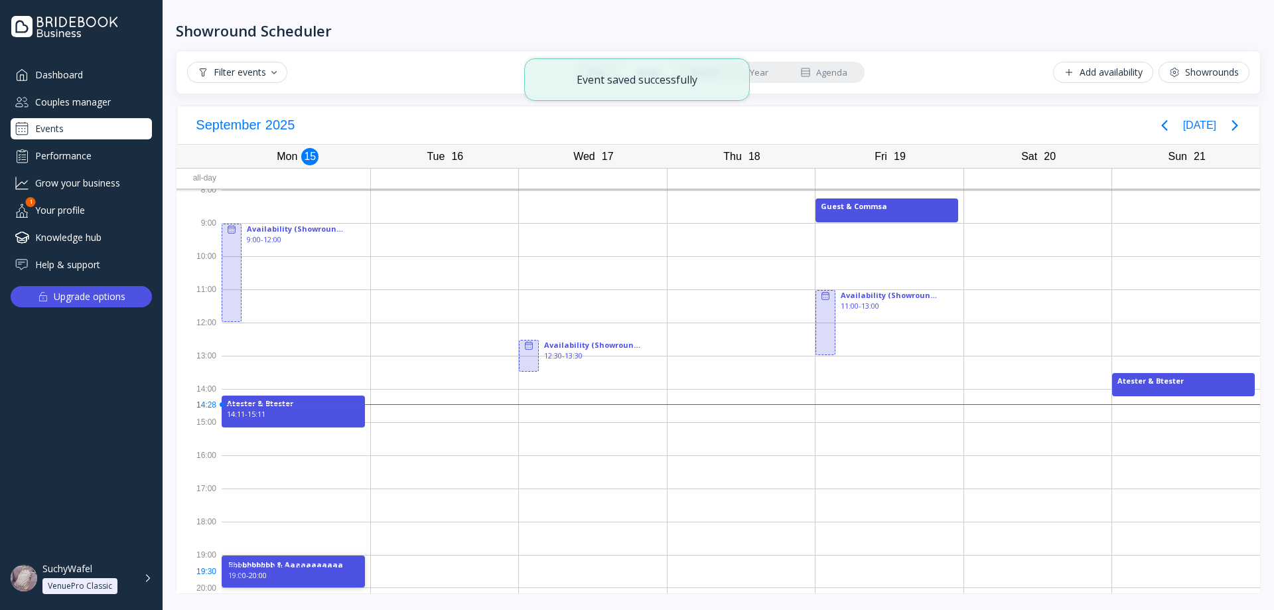
click at [279, 575] on div "19:00 - 20:00" at bounding box center [293, 575] width 130 height 11
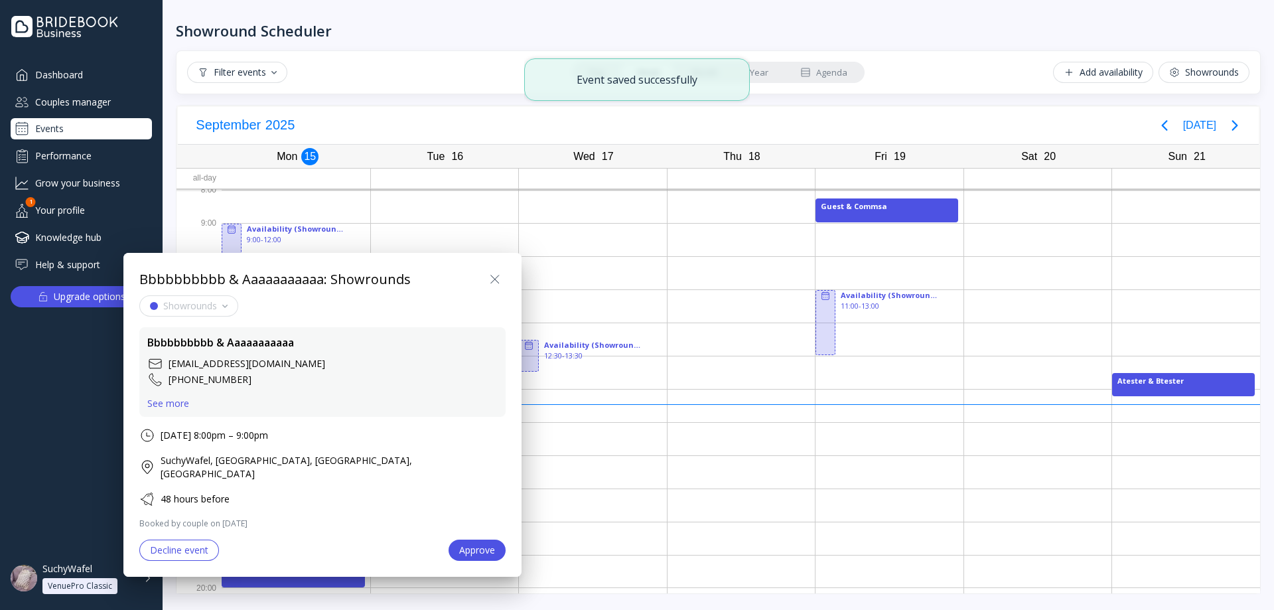
click at [301, 577] on div at bounding box center [637, 305] width 1486 height 822
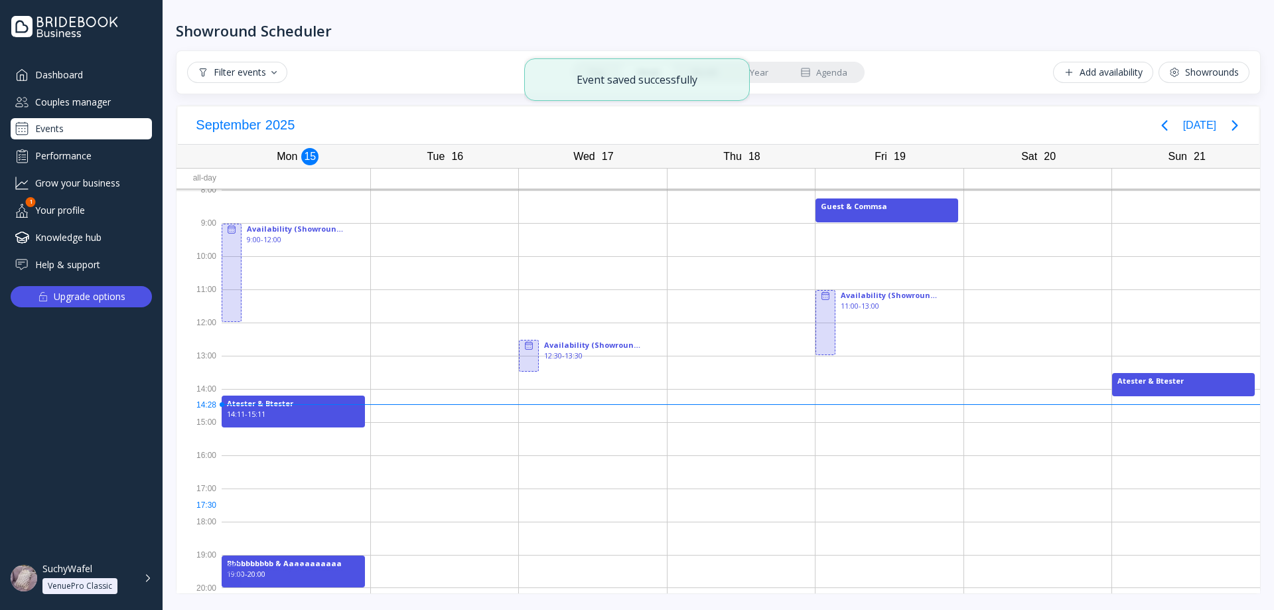
click at [436, 508] on div at bounding box center [445, 504] width 148 height 33
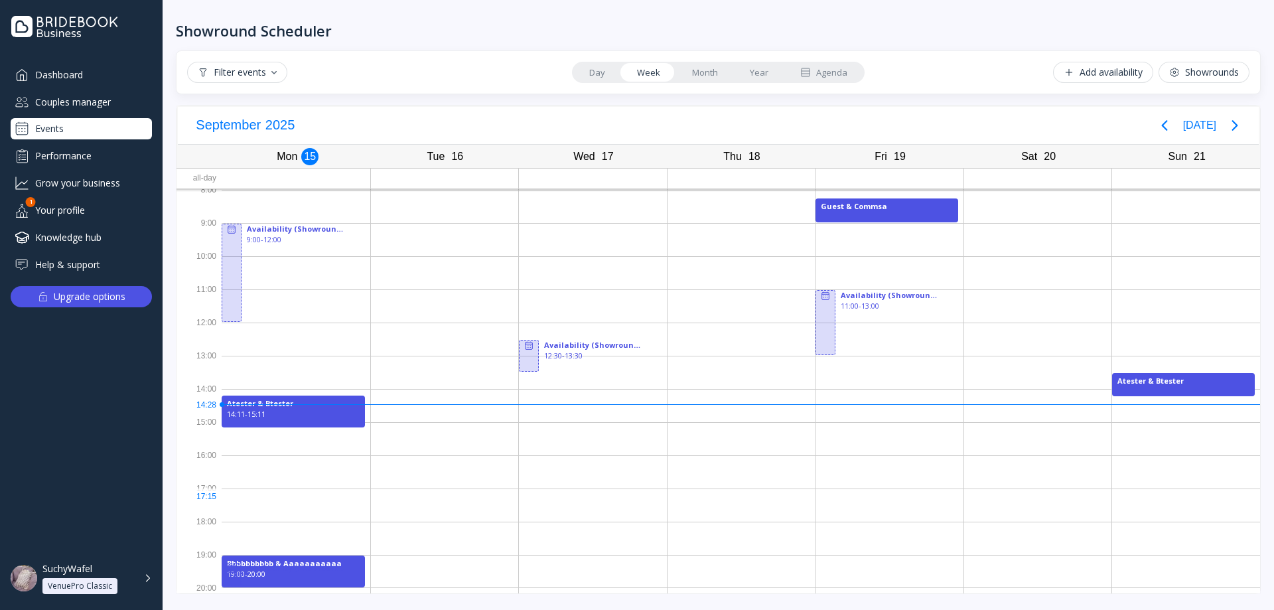
drag, startPoint x: 303, startPoint y: 590, endPoint x: 411, endPoint y: 504, distance: 138.3
click at [416, 499] on div "Availability (Showrounds) 9:00 - 12:00 Atester & Btester 14:11 - 15:11 Bbbbbbbb…" at bounding box center [741, 388] width 1038 height 409
drag, startPoint x: 330, startPoint y: 565, endPoint x: 440, endPoint y: 478, distance: 139.8
click at [441, 478] on div "Availability (Showrounds) 9:00 - 12:00 Atester & Btester 14:11 - 15:11 Bbbbbbbb…" at bounding box center [741, 388] width 1038 height 409
click at [401, 443] on div at bounding box center [445, 438] width 148 height 33
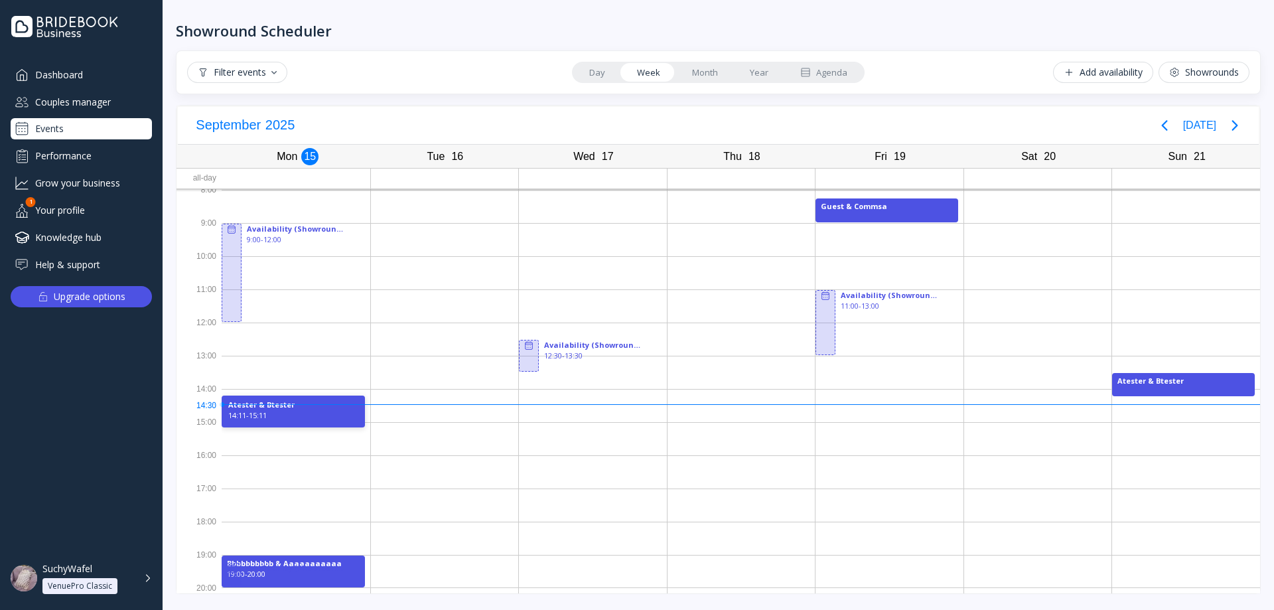
click at [350, 405] on div "Atester & Btester" at bounding box center [293, 404] width 130 height 11
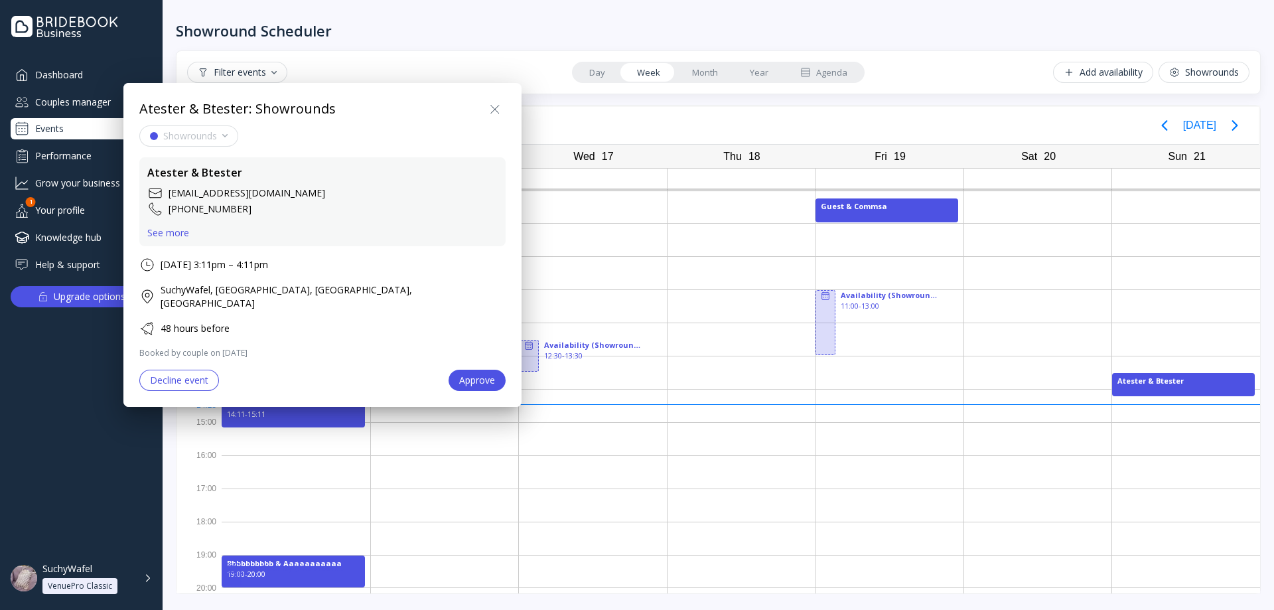
click at [443, 470] on div at bounding box center [637, 305] width 1486 height 822
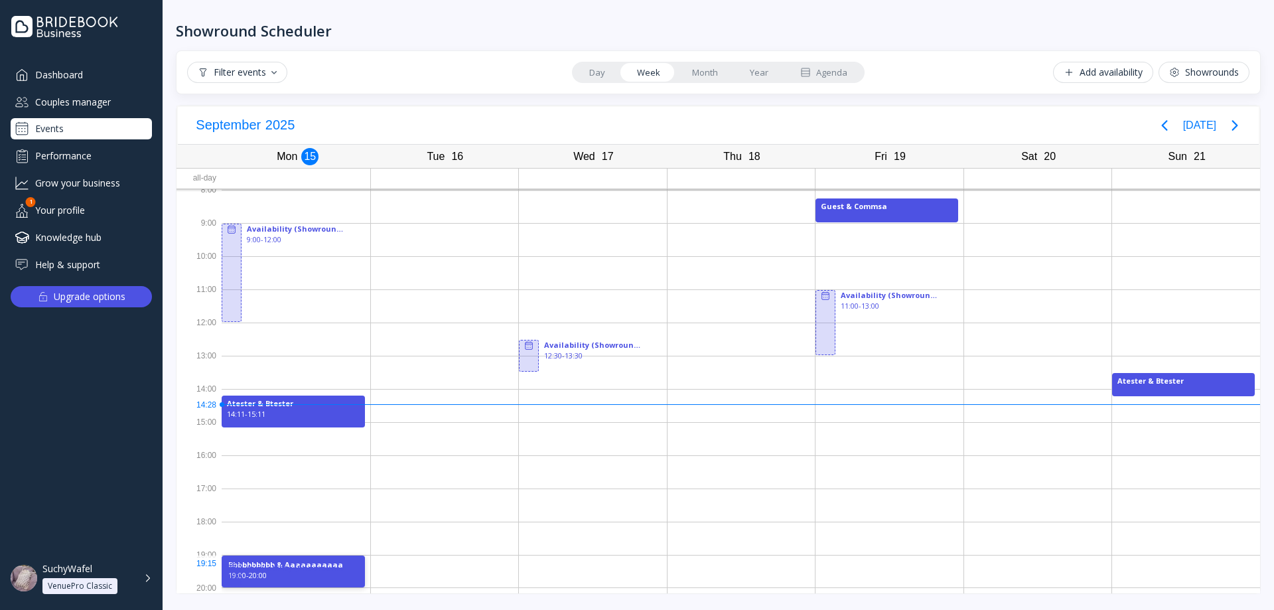
drag, startPoint x: 306, startPoint y: 567, endPoint x: 289, endPoint y: 570, distance: 17.5
click at [289, 570] on div "19:00 - 20:00" at bounding box center [293, 575] width 130 height 11
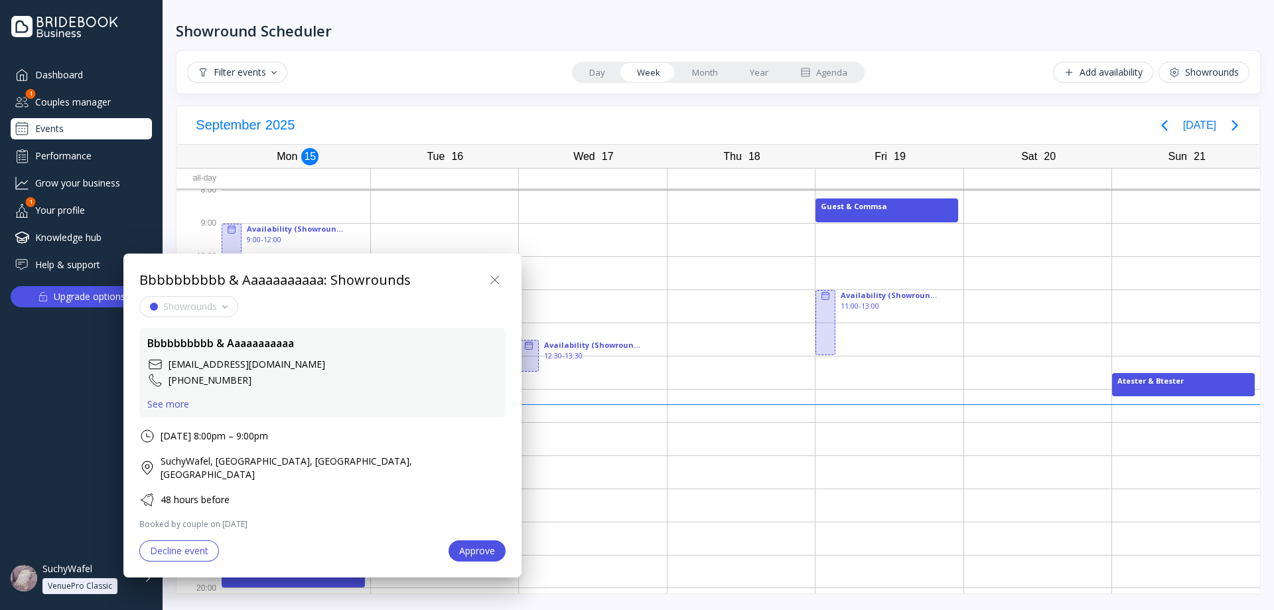
click at [195, 545] on div "Decline event" at bounding box center [179, 550] width 58 height 11
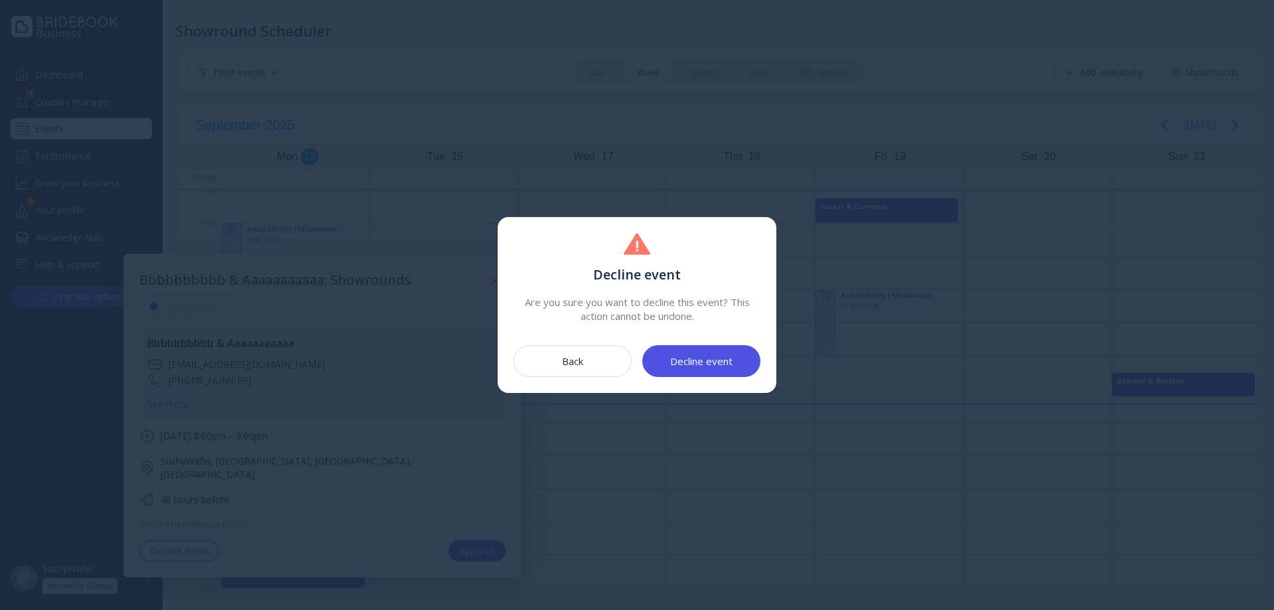
click at [735, 365] on button "Decline event" at bounding box center [701, 361] width 118 height 32
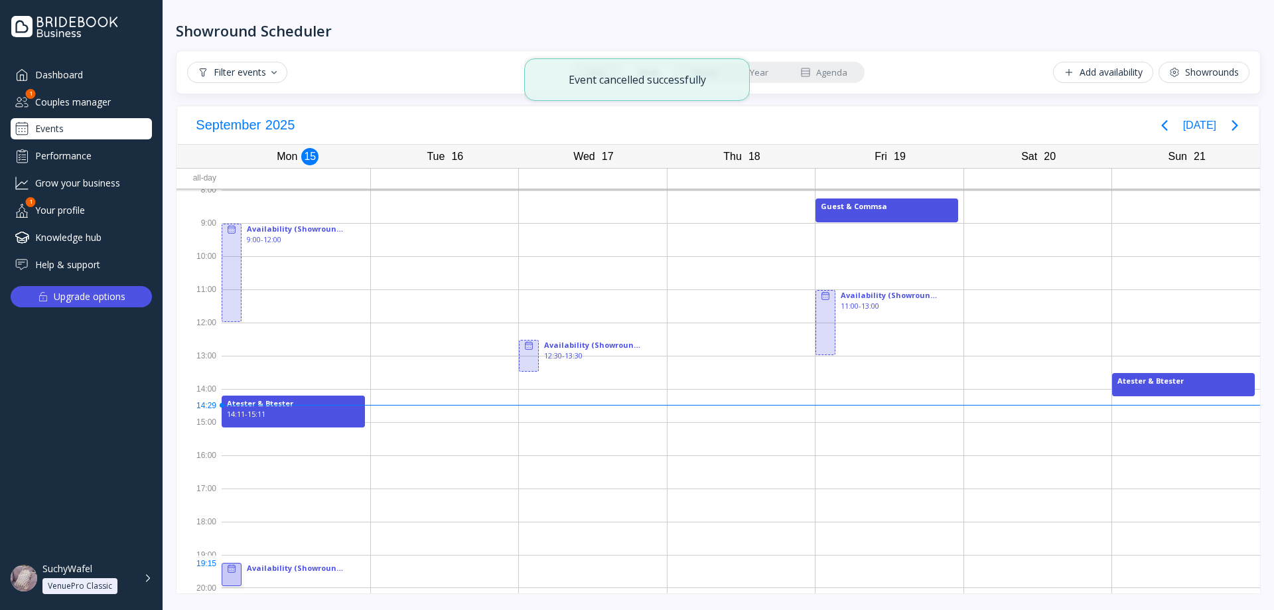
click at [234, 569] on icon at bounding box center [231, 568] width 11 height 11
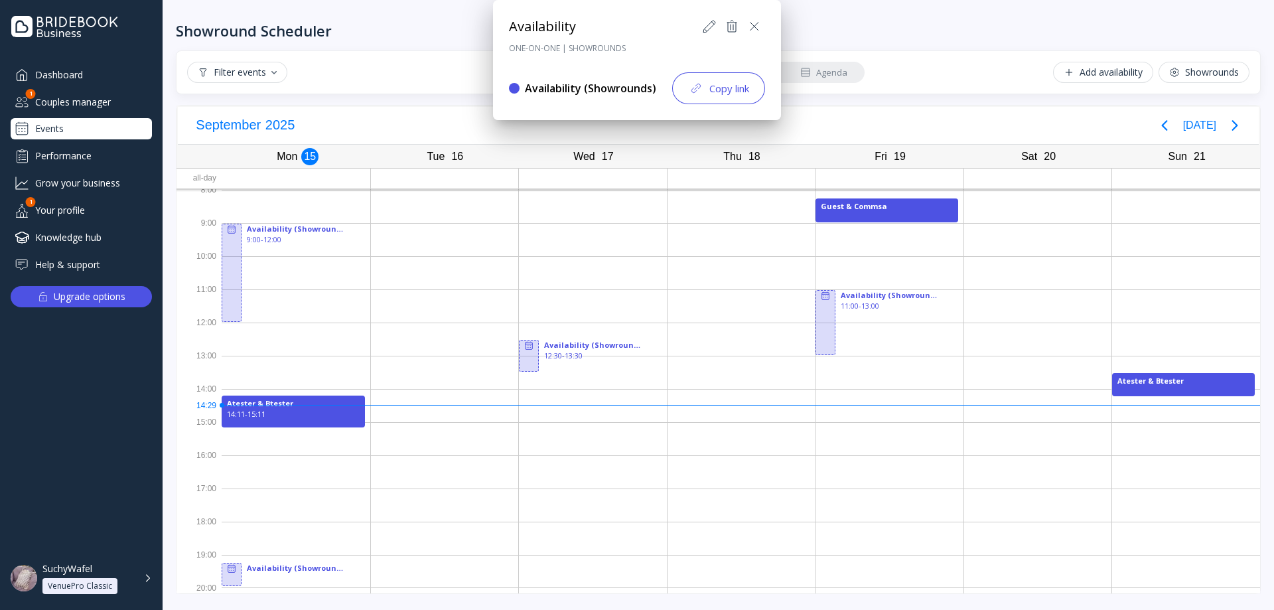
click at [284, 565] on div at bounding box center [637, 305] width 1486 height 822
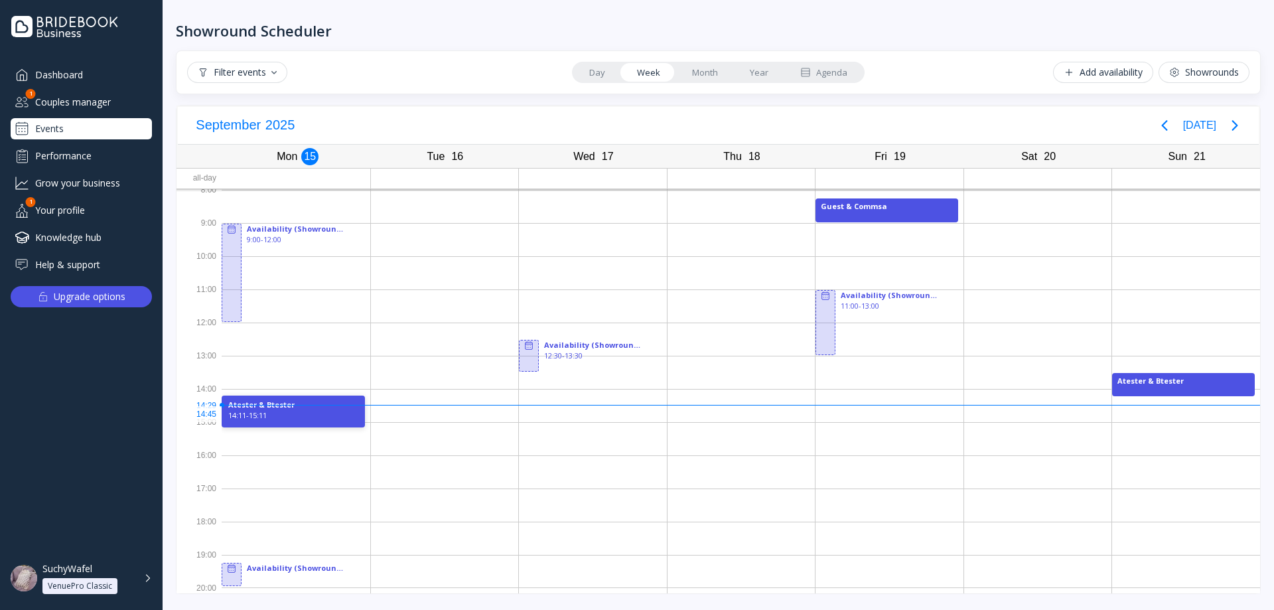
click at [299, 421] on div "Atester & Btester 14:11 - 15:11" at bounding box center [293, 411] width 143 height 32
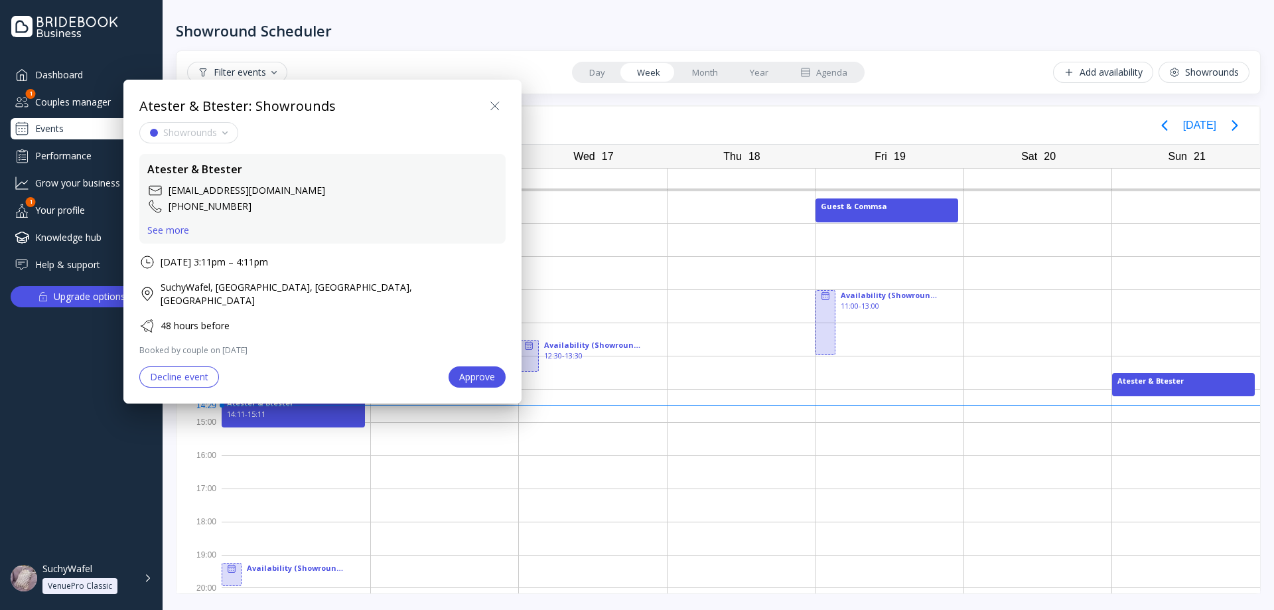
click at [273, 558] on div at bounding box center [637, 305] width 1486 height 822
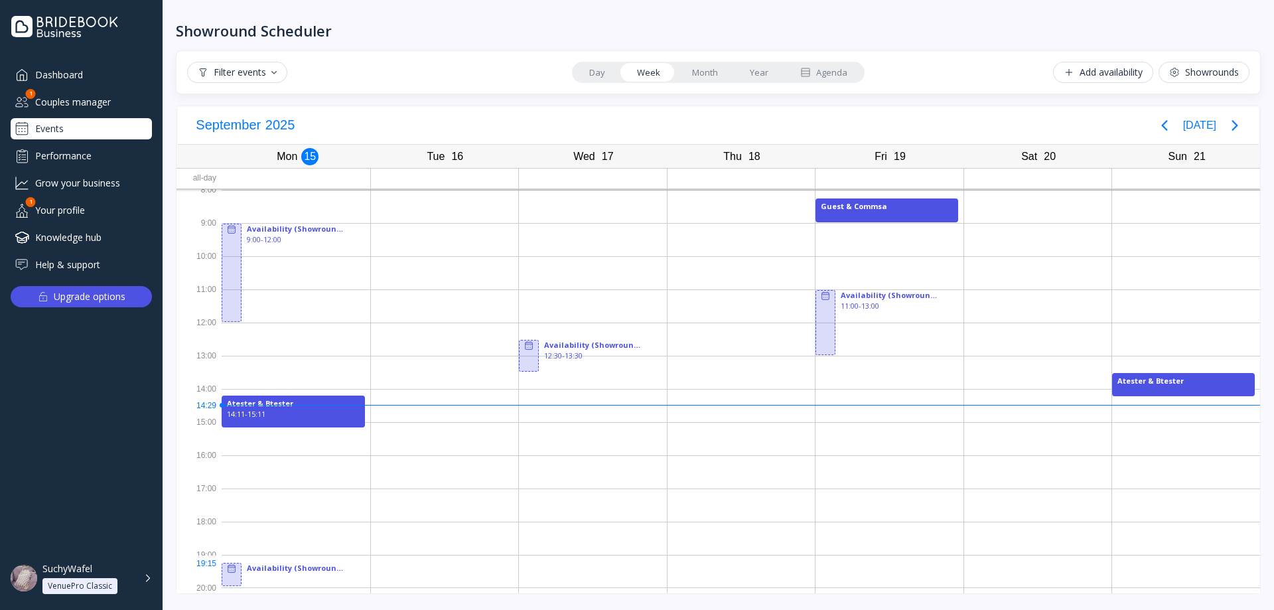
click at [274, 575] on div at bounding box center [296, 571] width 149 height 33
click at [227, 571] on icon at bounding box center [231, 568] width 11 height 11
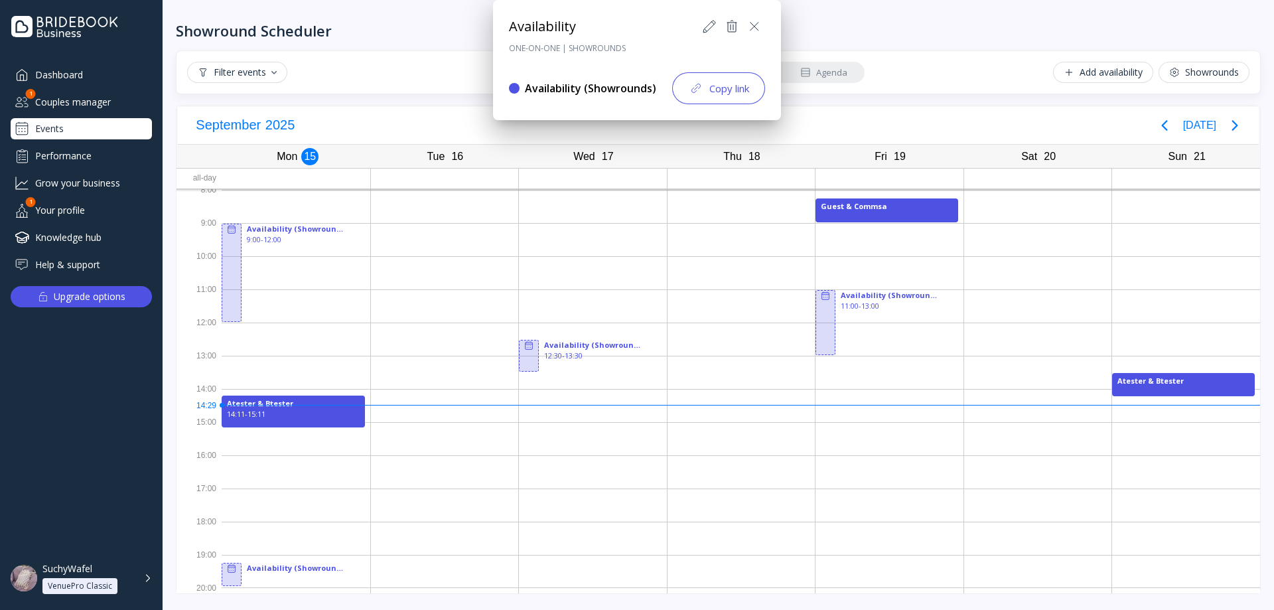
click at [231, 542] on div at bounding box center [637, 305] width 1486 height 822
click at [231, 542] on div at bounding box center [296, 537] width 149 height 33
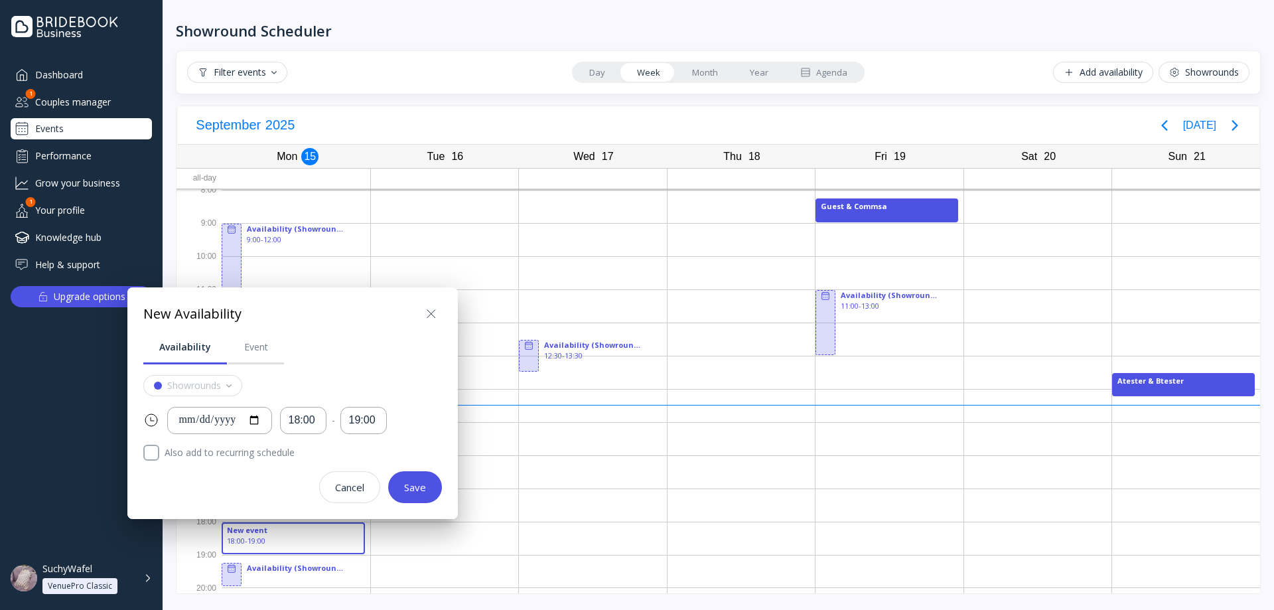
click at [236, 539] on div at bounding box center [637, 305] width 1486 height 822
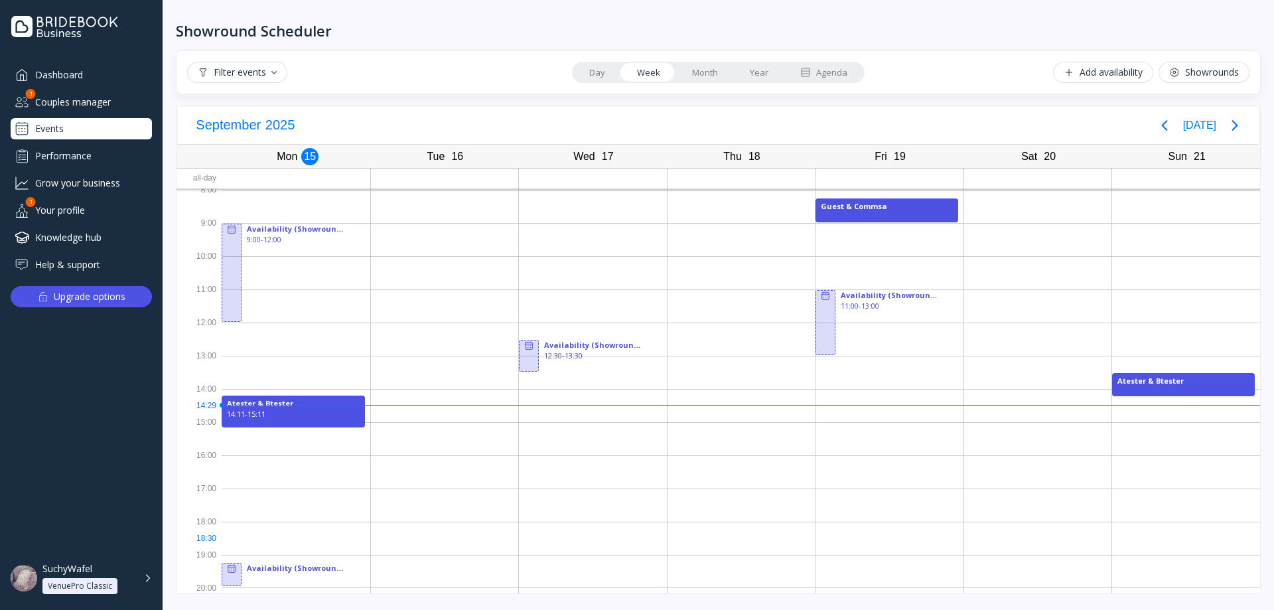
click at [234, 539] on div at bounding box center [296, 537] width 149 height 33
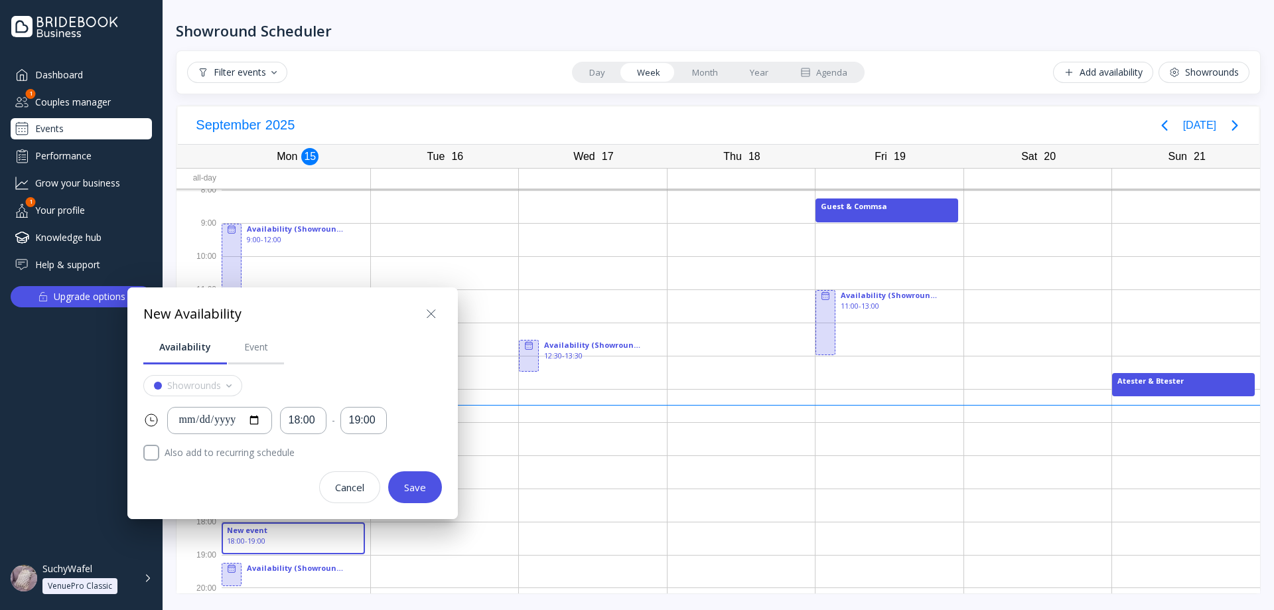
click at [257, 366] on div "**********" at bounding box center [292, 416] width 299 height 173
click at [259, 352] on div "Event" at bounding box center [256, 346] width 24 height 13
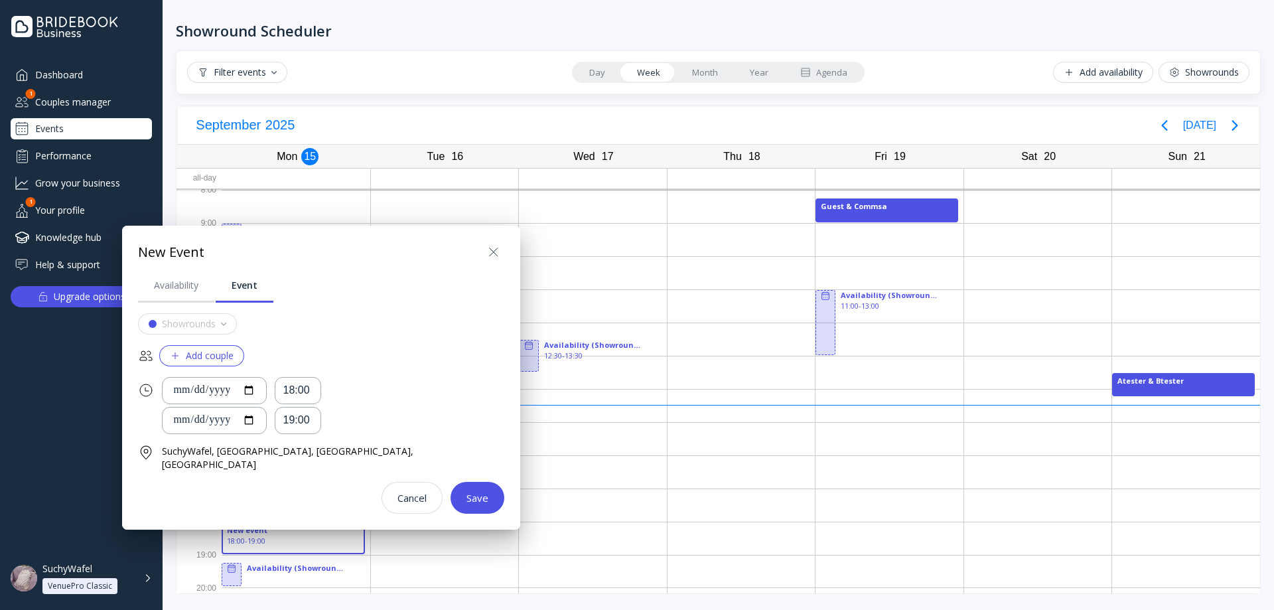
click at [210, 357] on div "Add couple" at bounding box center [202, 355] width 64 height 11
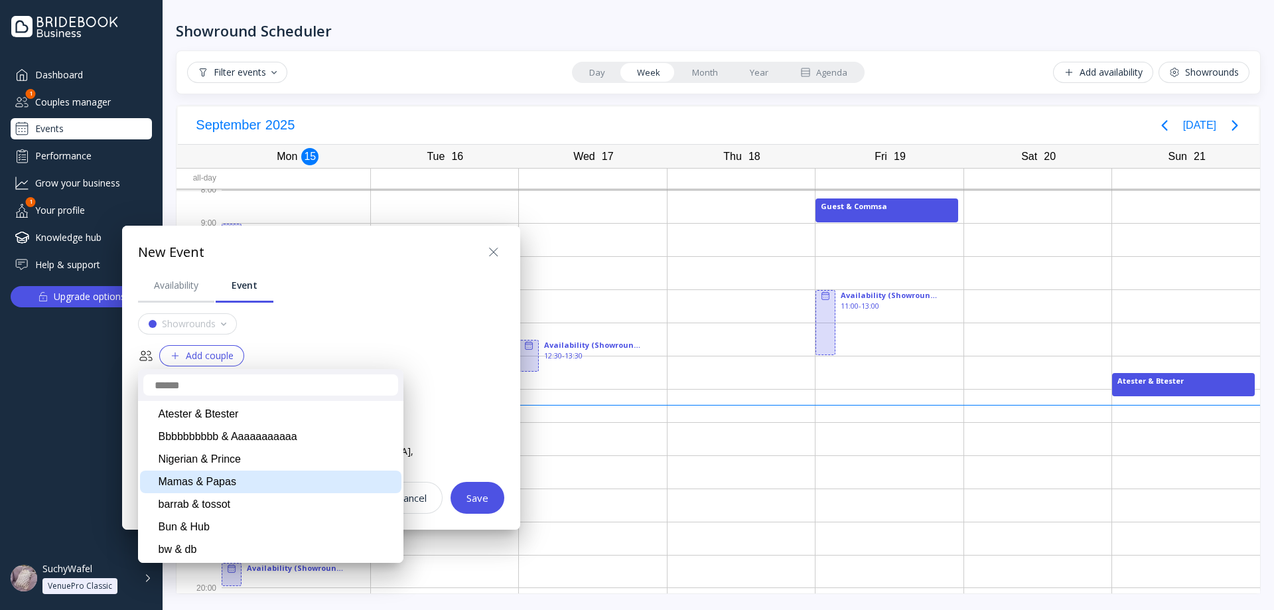
click at [232, 480] on div "Mamas & Papas" at bounding box center [270, 481] width 261 height 23
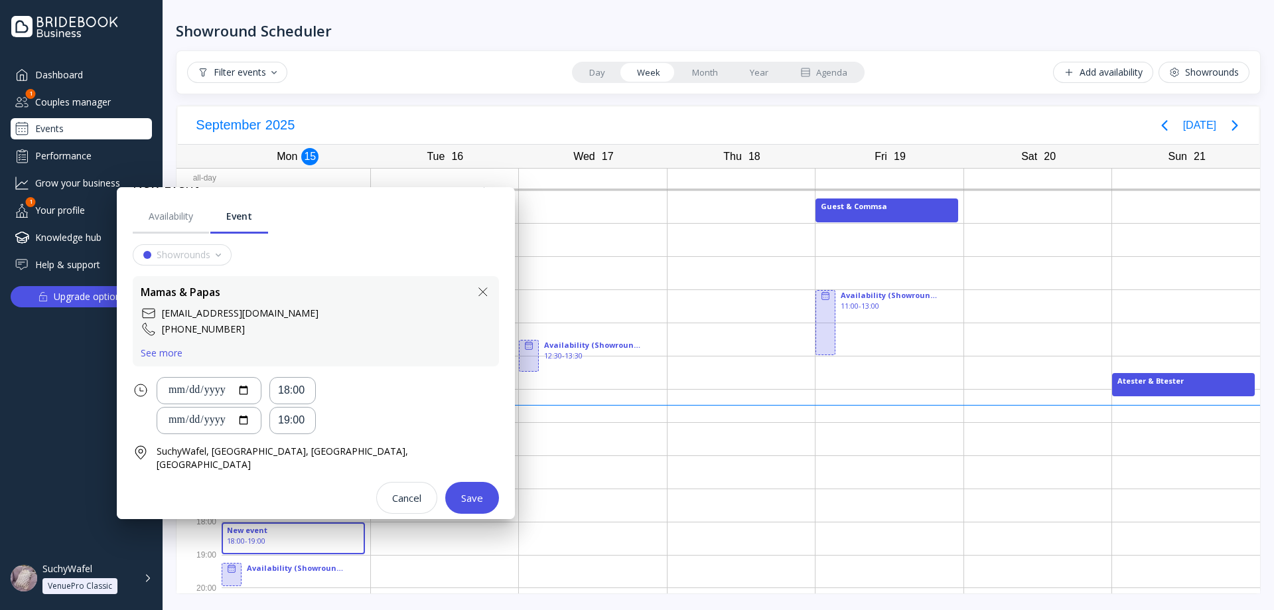
click at [162, 350] on div "See more" at bounding box center [162, 353] width 42 height 11
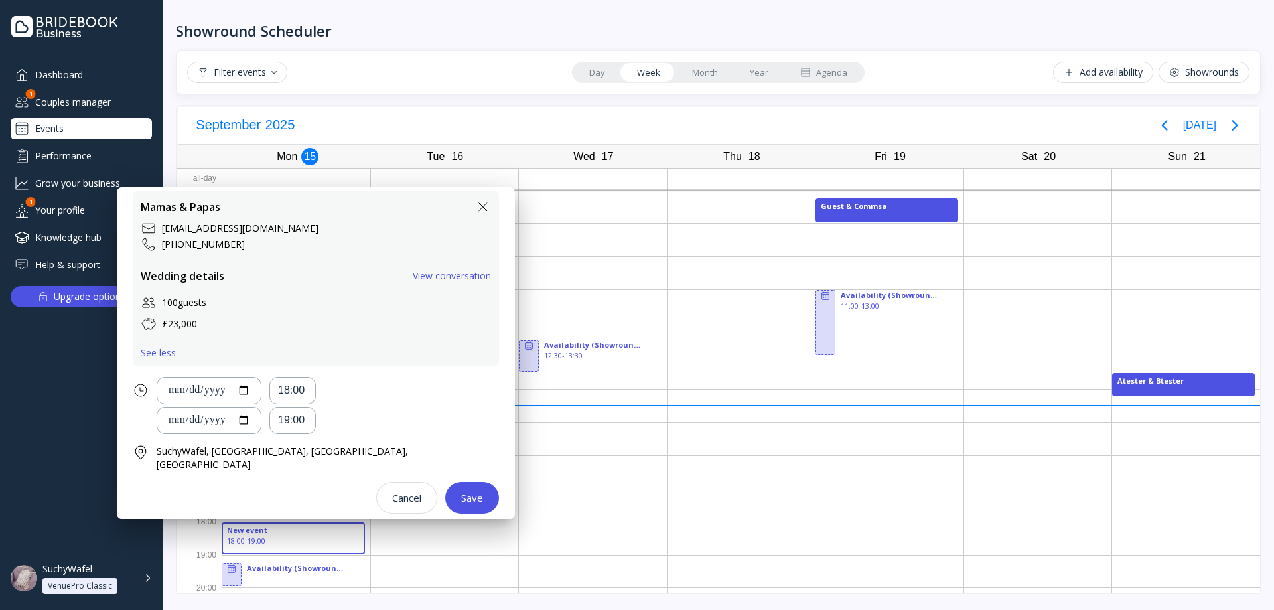
click at [162, 359] on div "Mamas & Papas [EMAIL_ADDRESS][DOMAIN_NAME] +440123456 Wedding details View conv…" at bounding box center [316, 278] width 366 height 175
click at [167, 348] on div "See less" at bounding box center [158, 353] width 35 height 11
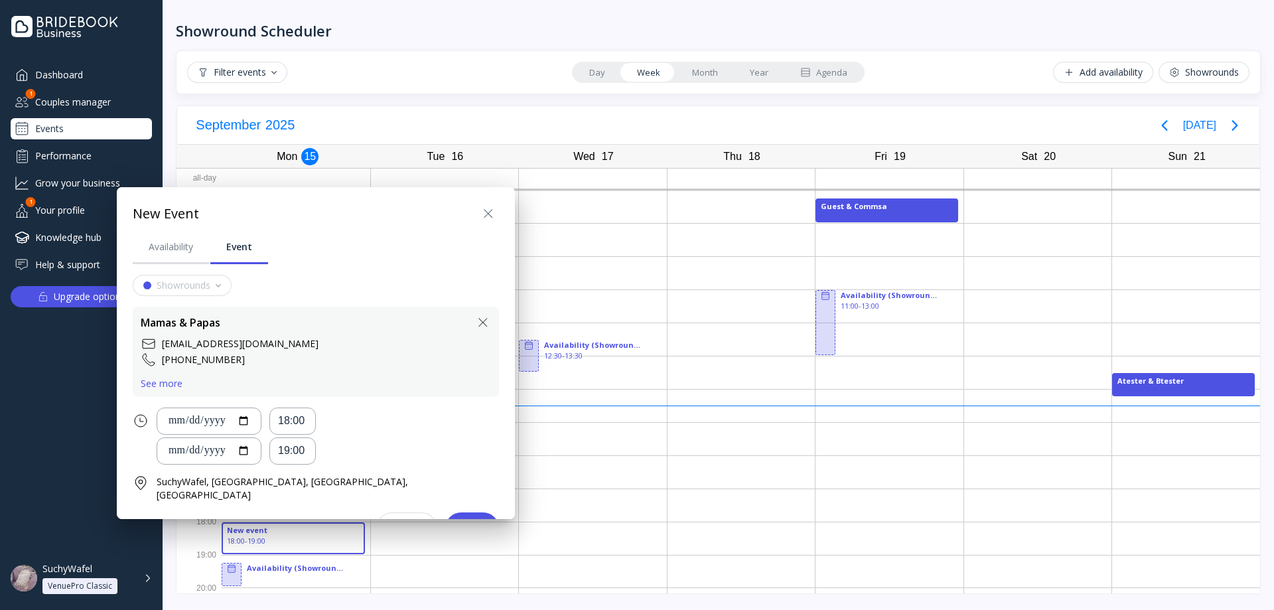
drag, startPoint x: 632, startPoint y: 467, endPoint x: 425, endPoint y: 471, distance: 207.7
click at [631, 467] on div at bounding box center [637, 305] width 1486 height 822
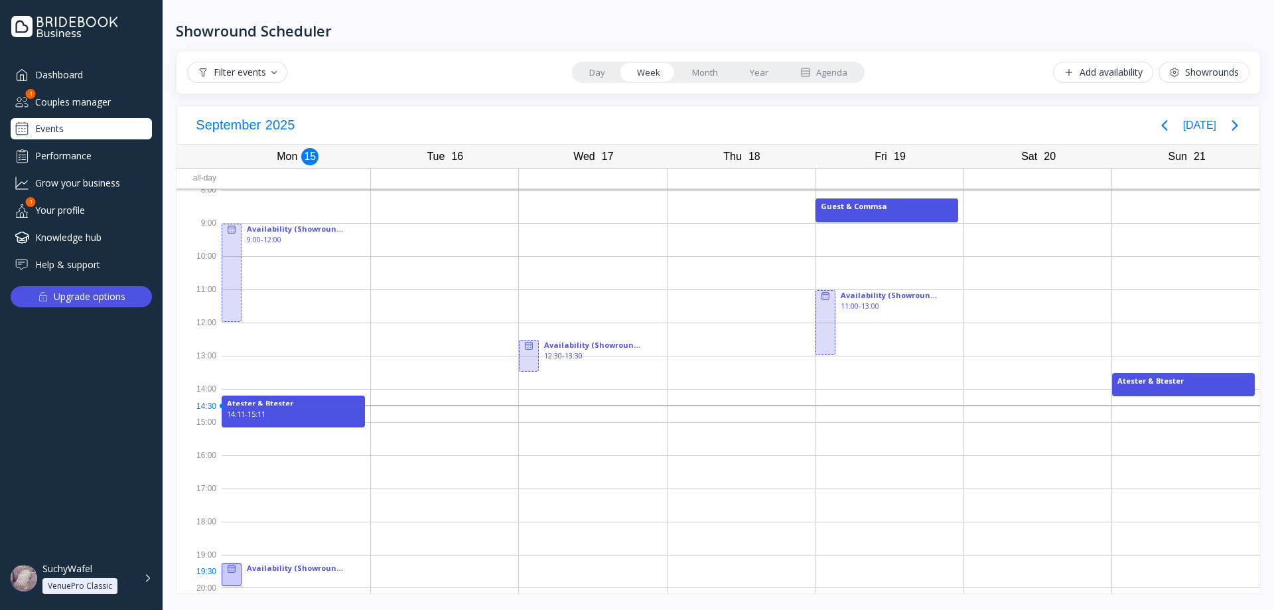
click at [232, 579] on div at bounding box center [232, 575] width 20 height 24
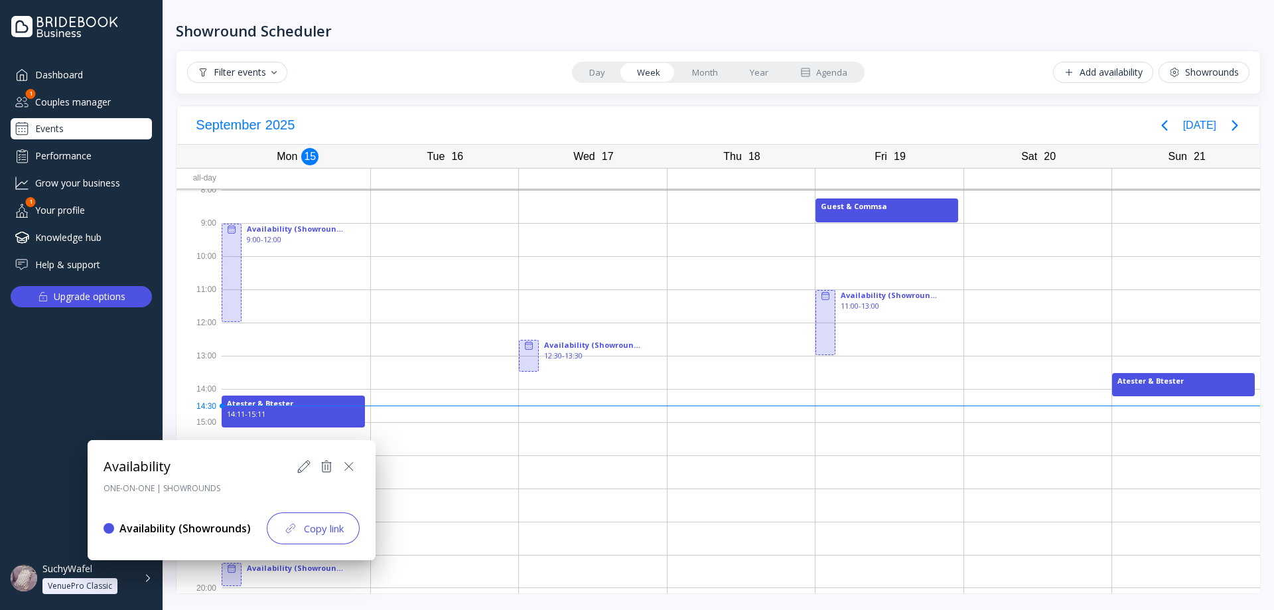
click at [498, 555] on div at bounding box center [637, 305] width 1486 height 822
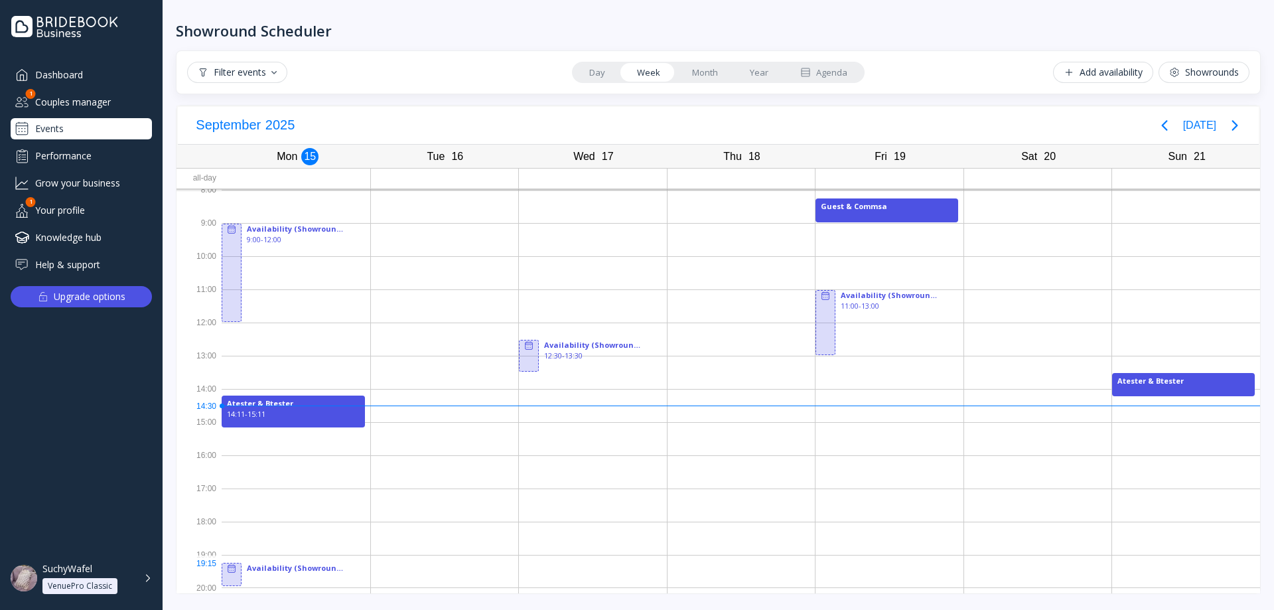
click at [281, 570] on div at bounding box center [296, 571] width 149 height 33
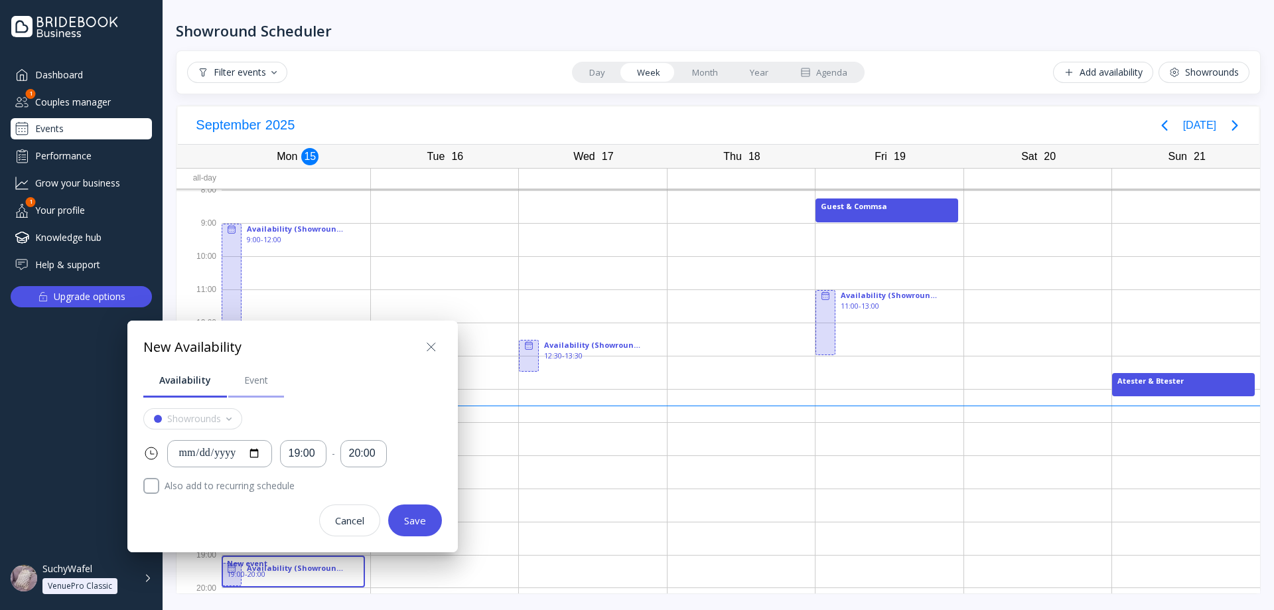
click at [261, 386] on div "Event" at bounding box center [256, 380] width 24 height 13
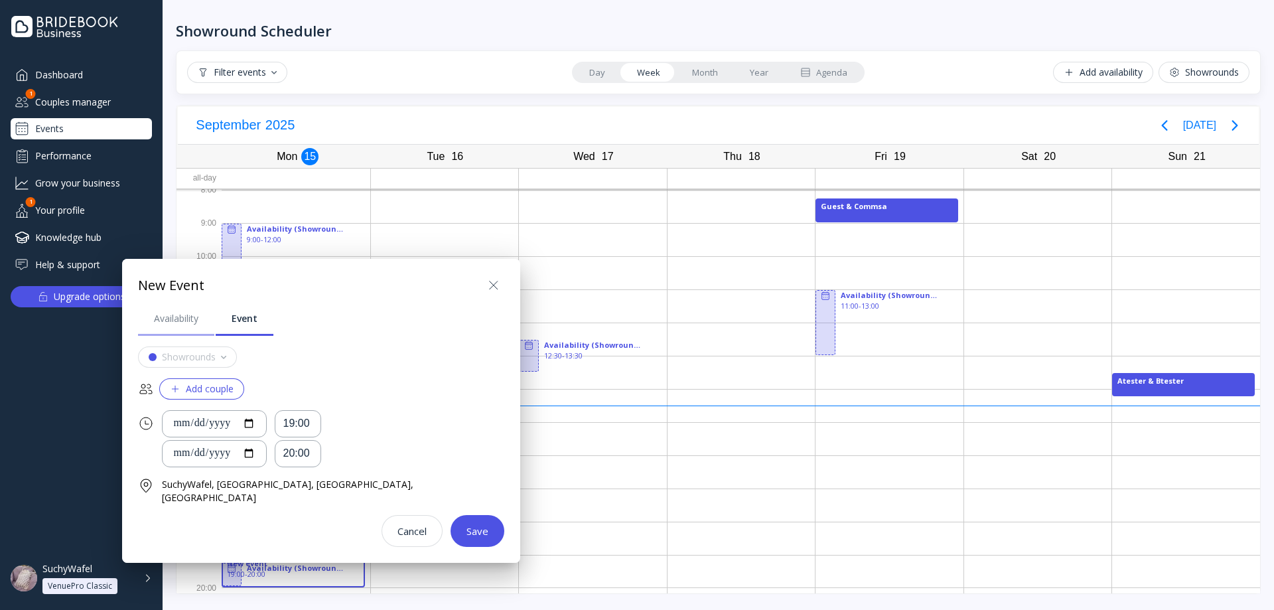
click at [186, 324] on div "Availability" at bounding box center [176, 318] width 44 height 13
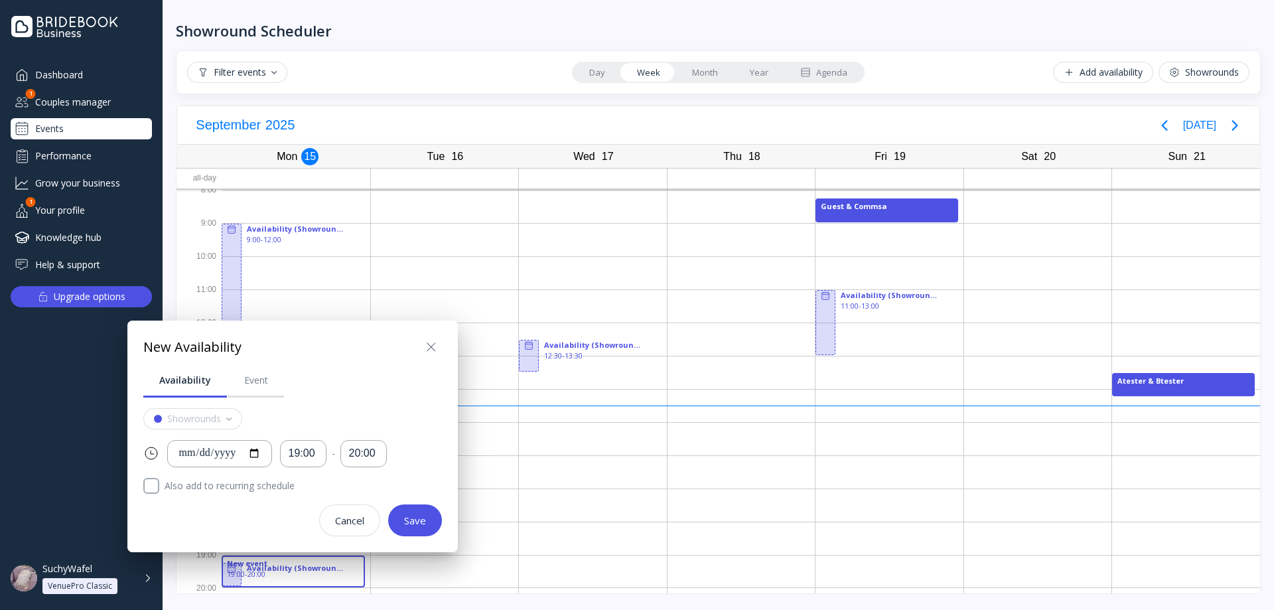
click at [247, 331] on div "**********" at bounding box center [292, 436] width 330 height 232
click at [255, 373] on link "Event" at bounding box center [256, 380] width 56 height 35
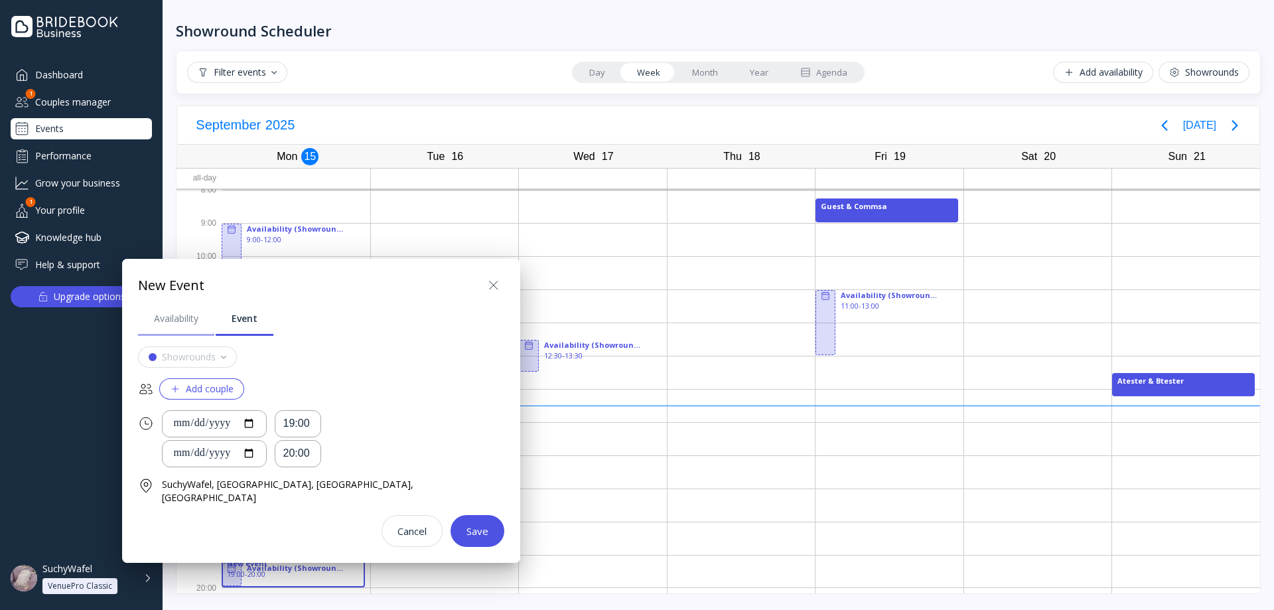
click at [172, 322] on div "Availability" at bounding box center [176, 318] width 44 height 13
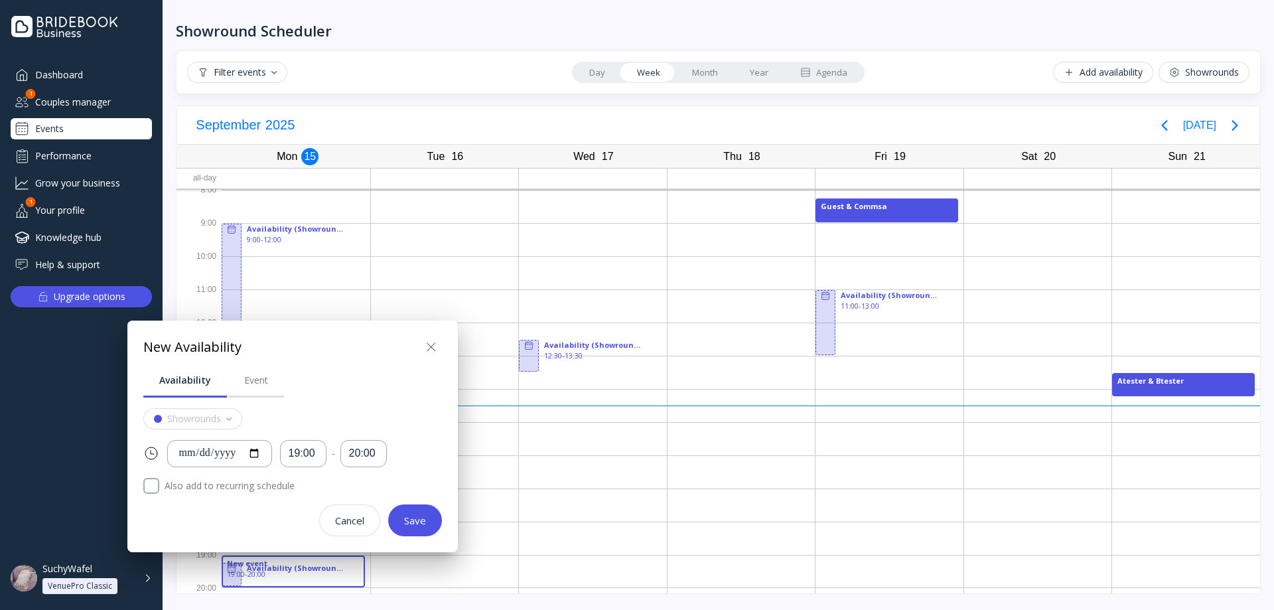
click at [252, 334] on div "**********" at bounding box center [292, 436] width 330 height 232
click at [267, 372] on link "Event" at bounding box center [256, 380] width 56 height 35
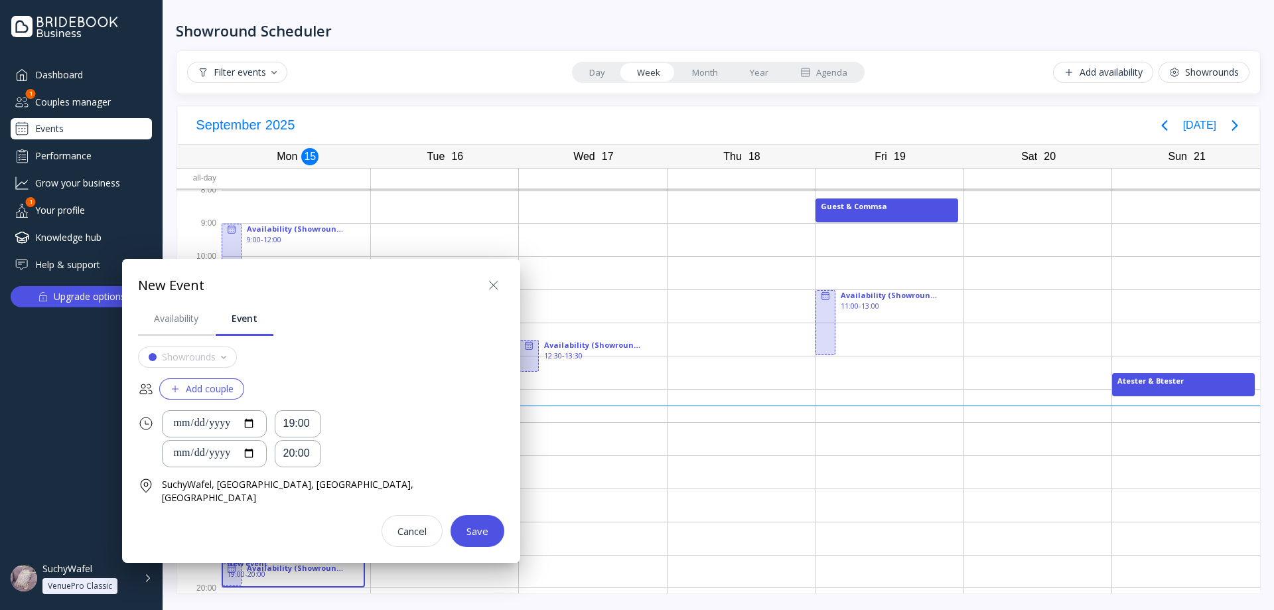
drag, startPoint x: 436, startPoint y: 287, endPoint x: 401, endPoint y: 336, distance: 60.0
click at [486, 287] on icon at bounding box center [494, 285] width 16 height 16
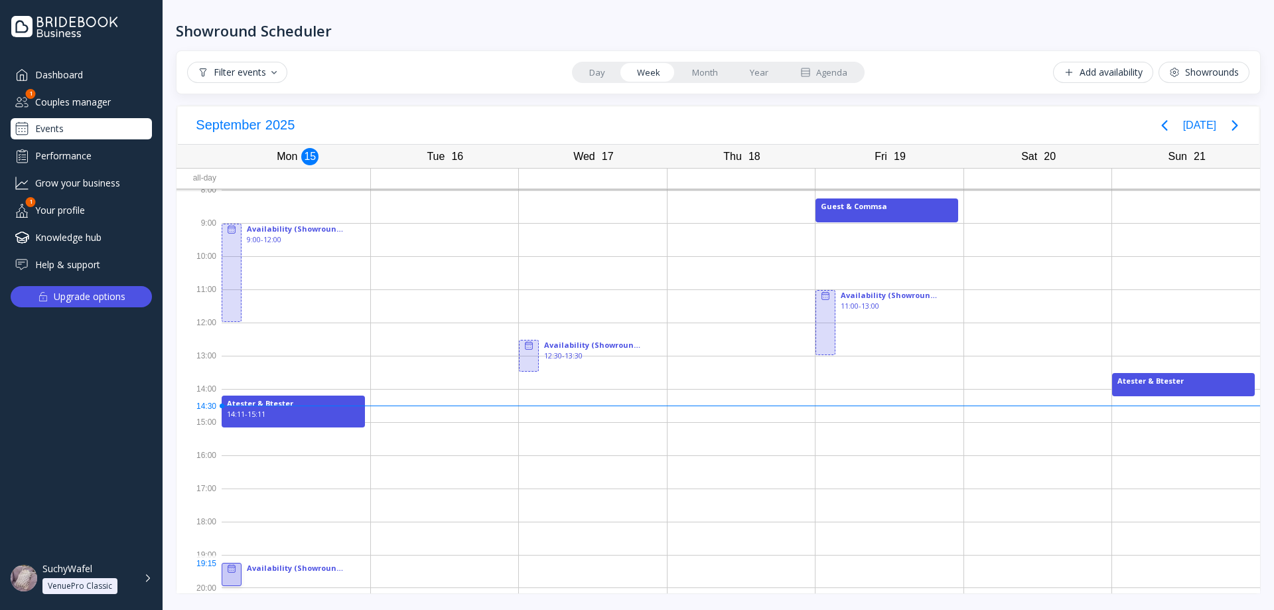
click at [238, 569] on div at bounding box center [231, 568] width 19 height 11
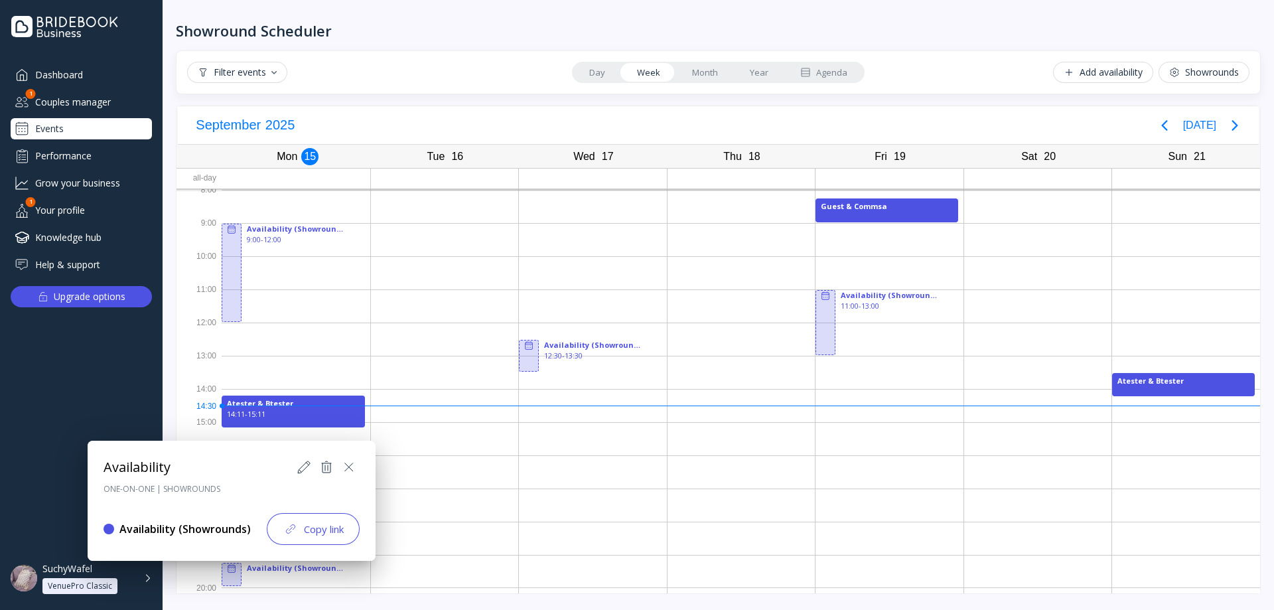
click at [230, 569] on div at bounding box center [637, 305] width 1486 height 822
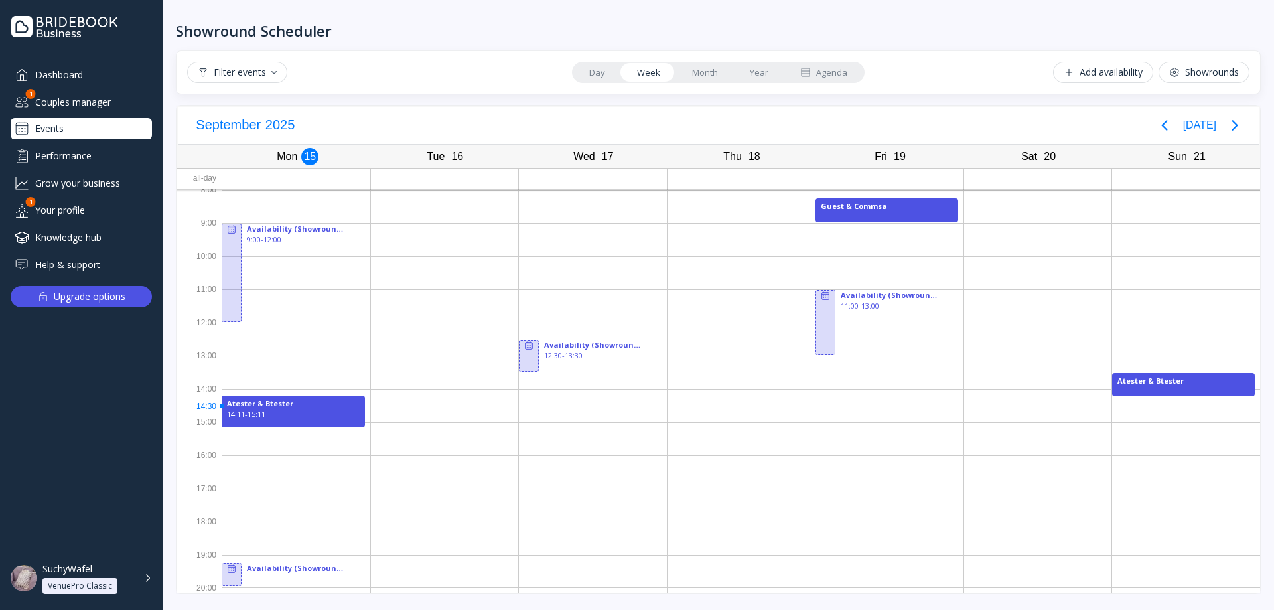
click at [230, 569] on icon at bounding box center [231, 568] width 11 height 11
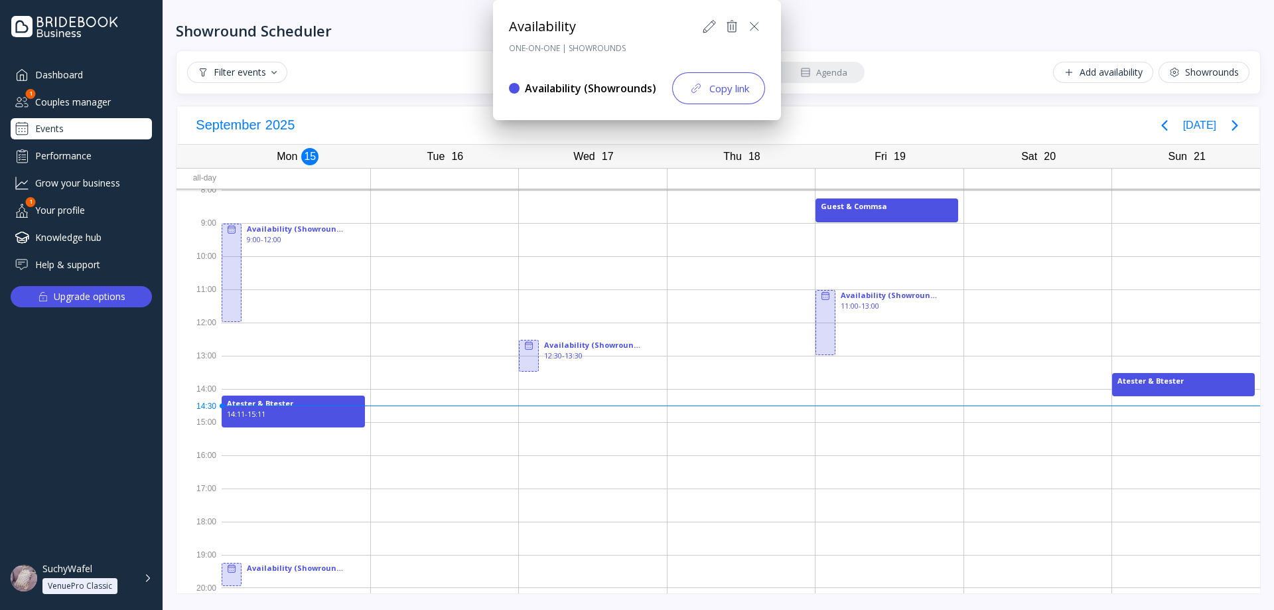
click at [713, 20] on icon at bounding box center [709, 27] width 16 height 16
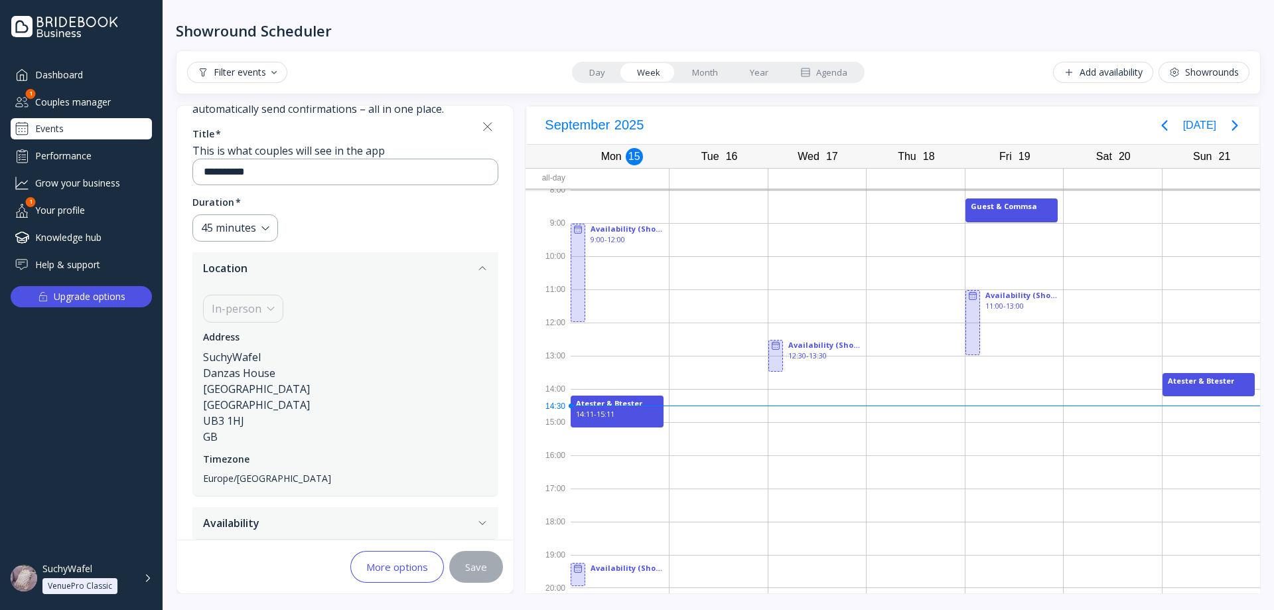
click at [399, 568] on div "More options" at bounding box center [397, 566] width 62 height 11
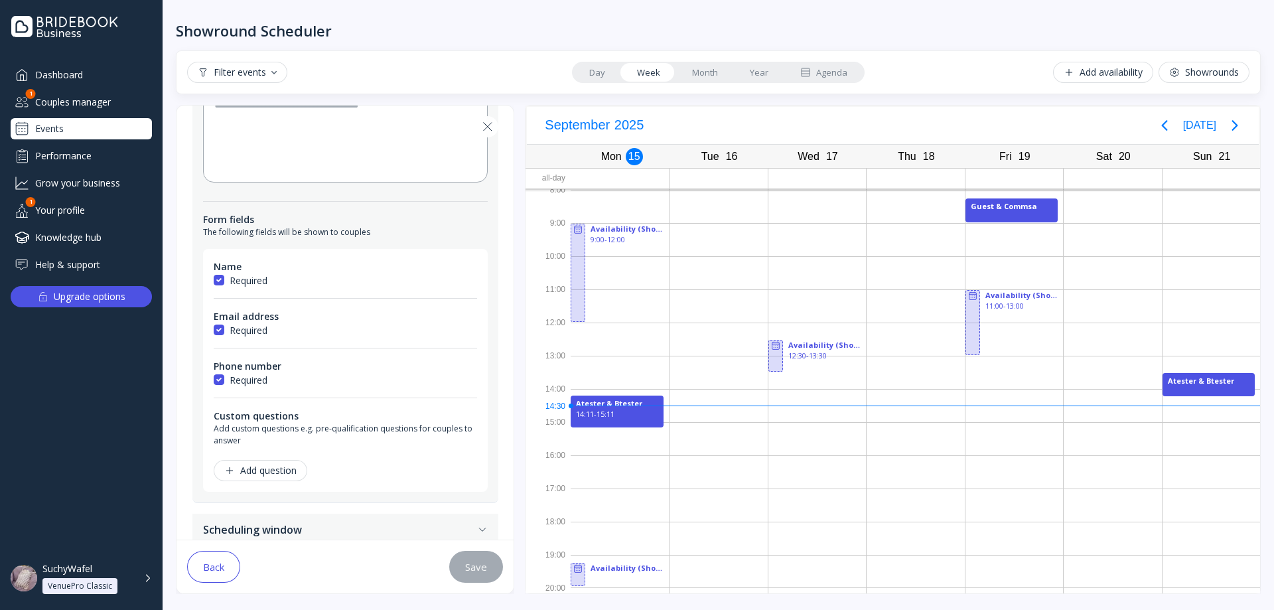
scroll to position [167, 0]
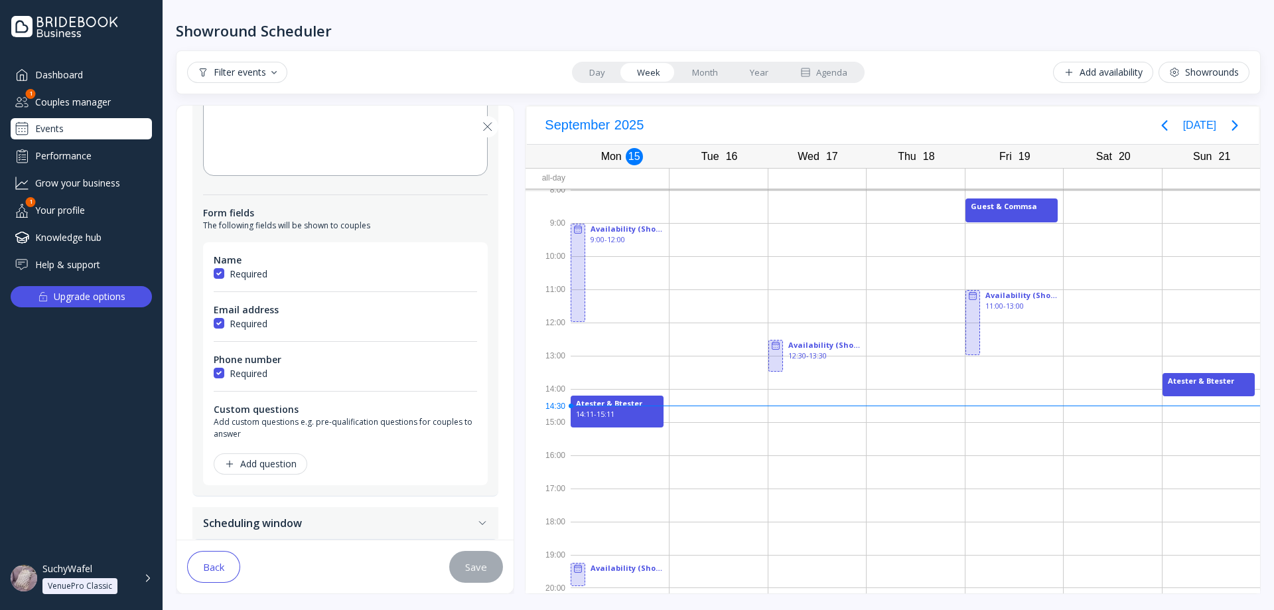
click at [496, 135] on div "Set up how your booking page will appear to couples – this is what they’ll see …" at bounding box center [345, 263] width 306 height 466
click at [491, 127] on icon at bounding box center [488, 127] width 16 height 16
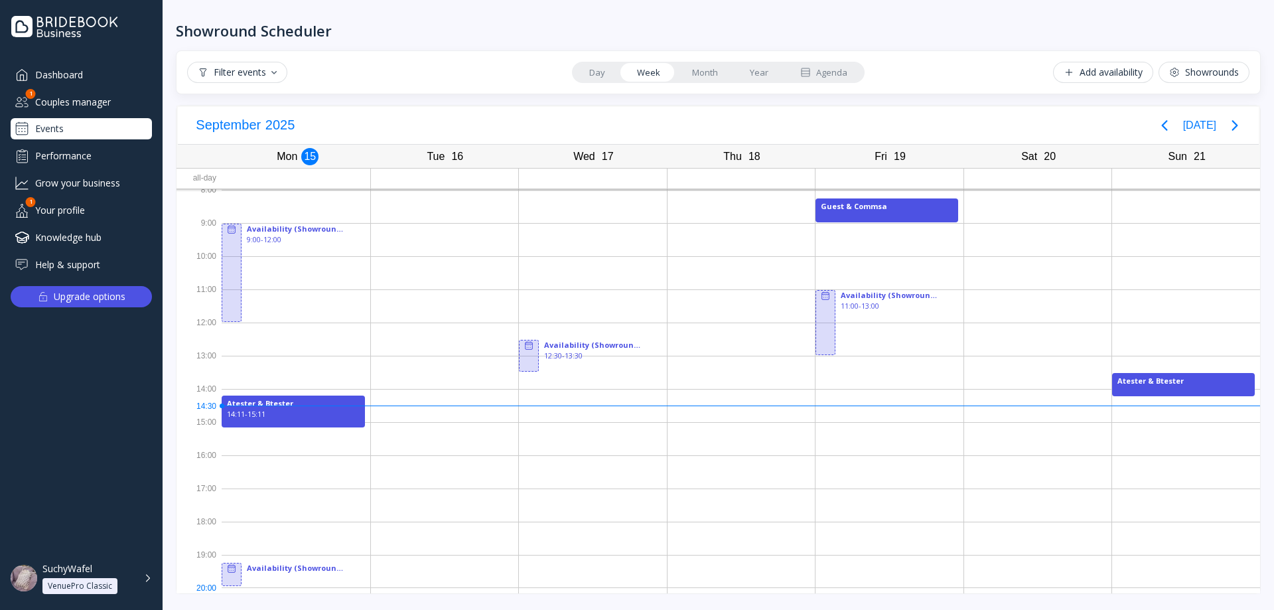
click at [274, 569] on div at bounding box center [296, 571] width 149 height 33
click at [239, 571] on div at bounding box center [231, 568] width 19 height 11
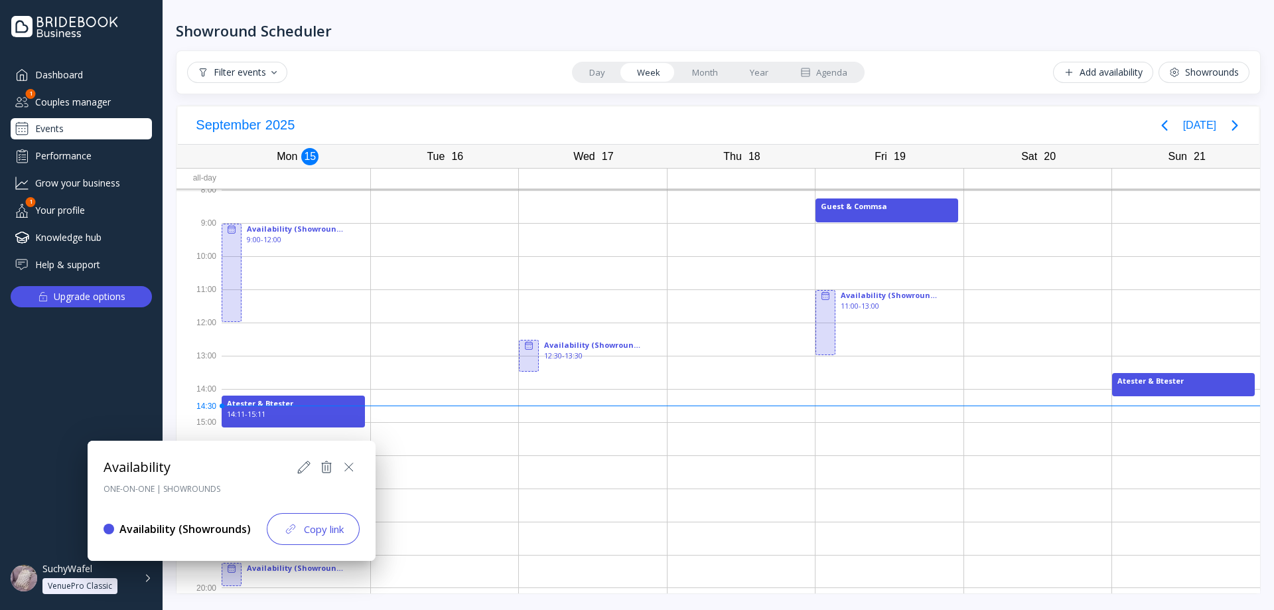
click at [301, 473] on icon at bounding box center [304, 467] width 16 height 16
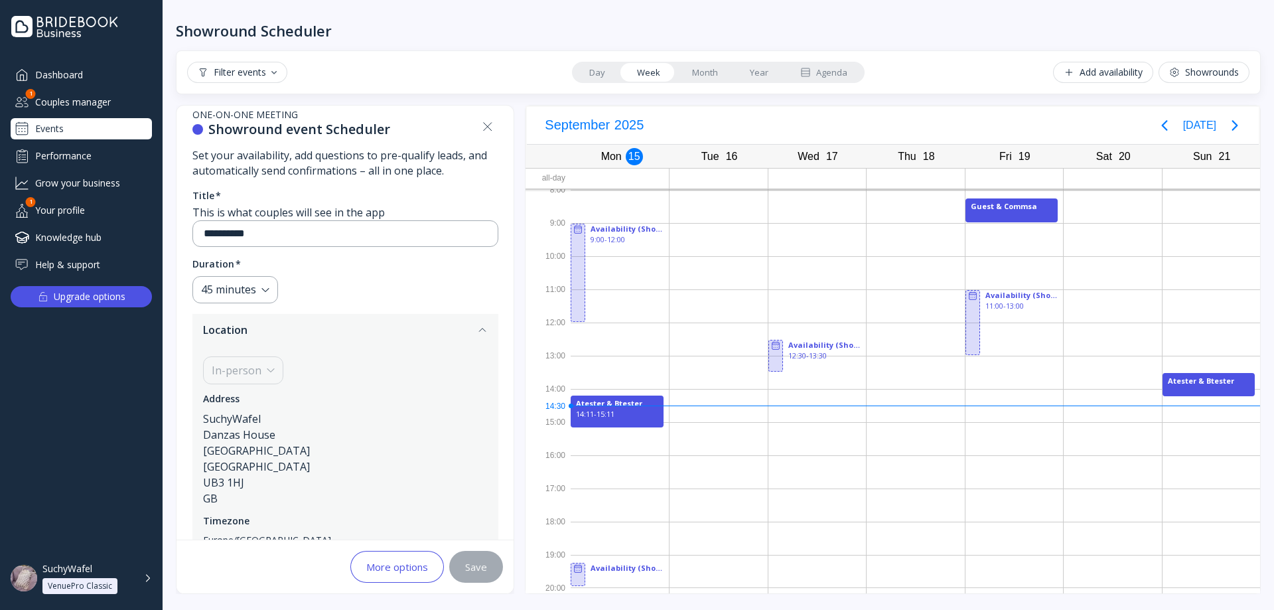
scroll to position [80, 0]
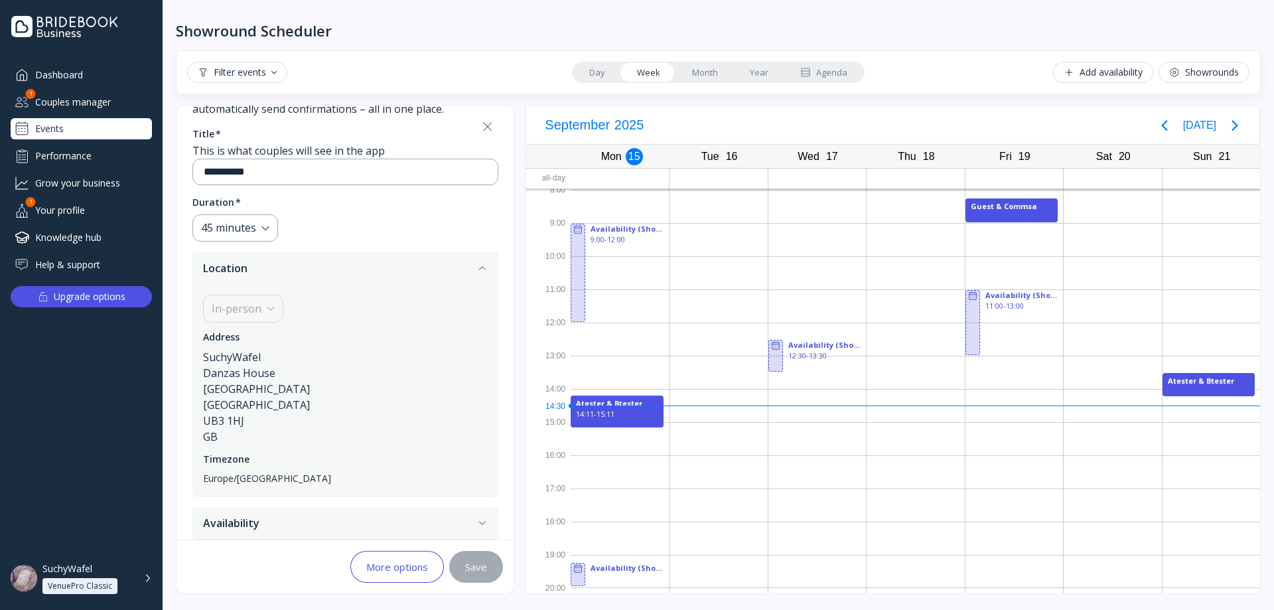
click at [488, 129] on icon at bounding box center [488, 127] width 16 height 16
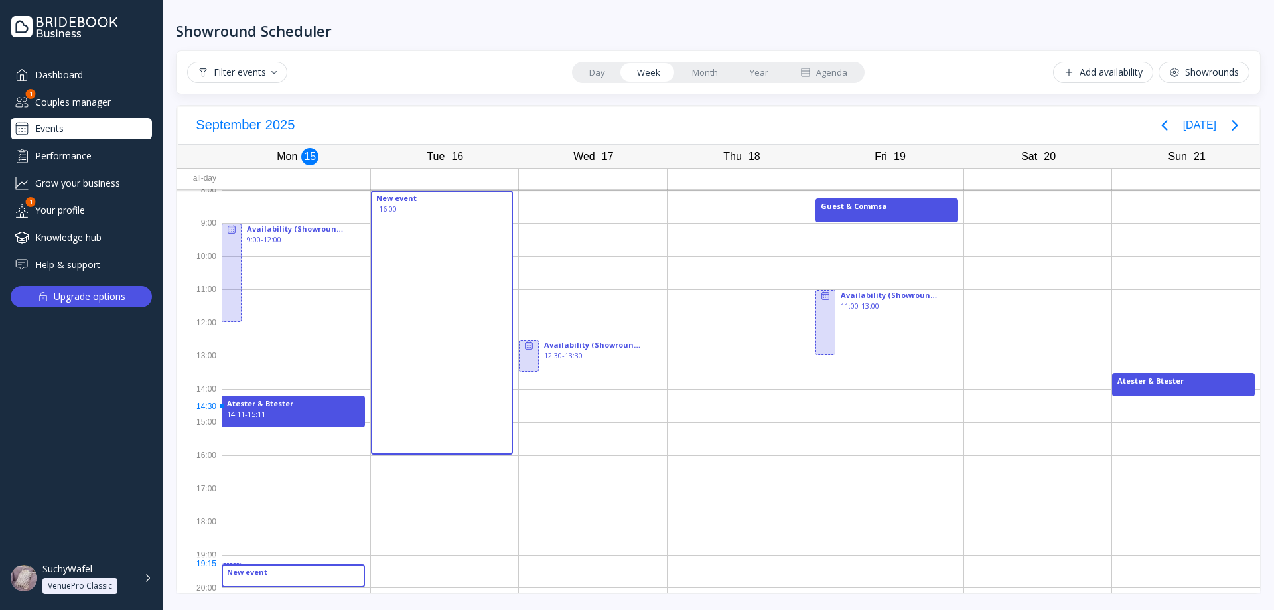
drag, startPoint x: 259, startPoint y: 565, endPoint x: 419, endPoint y: 446, distance: 198.6
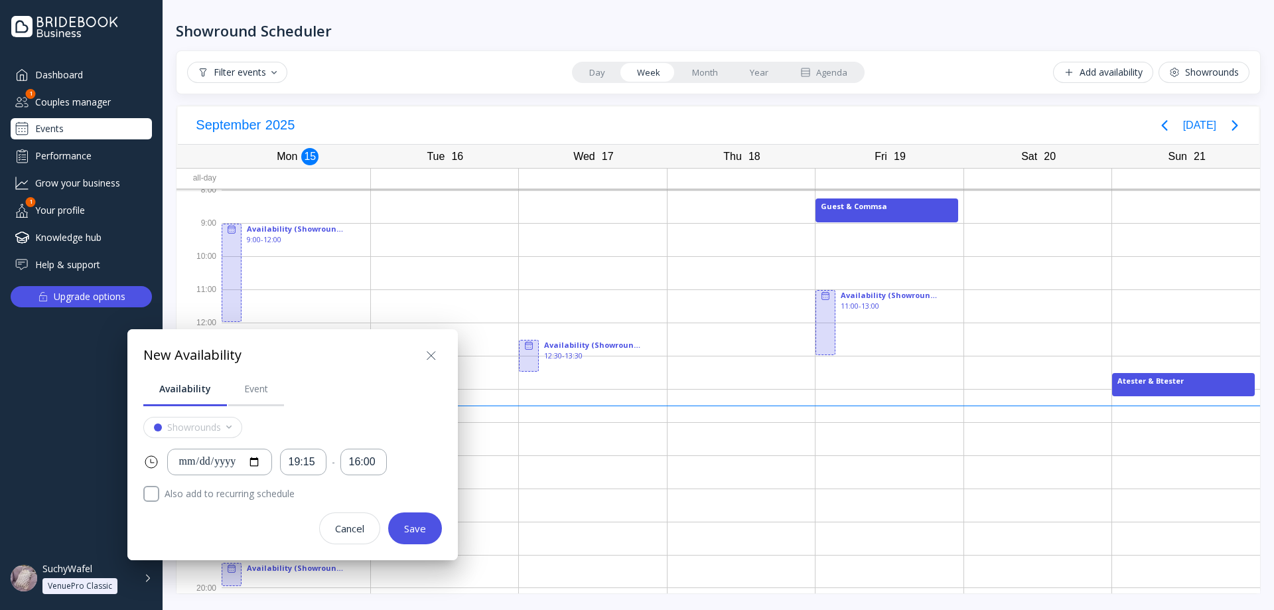
click at [295, 535] on div "**********" at bounding box center [292, 445] width 330 height 232
click at [338, 527] on div "Cancel" at bounding box center [349, 528] width 29 height 11
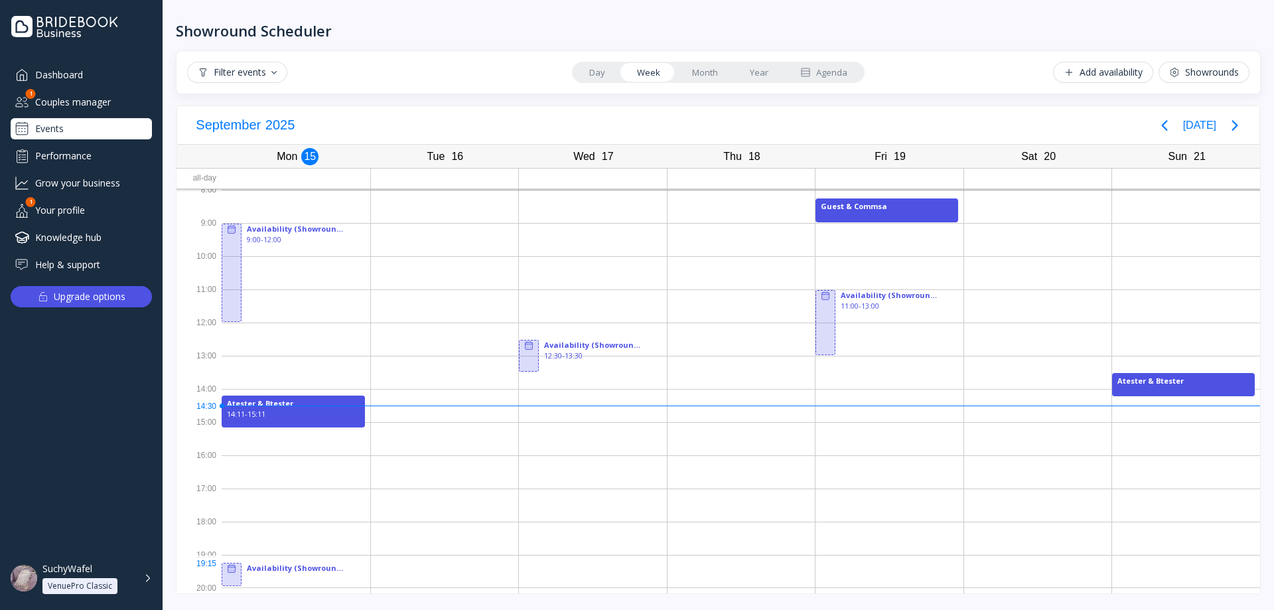
click at [290, 567] on div at bounding box center [296, 571] width 149 height 33
click at [224, 579] on div at bounding box center [232, 575] width 20 height 24
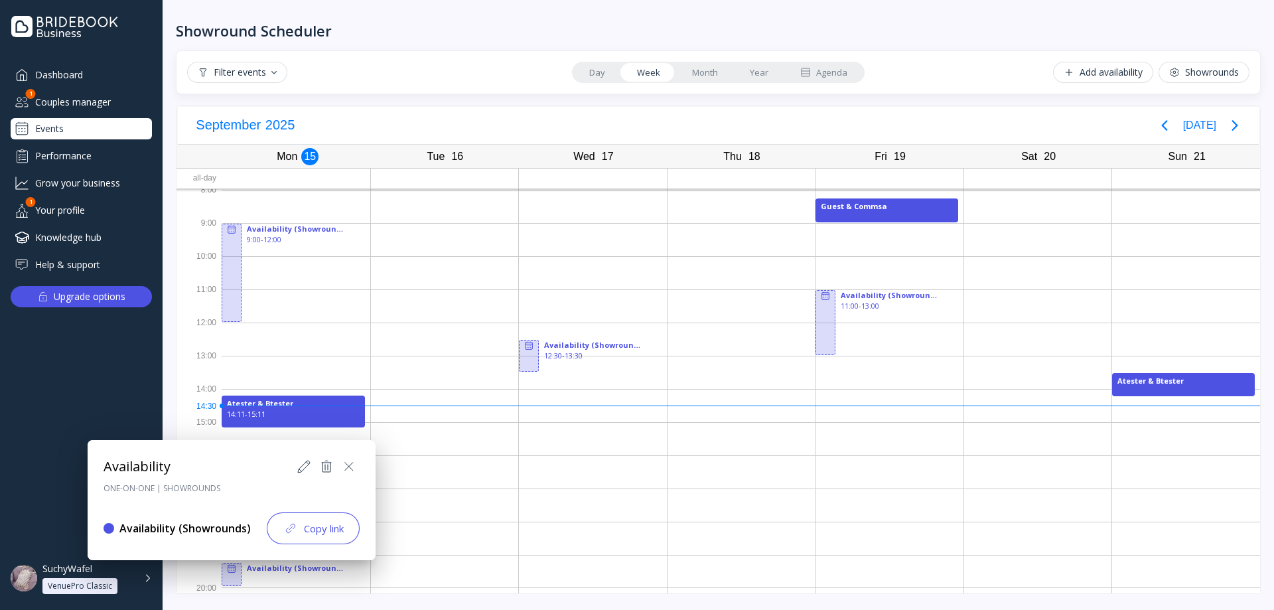
click at [325, 470] on icon at bounding box center [326, 466] width 16 height 16
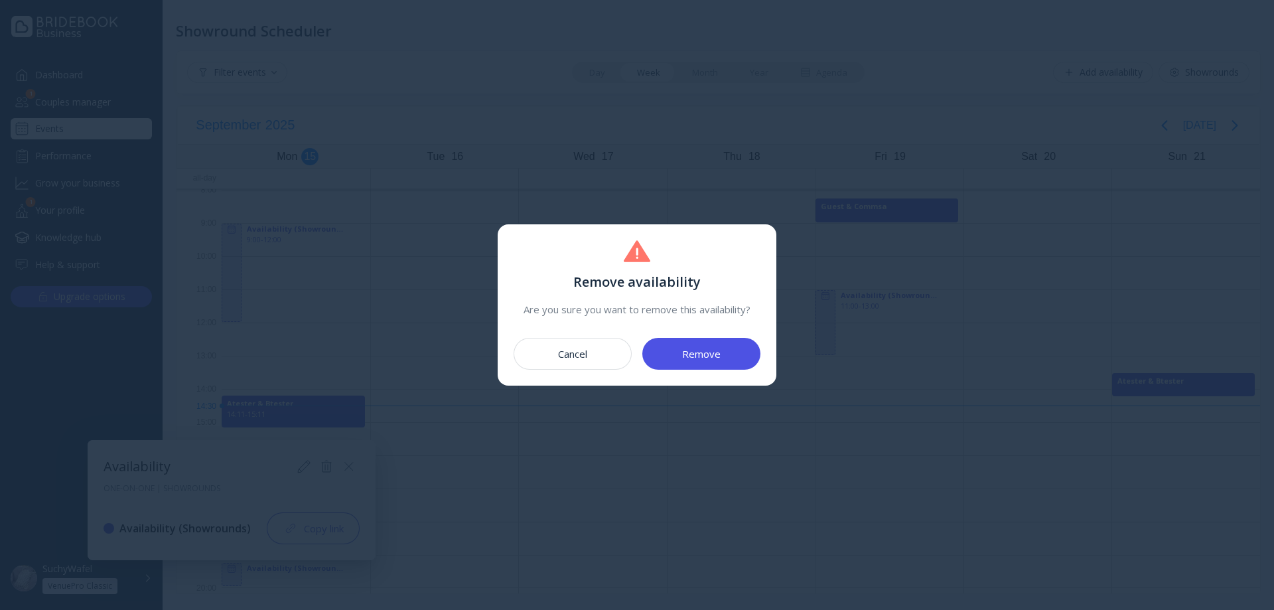
click at [678, 357] on button "Remove" at bounding box center [701, 354] width 118 height 32
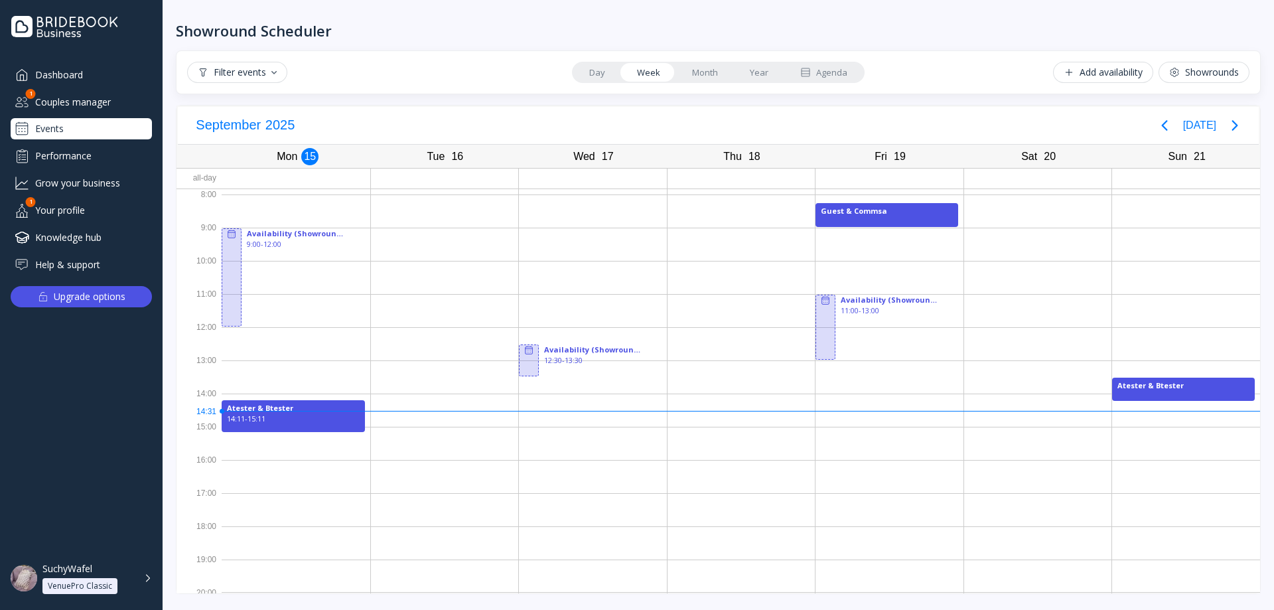
click at [98, 106] on div "Couples manager" at bounding box center [81, 102] width 141 height 22
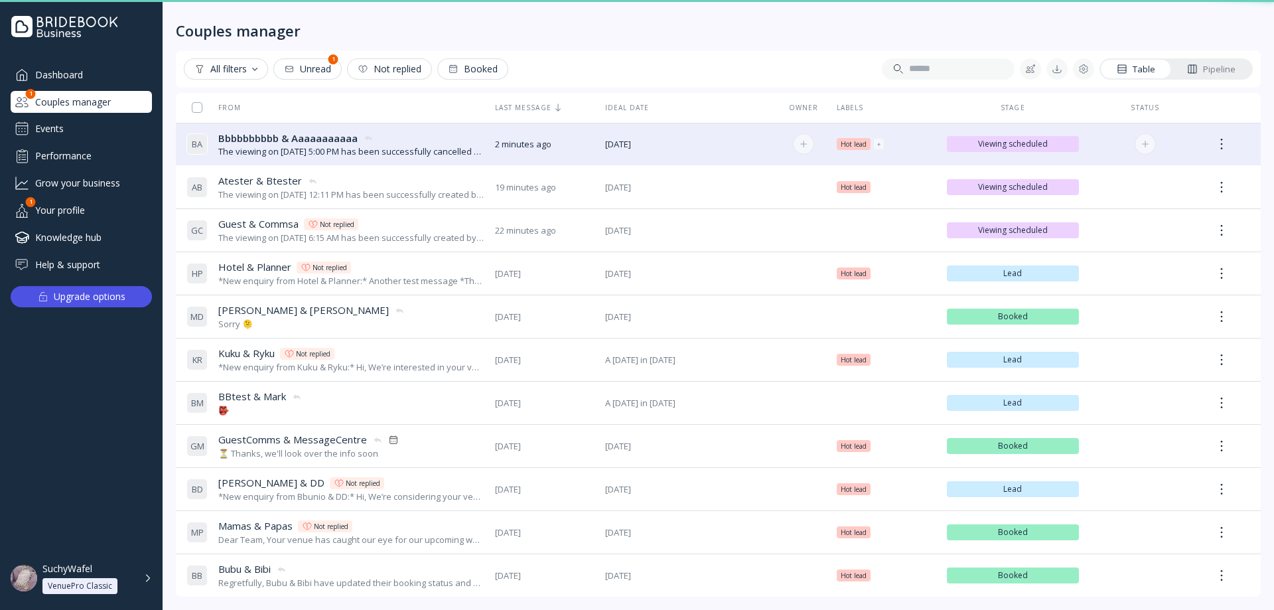
click at [250, 141] on span "Bbbbbbbbbb & Aaaaaaaaaaa" at bounding box center [287, 138] width 139 height 14
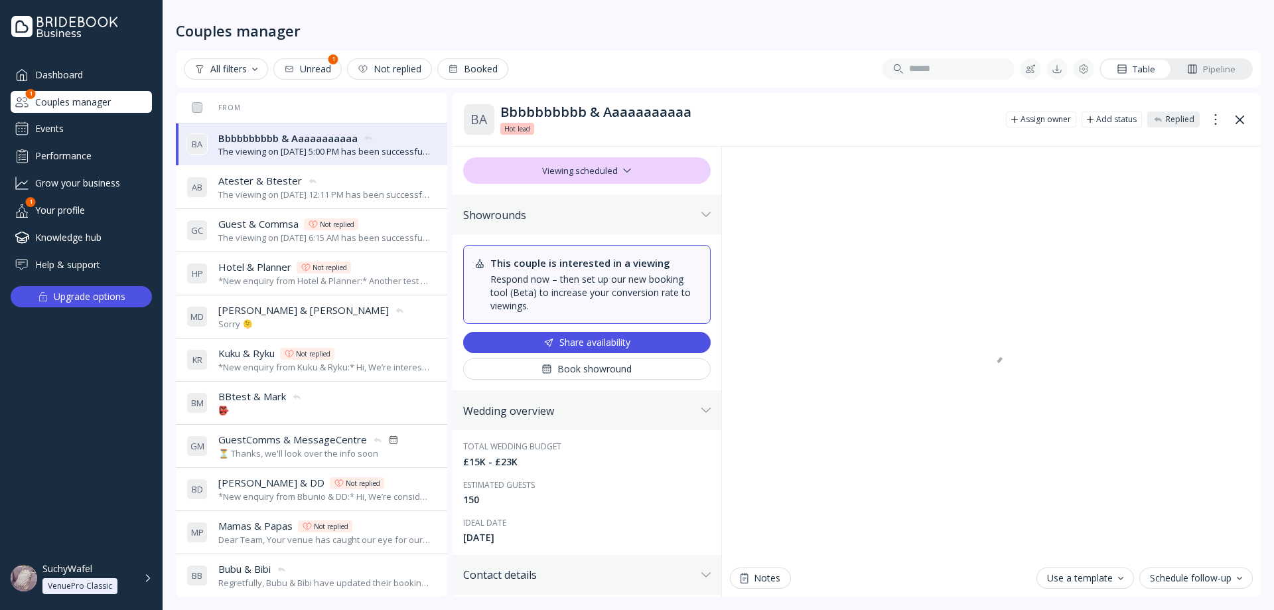
click at [80, 130] on div "Events" at bounding box center [81, 128] width 141 height 21
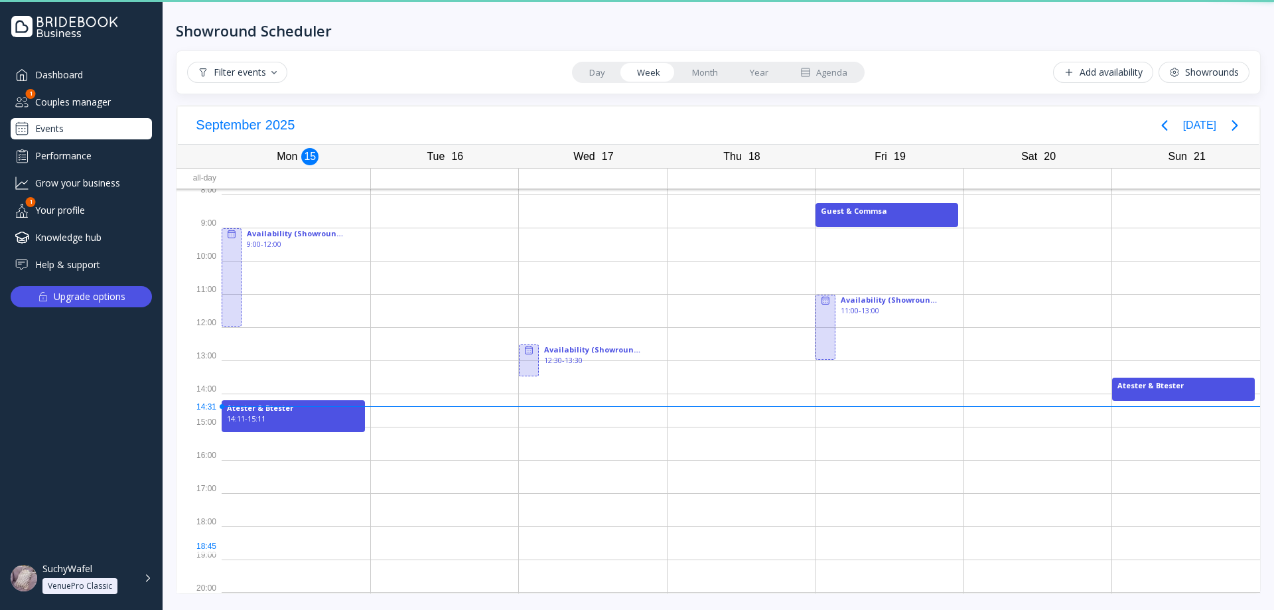
scroll to position [5, 0]
